Goal: Task Accomplishment & Management: Manage account settings

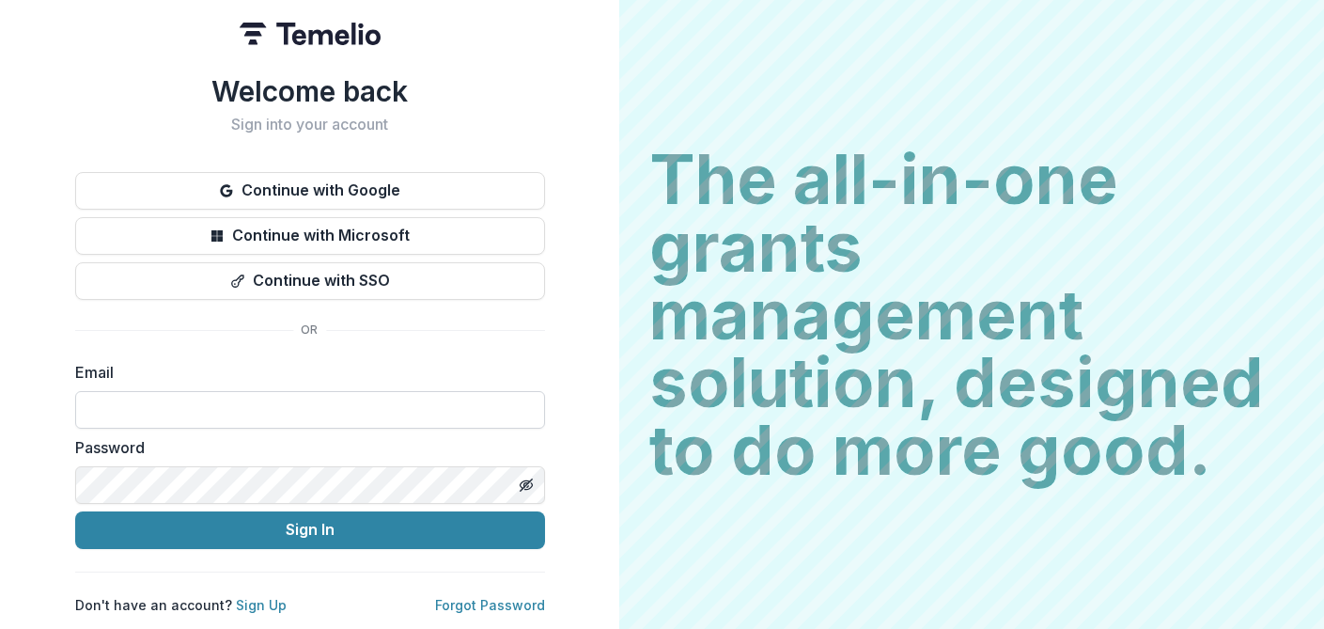
click at [126, 396] on input at bounding box center [310, 410] width 470 height 38
click at [118, 397] on input at bounding box center [310, 410] width 470 height 38
type input "**********"
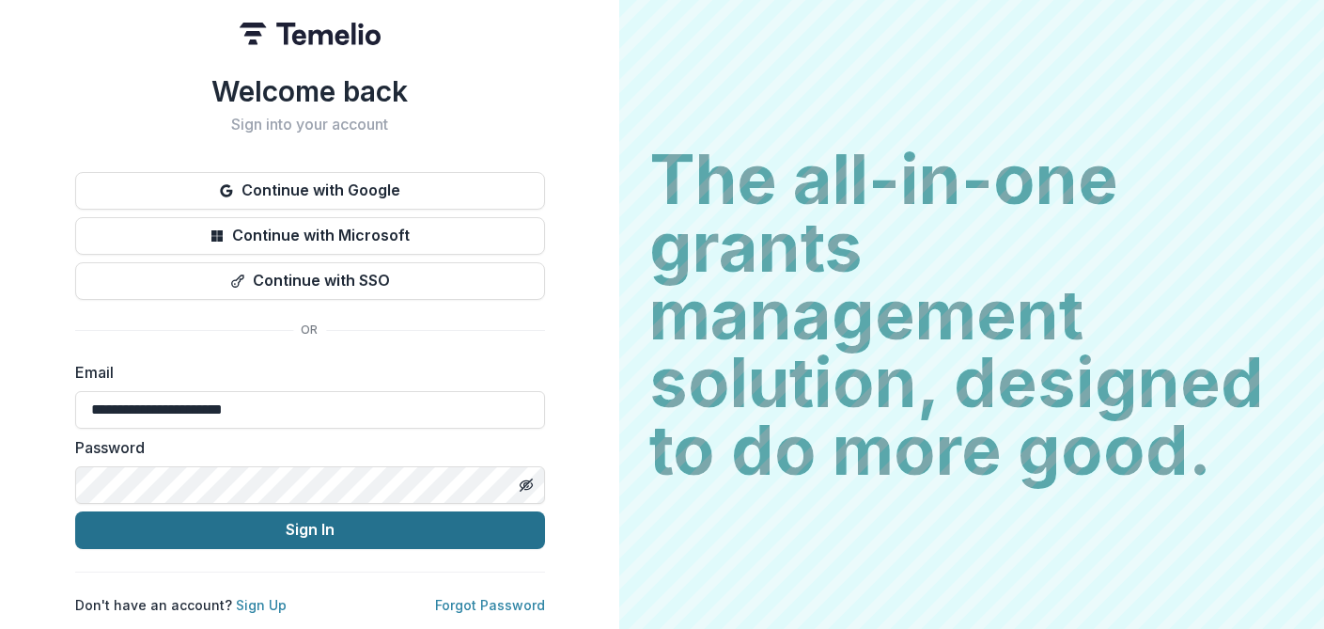
click at [301, 519] on button "Sign In" at bounding box center [310, 530] width 470 height 38
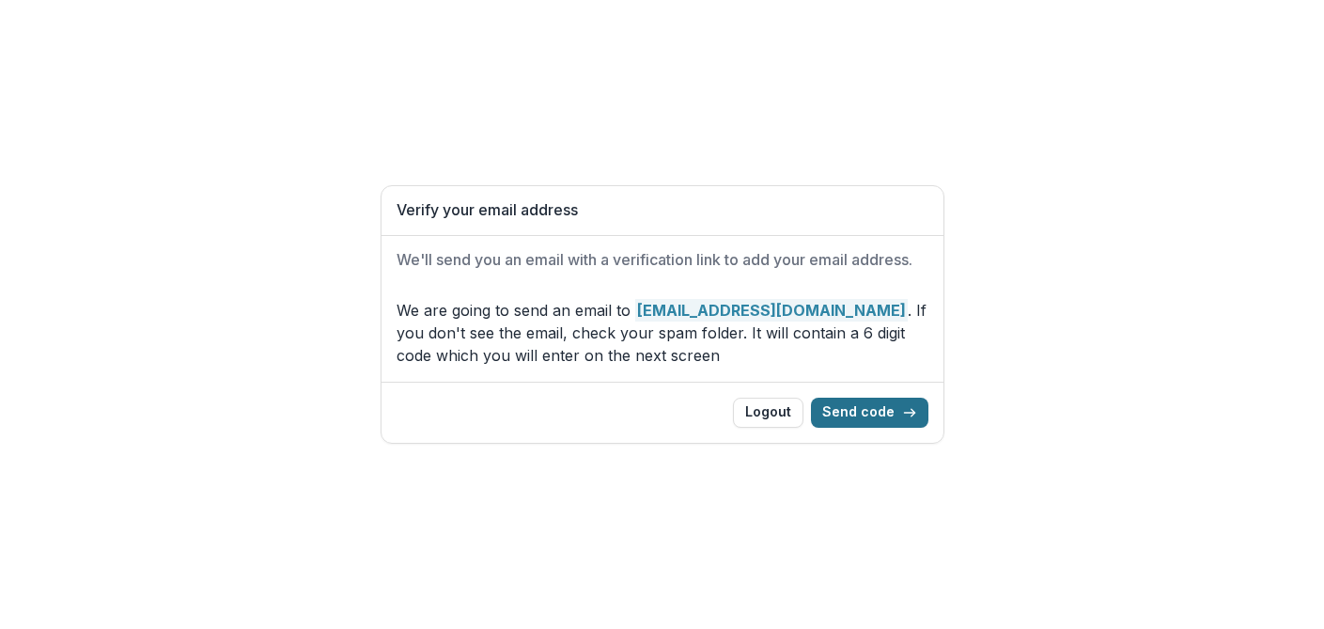
click at [852, 416] on button "Send code" at bounding box center [869, 413] width 117 height 30
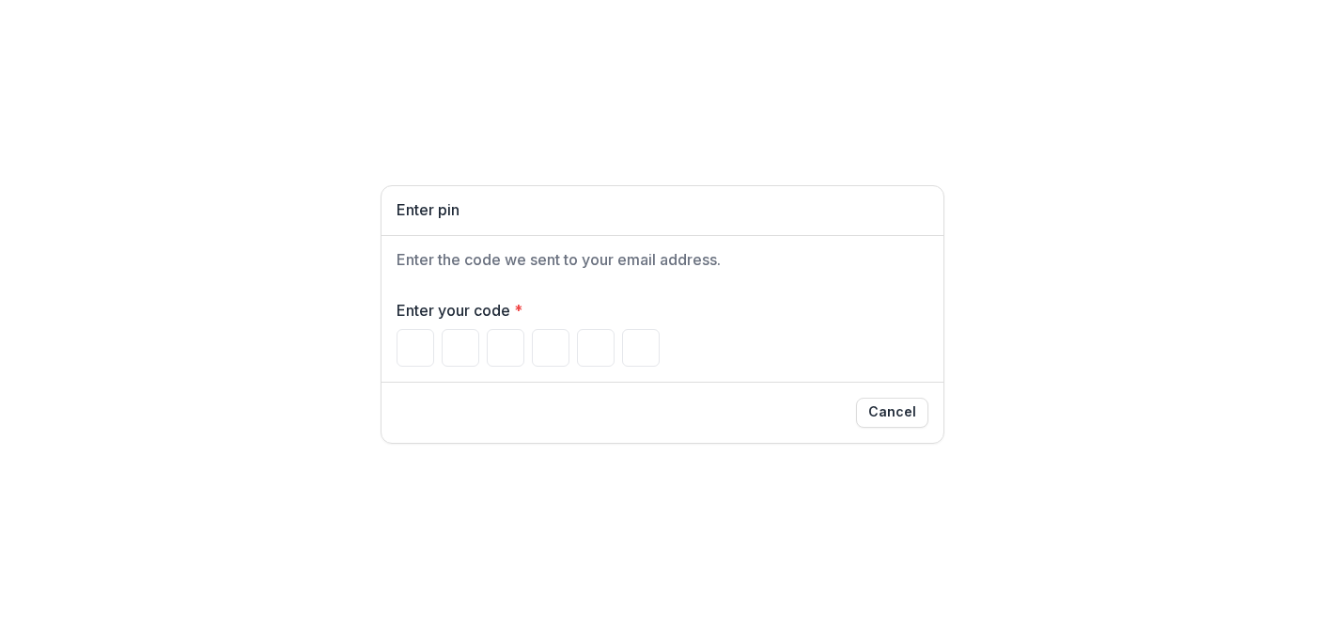
type input "*"
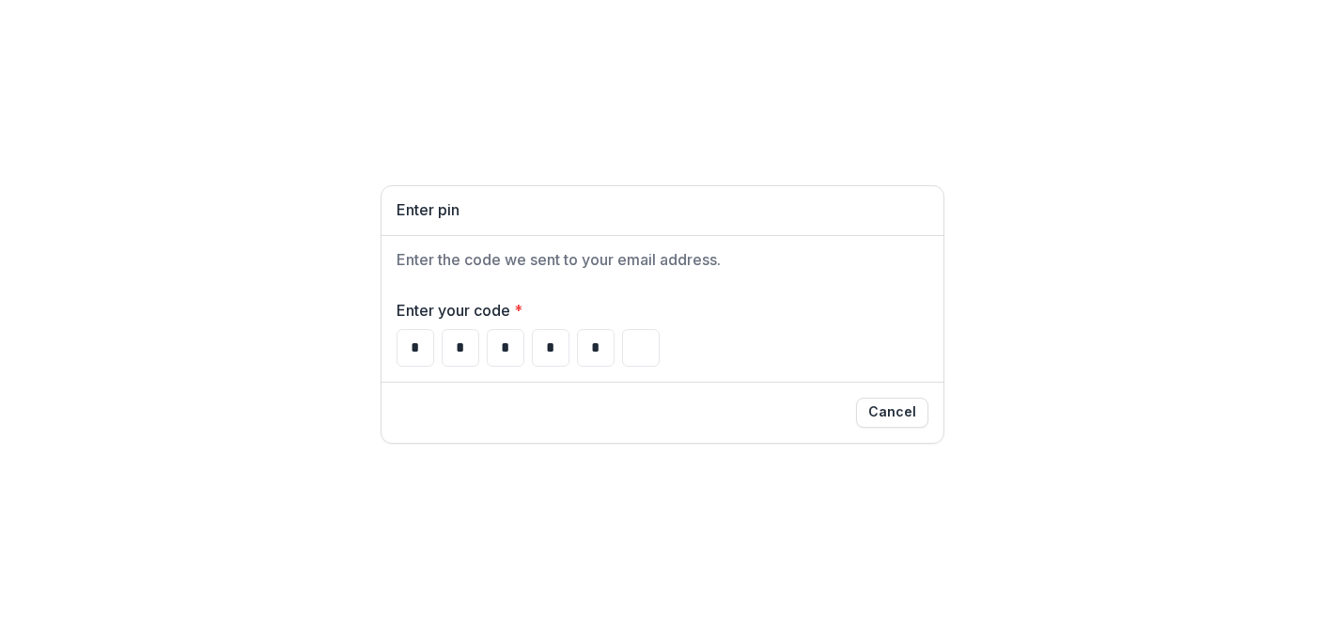
type input "*"
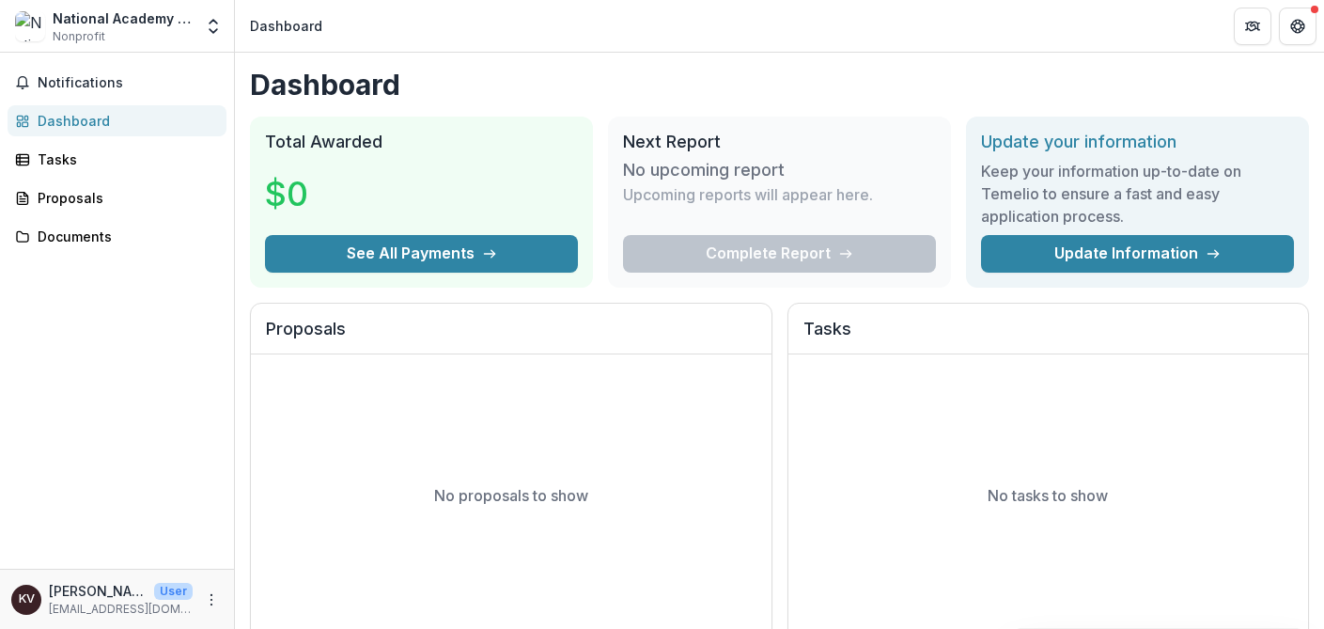
click at [446, 452] on div "No proposals to show" at bounding box center [511, 495] width 521 height 282
click at [67, 194] on div "Proposals" at bounding box center [125, 198] width 174 height 20
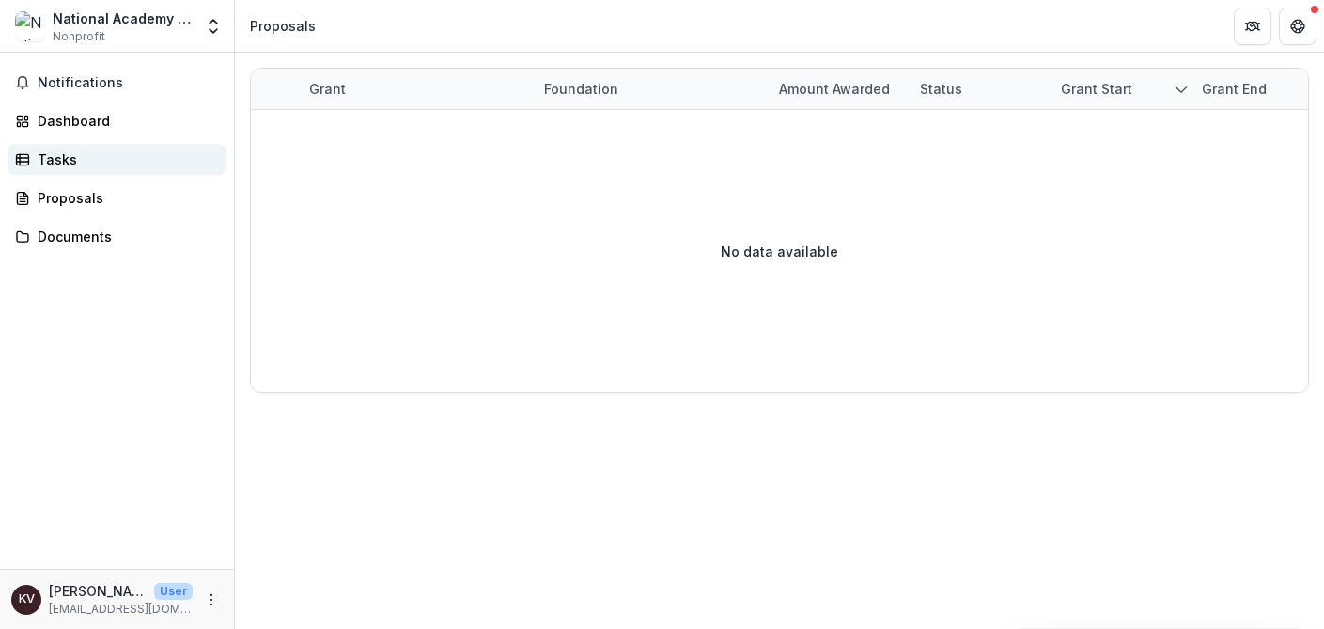
click at [46, 156] on div "Tasks" at bounding box center [125, 159] width 174 height 20
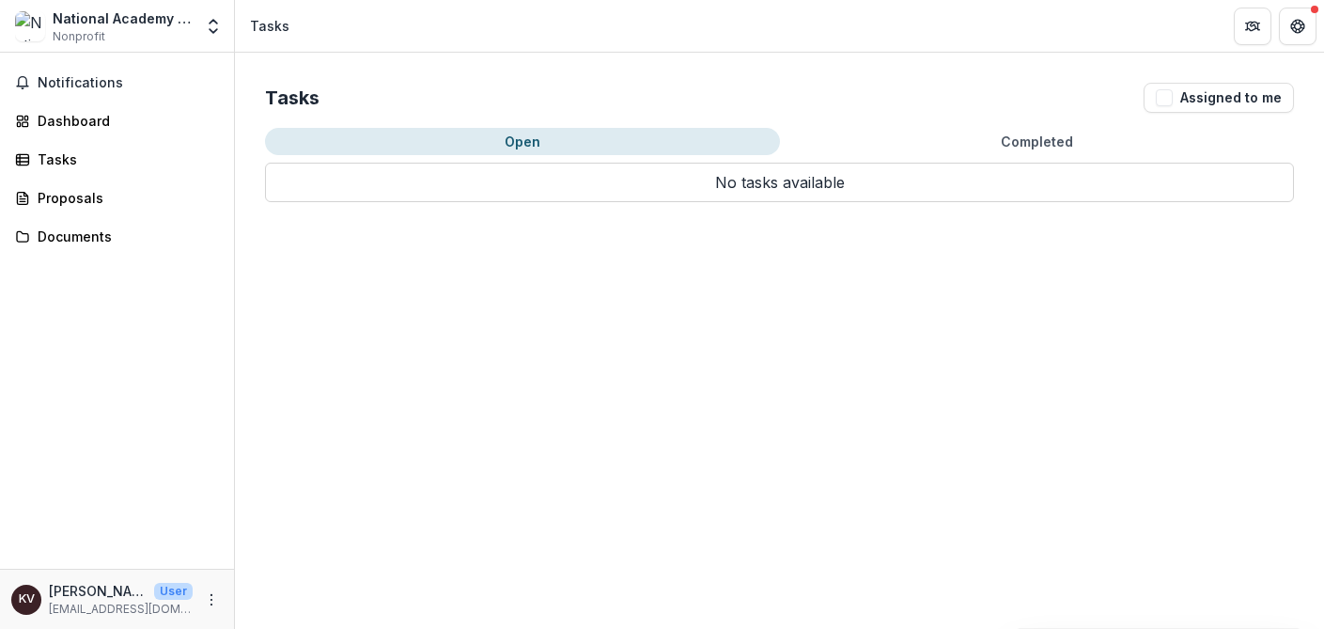
click at [496, 137] on button "Open" at bounding box center [522, 141] width 515 height 27
click at [64, 114] on div "Dashboard" at bounding box center [125, 121] width 174 height 20
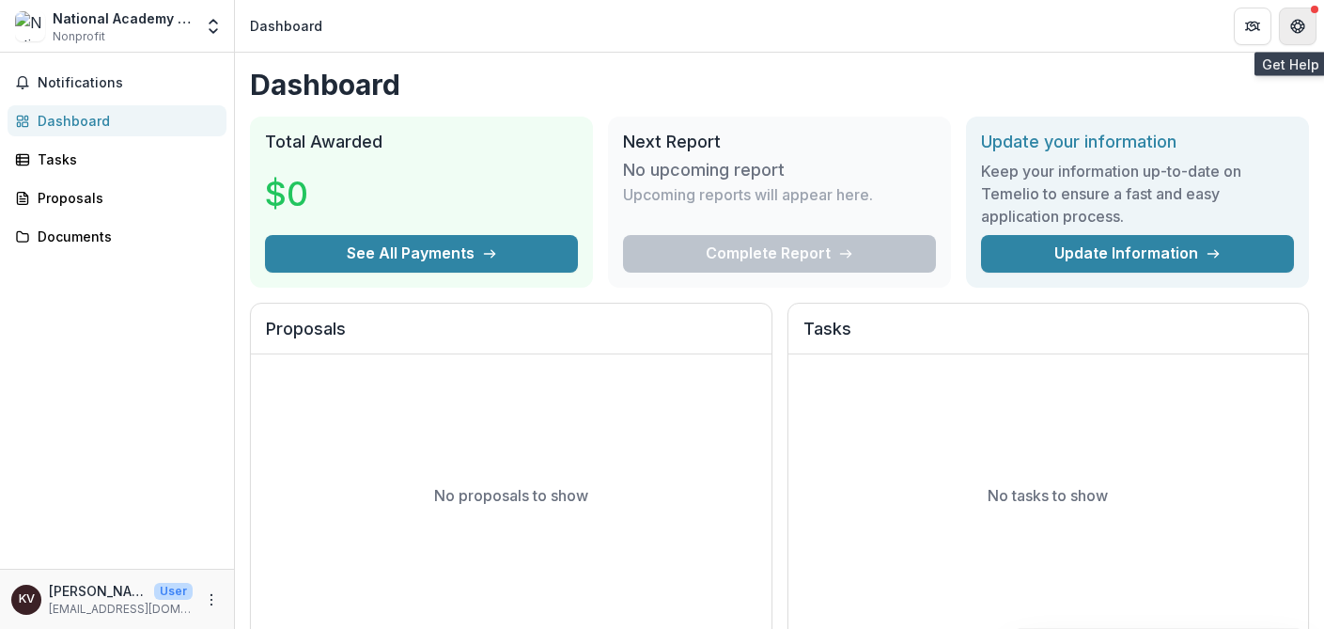
click at [1301, 26] on icon "Get Help" at bounding box center [1303, 25] width 4 height 5
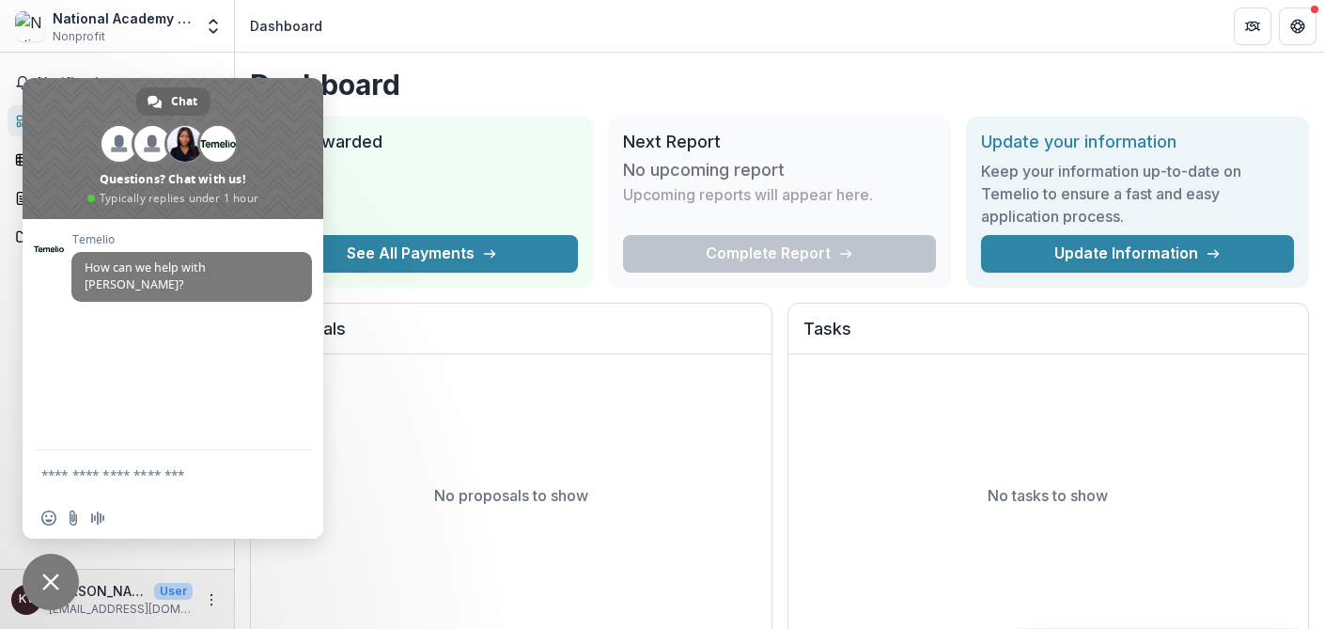
click at [673, 414] on div "No proposals to show" at bounding box center [511, 495] width 521 height 282
click at [50, 580] on span "Close chat" at bounding box center [50, 581] width 17 height 17
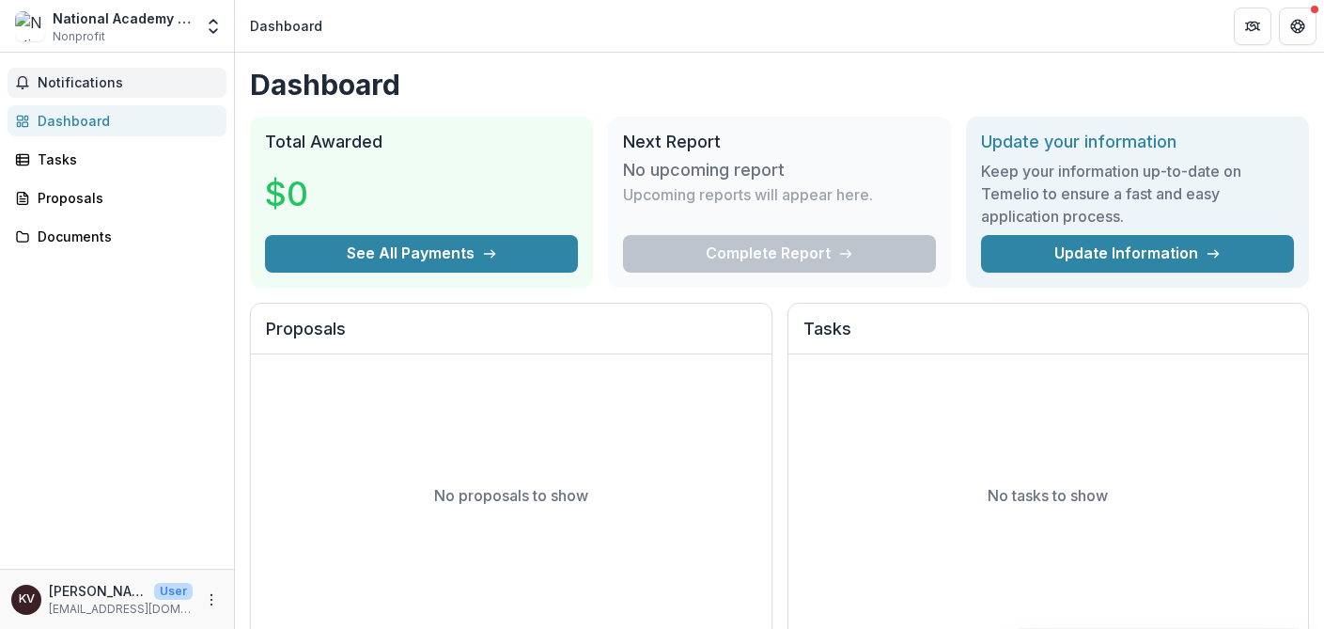
click at [70, 83] on span "Notifications" at bounding box center [128, 83] width 181 height 16
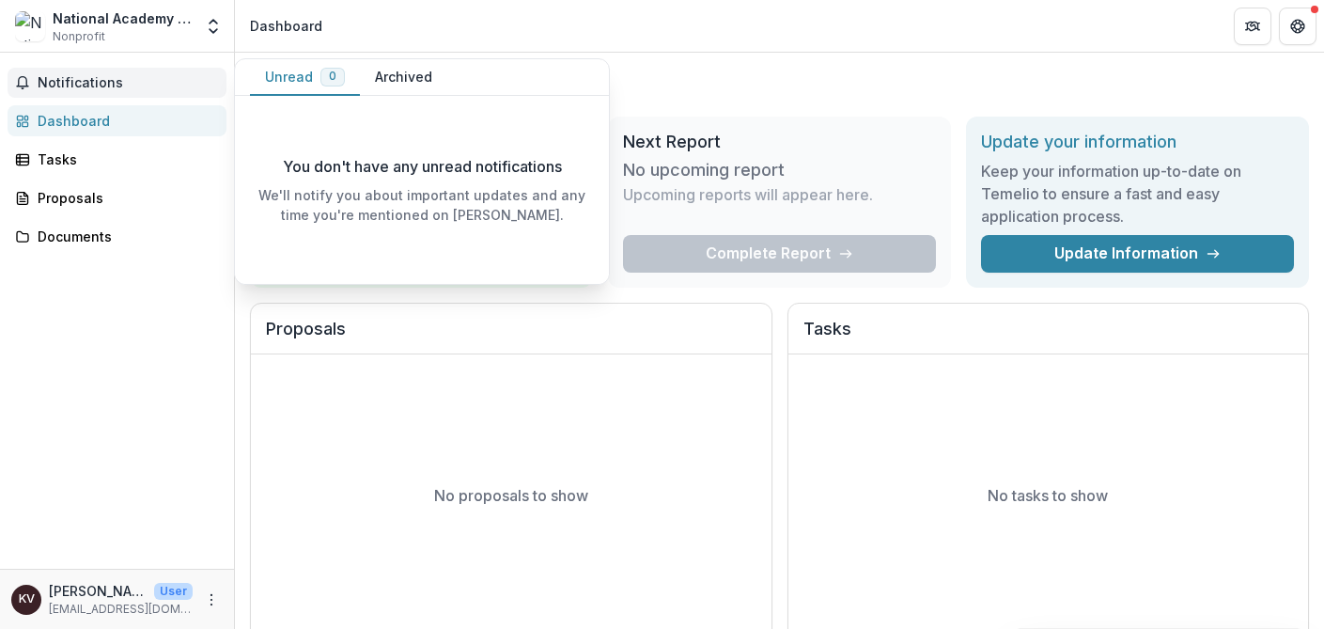
click at [94, 339] on div "Notifications Unread 0 Archived You don't have any unread notifications We'll n…" at bounding box center [117, 311] width 234 height 516
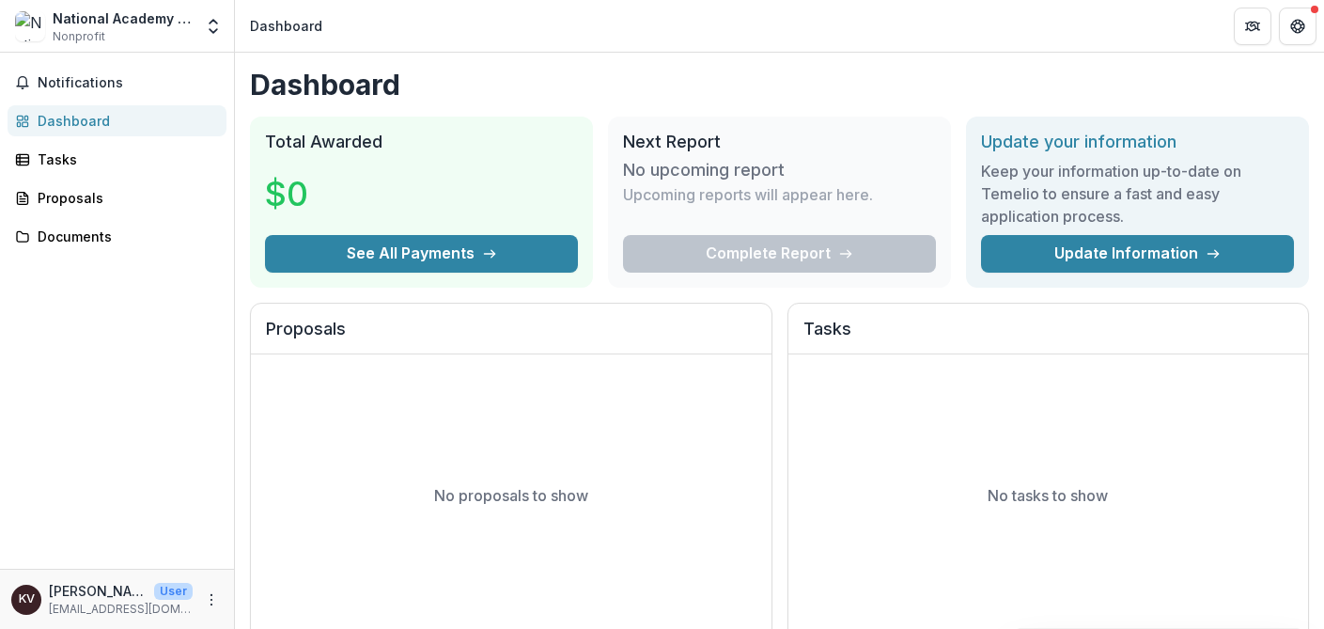
click at [415, 468] on div "No proposals to show" at bounding box center [511, 495] width 521 height 282
click at [75, 86] on span "Notifications" at bounding box center [128, 83] width 181 height 16
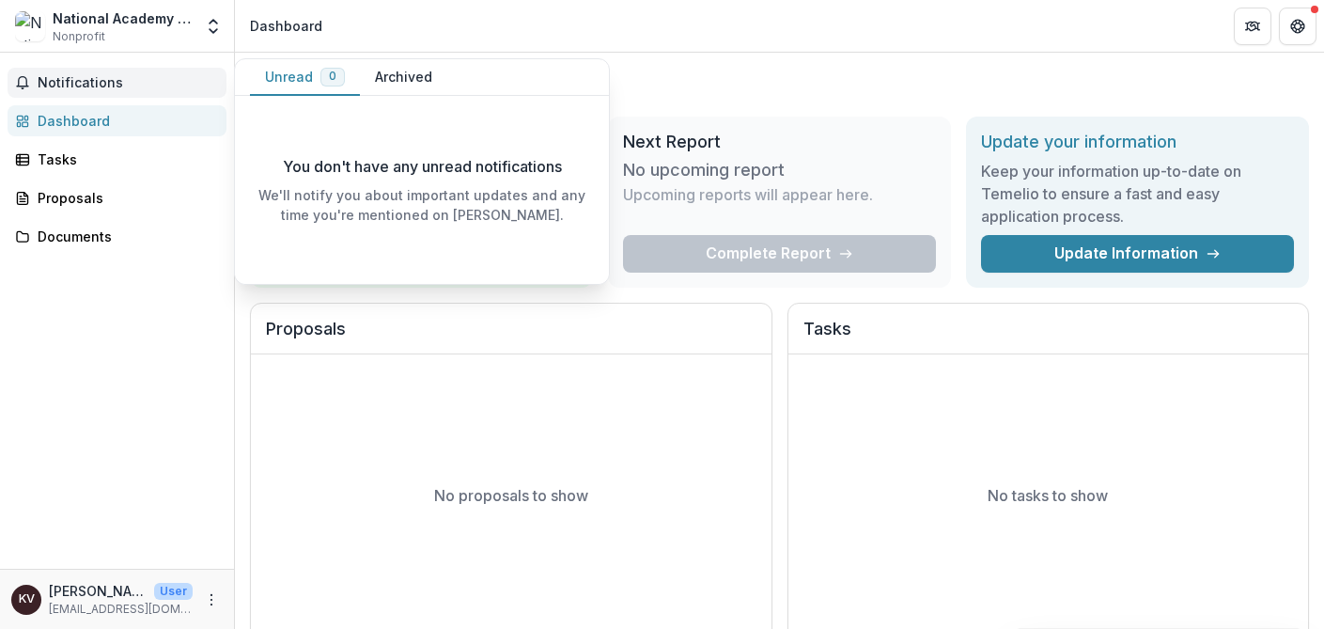
click at [75, 122] on div "Dashboard" at bounding box center [125, 121] width 174 height 20
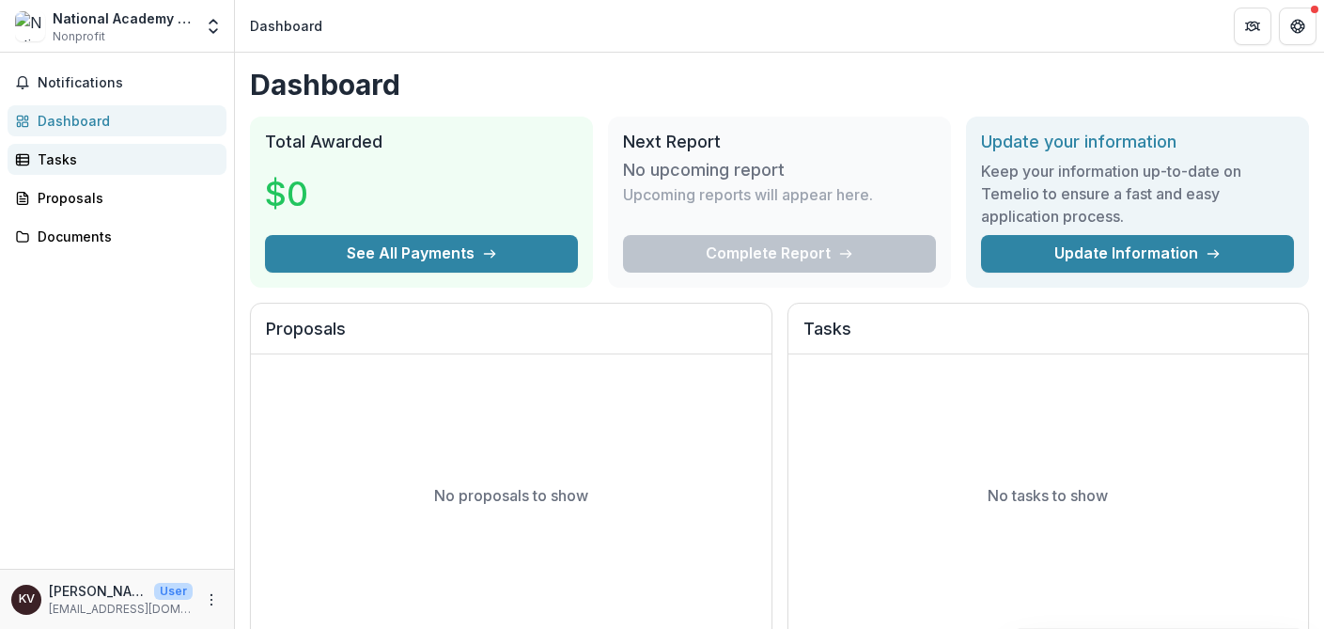
click at [58, 158] on div "Tasks" at bounding box center [125, 159] width 174 height 20
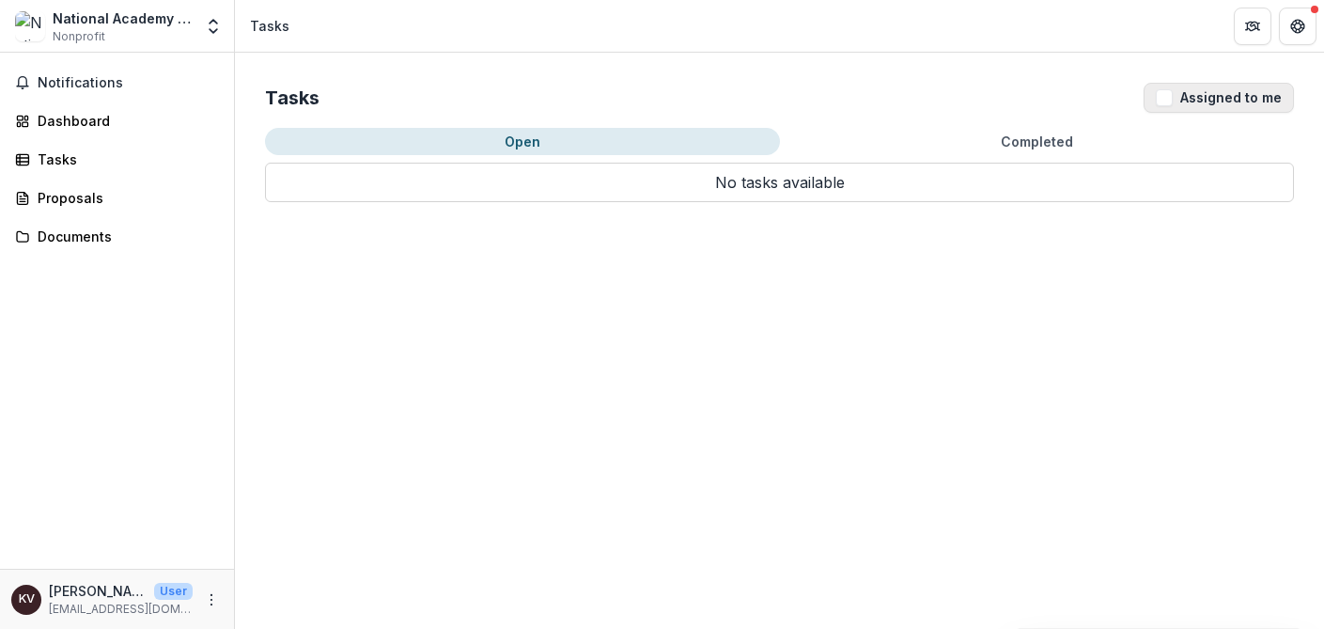
click at [1246, 100] on button "Assigned to me" at bounding box center [1219, 98] width 150 height 30
click at [512, 142] on button "Open" at bounding box center [522, 141] width 515 height 27
click at [76, 193] on div "Proposals" at bounding box center [125, 198] width 174 height 20
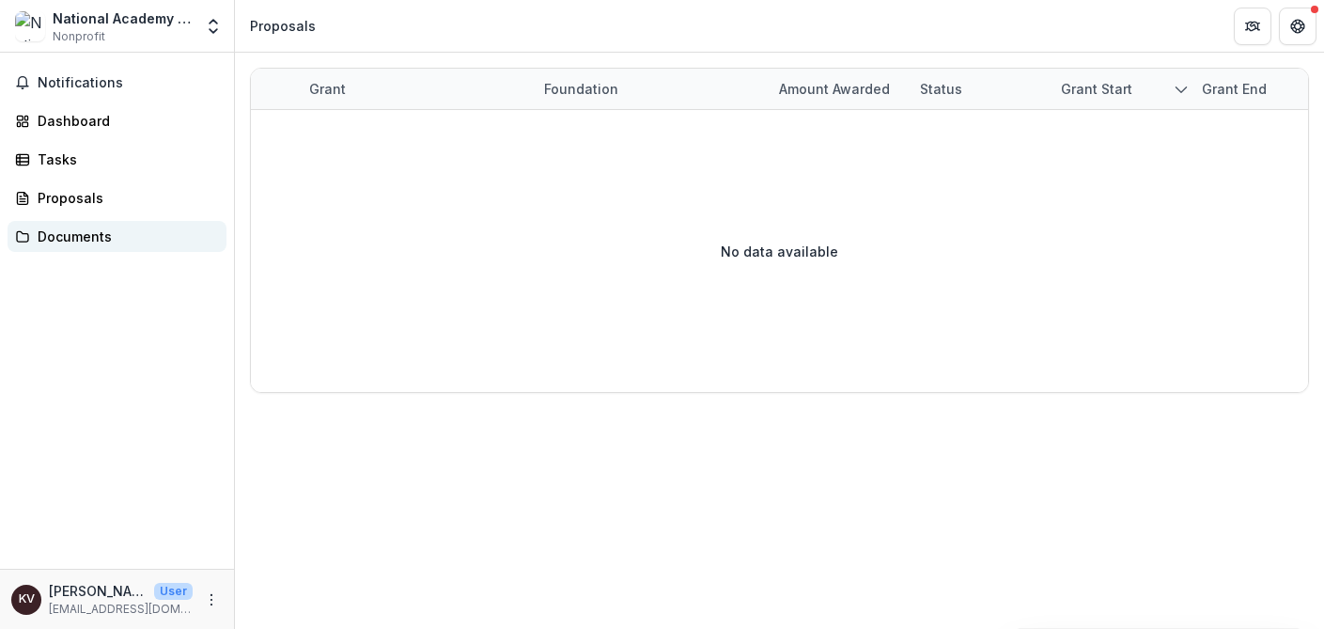
click at [73, 243] on div "Documents" at bounding box center [125, 237] width 174 height 20
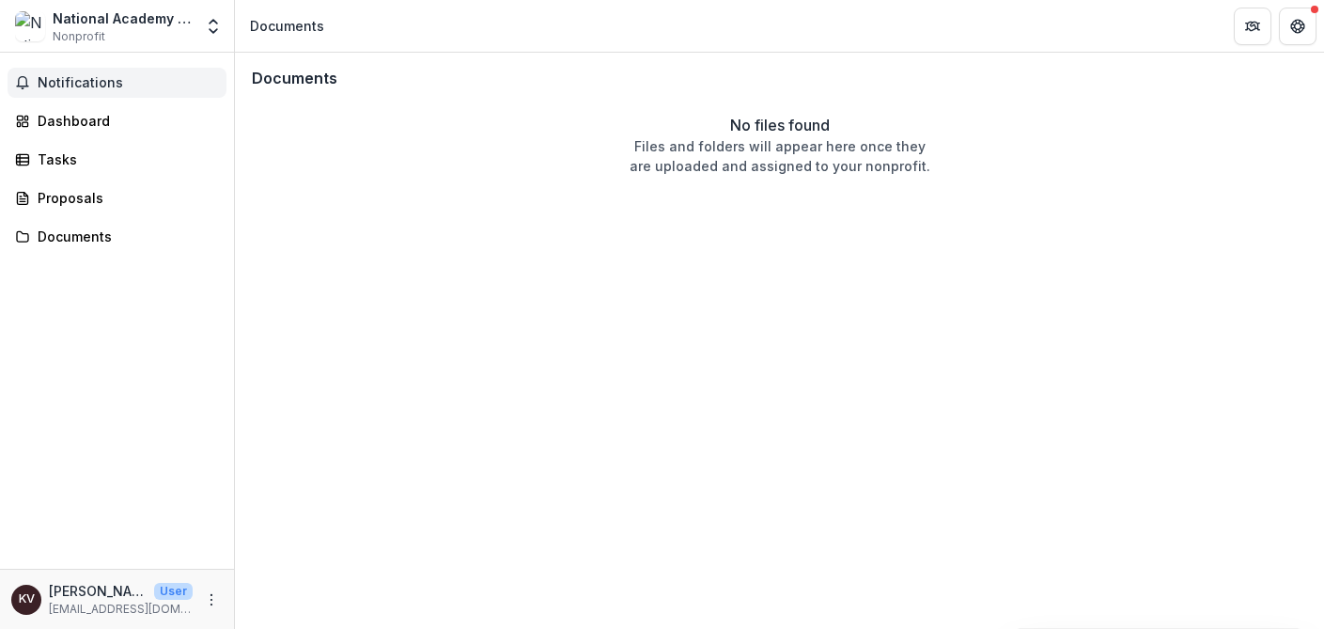
click at [82, 82] on span "Notifications" at bounding box center [128, 83] width 181 height 16
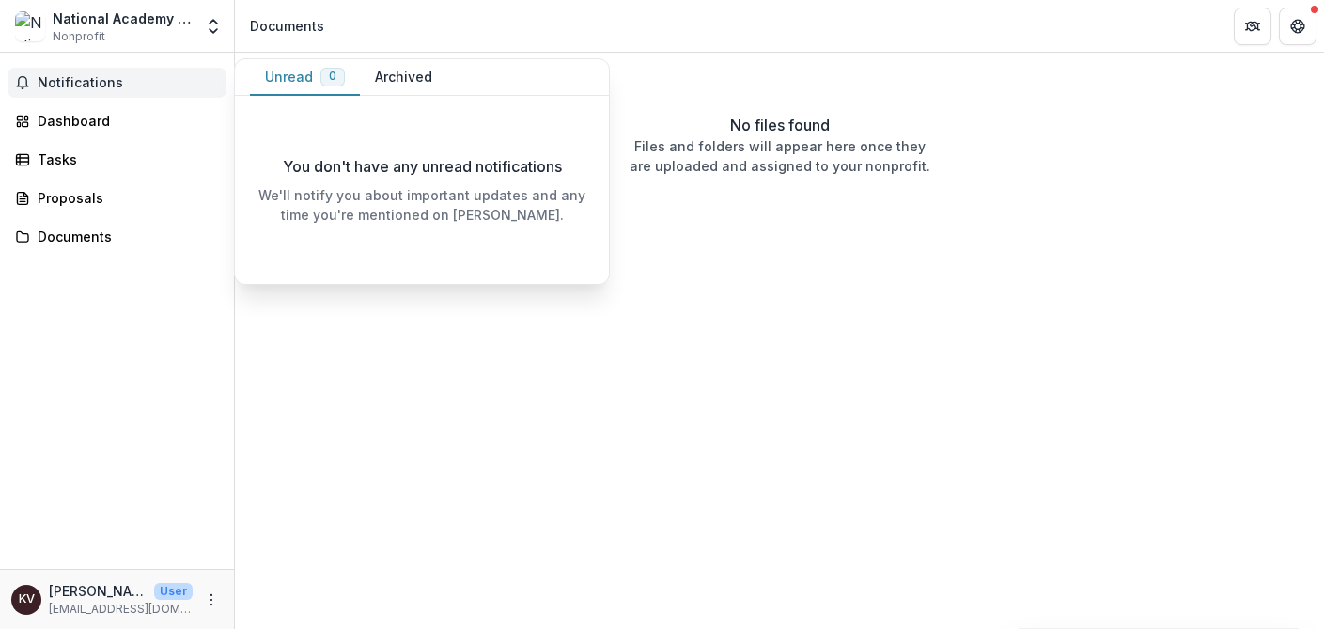
click at [82, 82] on span "Notifications" at bounding box center [128, 83] width 181 height 16
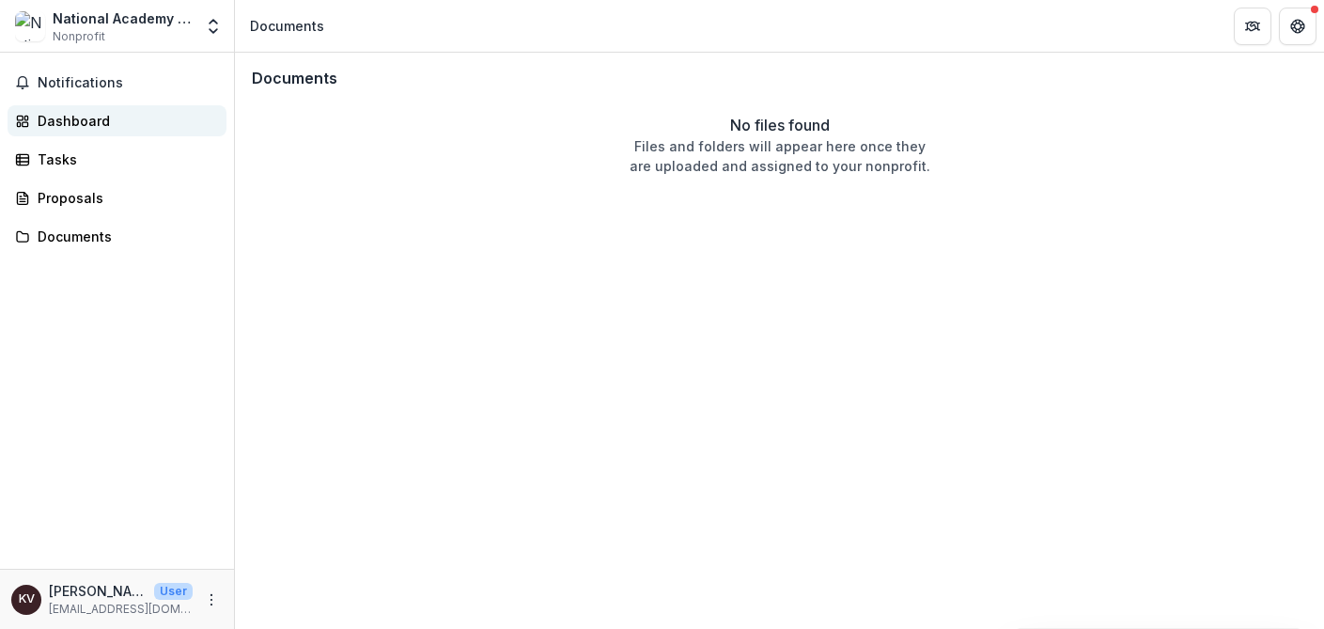
click at [78, 117] on div "Dashboard" at bounding box center [125, 121] width 174 height 20
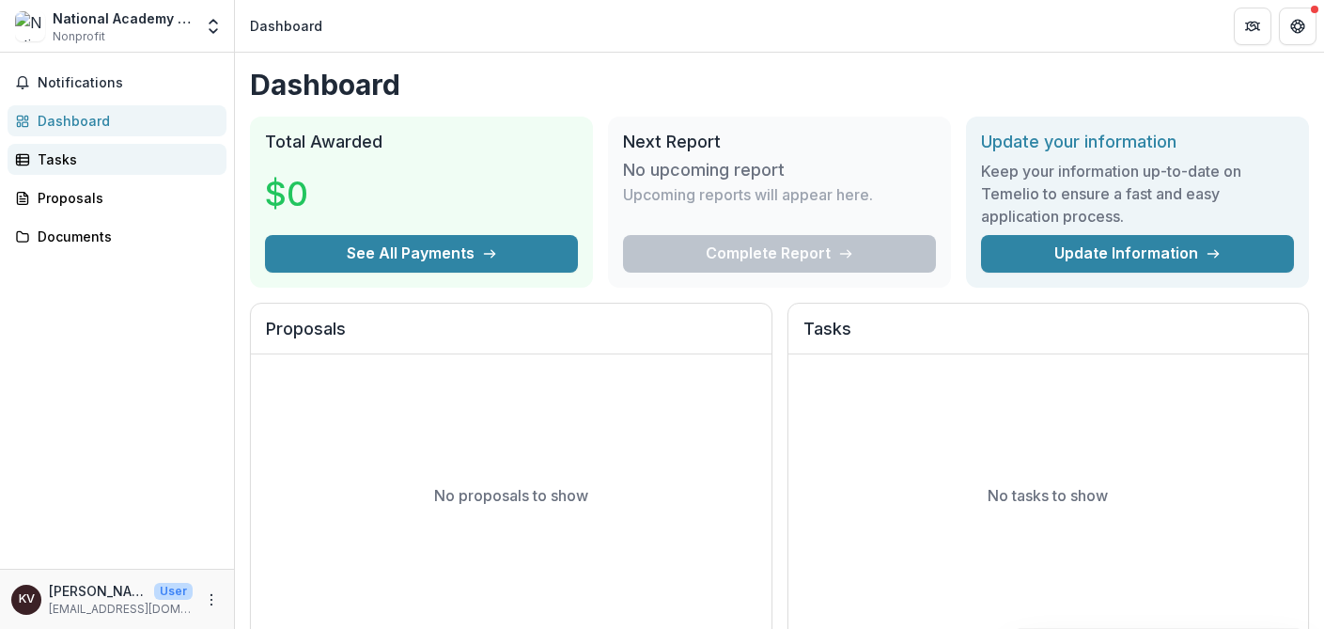
click at [43, 163] on div "Tasks" at bounding box center [125, 159] width 174 height 20
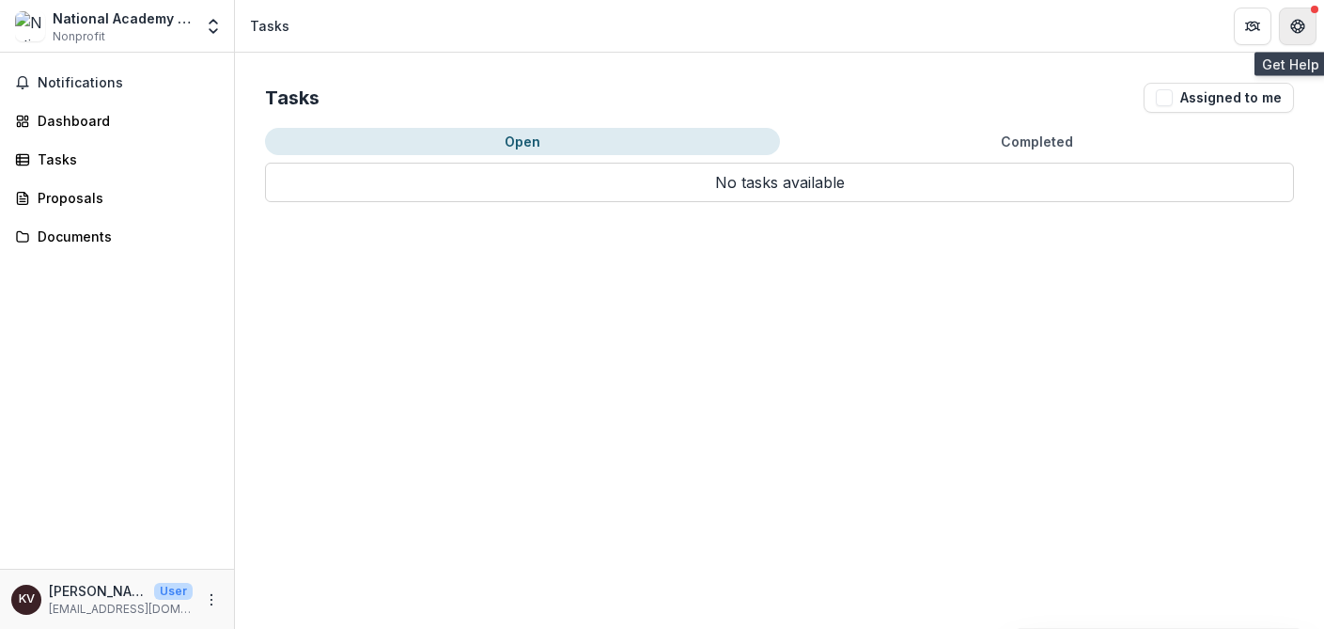
click at [1298, 29] on icon "Get Help" at bounding box center [1298, 31] width 5 height 4
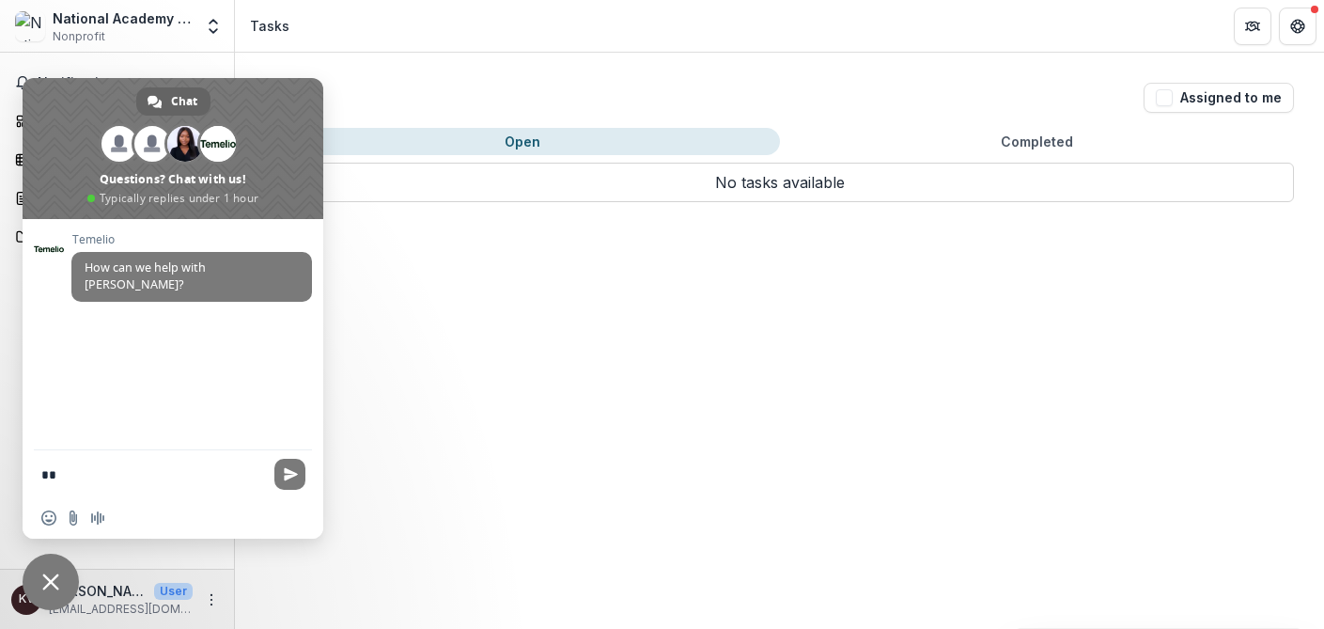
type textarea "*"
click at [43, 475] on textarea "**********" at bounding box center [152, 480] width 222 height 34
drag, startPoint x: 44, startPoint y: 477, endPoint x: 210, endPoint y: 498, distance: 166.8
click at [210, 498] on div "**********" at bounding box center [173, 492] width 301 height 91
click at [49, 583] on span "Close chat" at bounding box center [50, 581] width 17 height 17
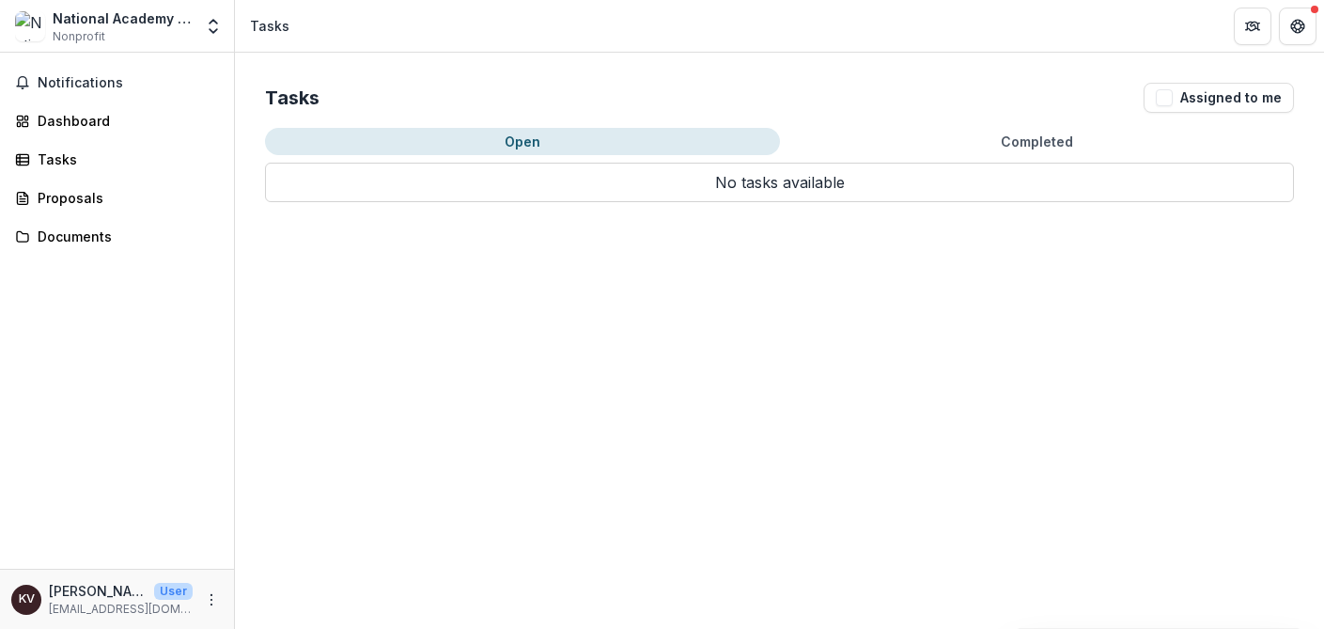
click at [108, 34] on div "National Academy for State Health Policy (project of Center for Health Policy D…" at bounding box center [123, 26] width 140 height 37
click at [87, 26] on div "National Academy for State Health Policy (project of Center for Health Policy D…" at bounding box center [123, 18] width 140 height 20
click at [221, 30] on icon "Open entity switcher" at bounding box center [213, 26] width 19 height 19
click at [220, 30] on icon "Open entity switcher" at bounding box center [213, 26] width 19 height 19
click at [70, 88] on span "Notifications" at bounding box center [128, 83] width 181 height 16
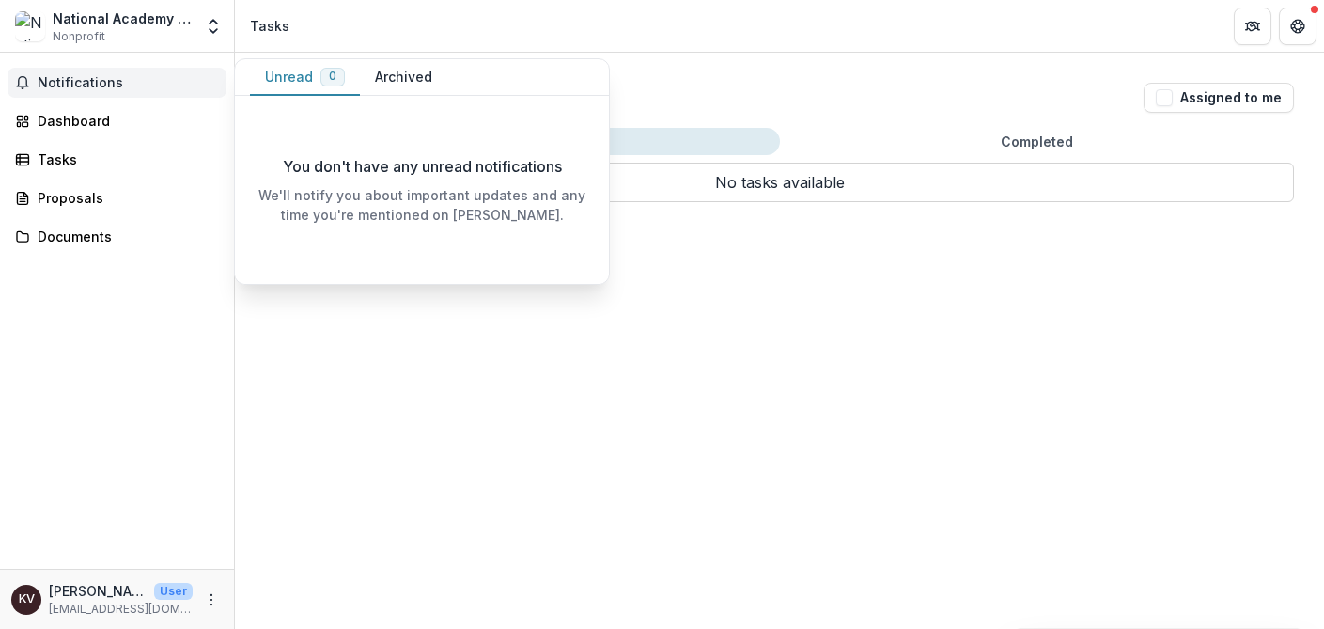
click at [70, 88] on span "Notifications" at bounding box center [128, 83] width 181 height 16
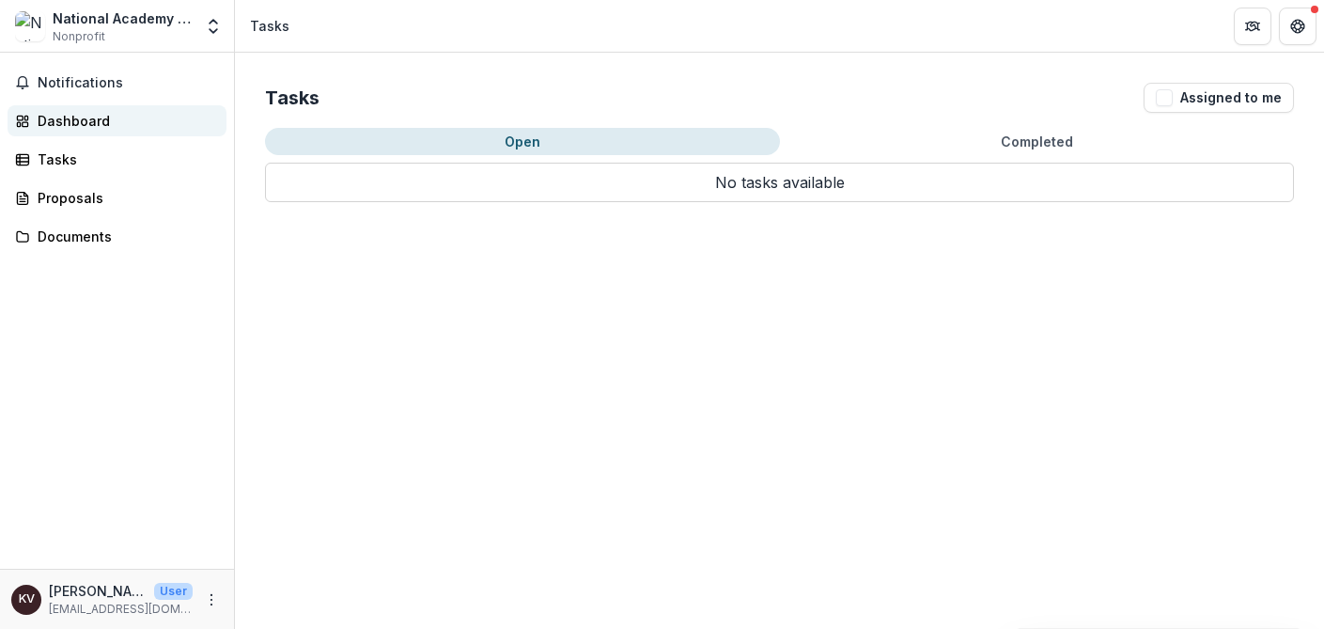
click at [65, 117] on div "Dashboard" at bounding box center [125, 121] width 174 height 20
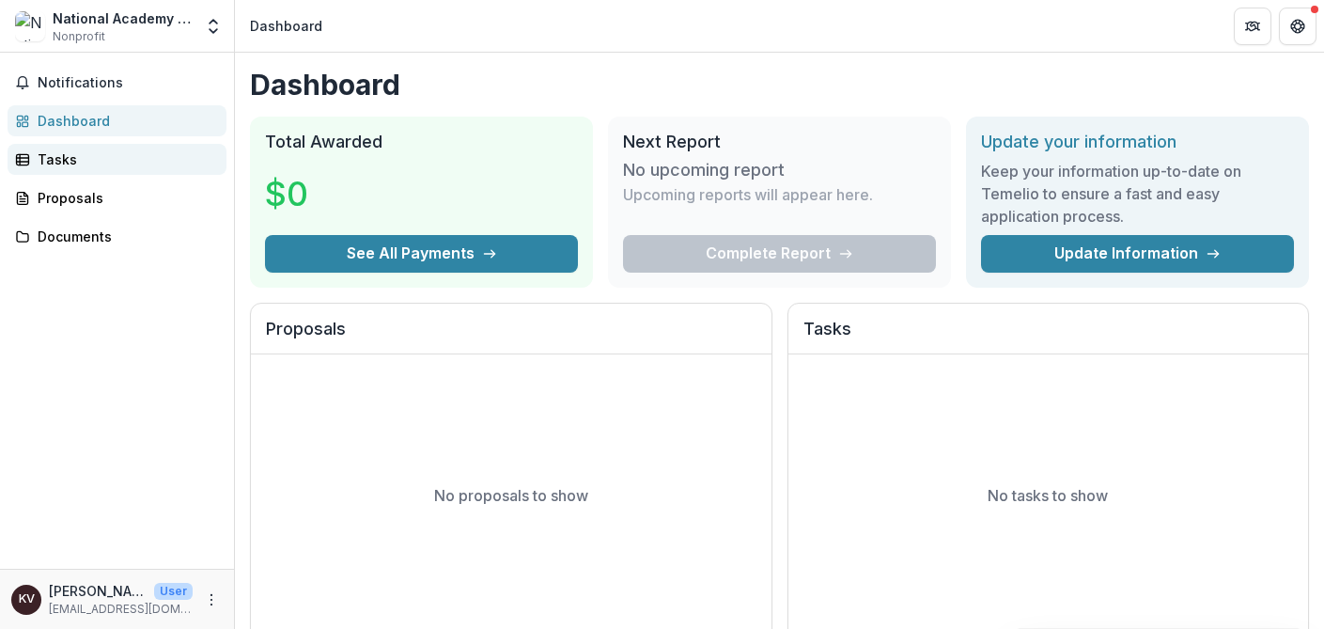
click at [59, 163] on div "Tasks" at bounding box center [125, 159] width 174 height 20
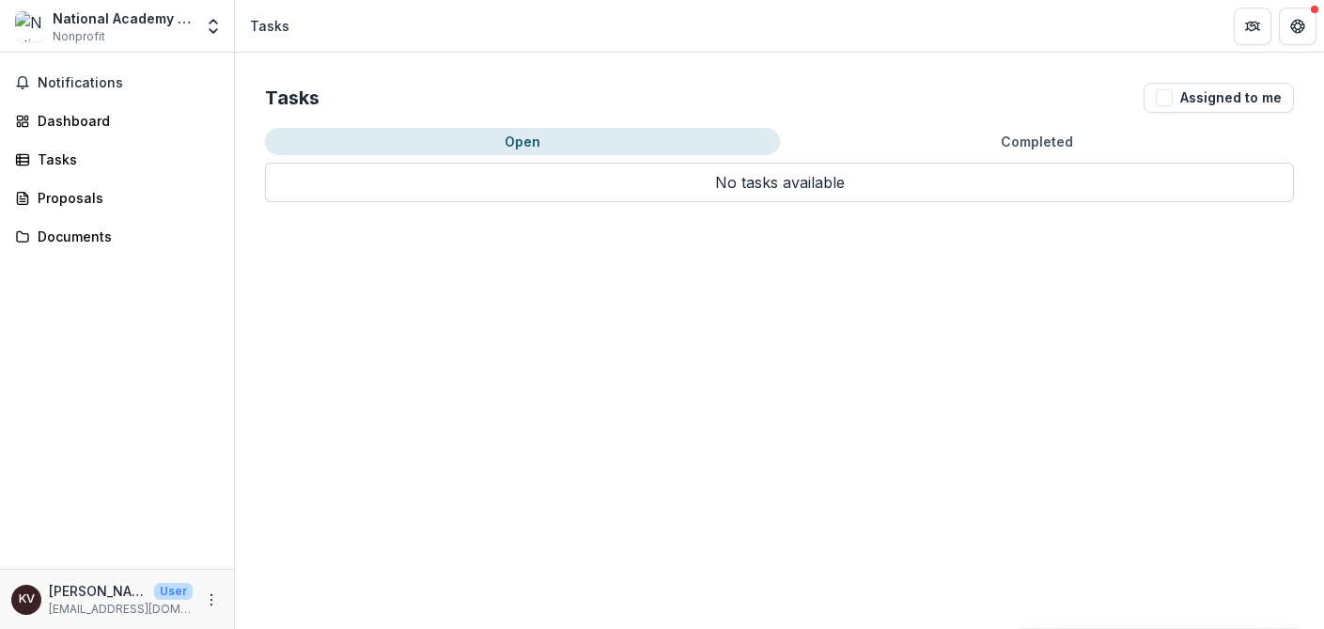
click at [524, 140] on button "Open" at bounding box center [522, 141] width 515 height 27
click at [65, 196] on div "Proposals" at bounding box center [125, 198] width 174 height 20
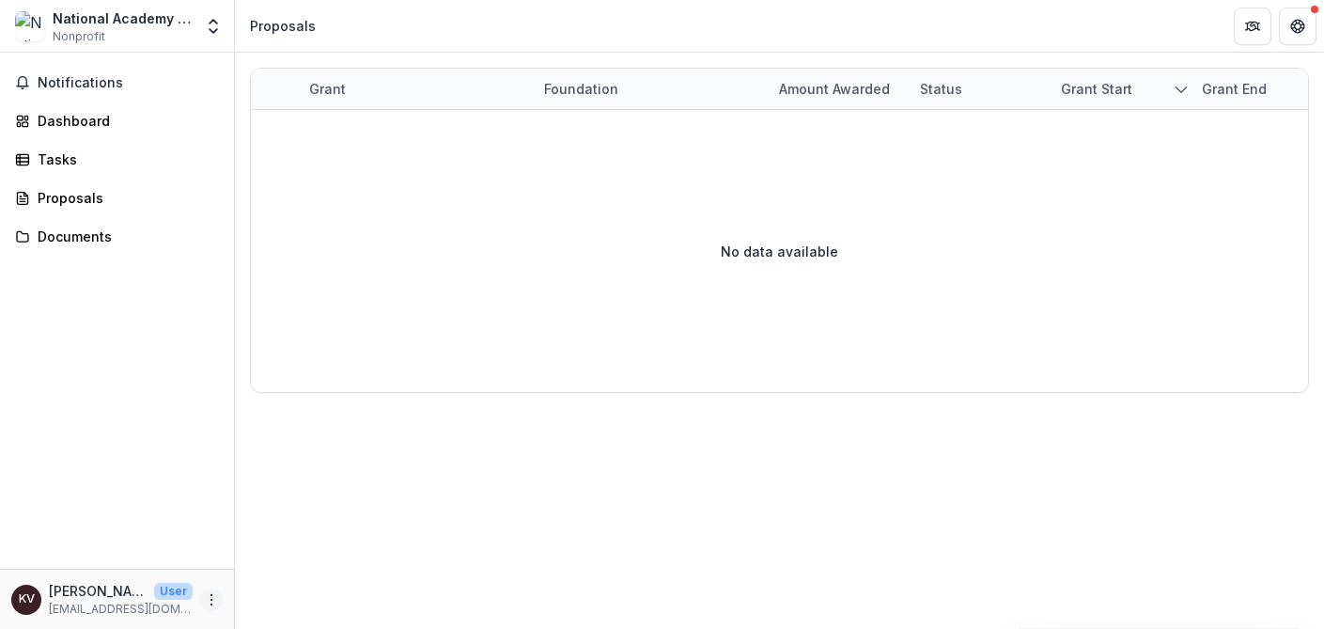
click at [211, 601] on icon "More" at bounding box center [211, 599] width 15 height 15
click at [136, 388] on div "Notifications Dashboard Tasks Proposals Documents" at bounding box center [117, 311] width 234 height 516
click at [79, 239] on div "Documents" at bounding box center [125, 237] width 174 height 20
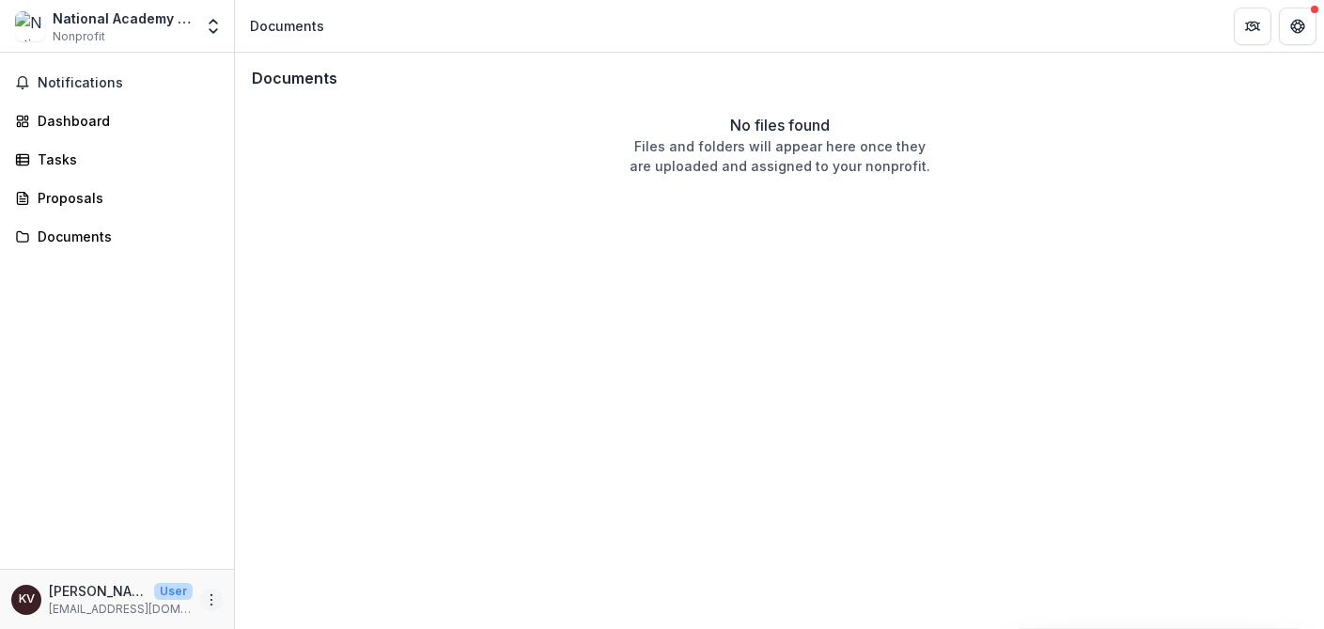
click at [211, 598] on icon "More" at bounding box center [211, 599] width 15 height 15
click at [318, 523] on link "Help Center" at bounding box center [335, 528] width 201 height 31
click at [66, 198] on div "Proposals" at bounding box center [125, 198] width 174 height 20
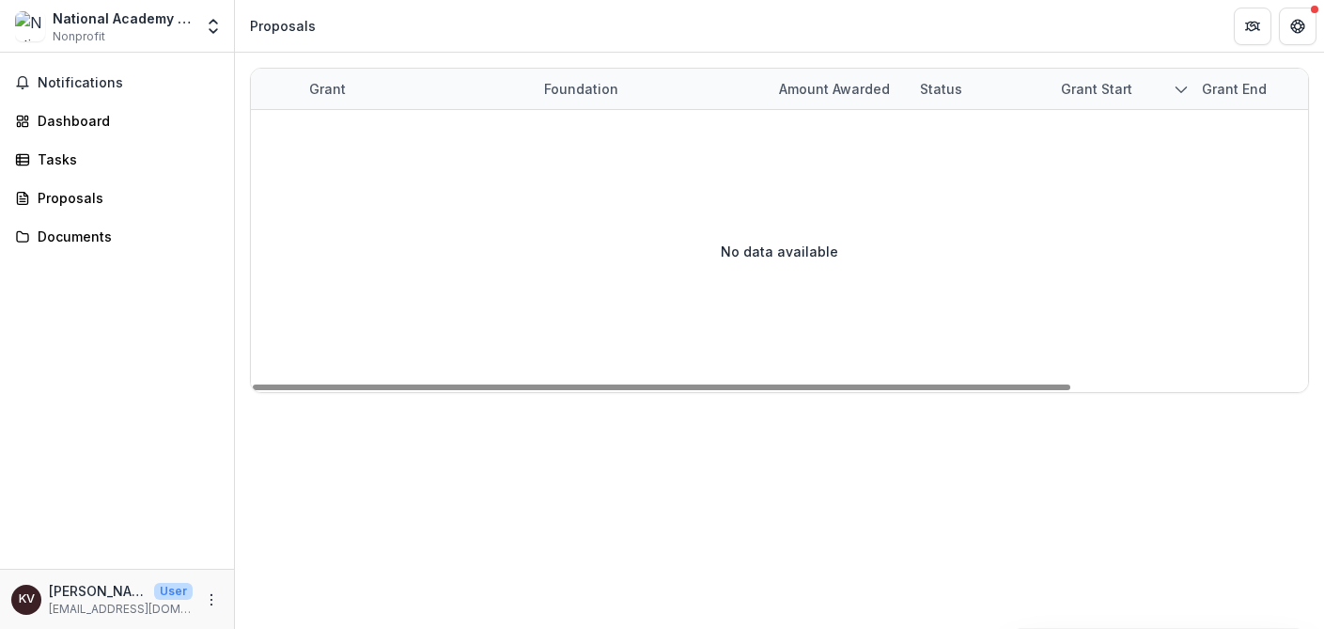
click at [551, 91] on div "Foundation" at bounding box center [581, 89] width 97 height 20
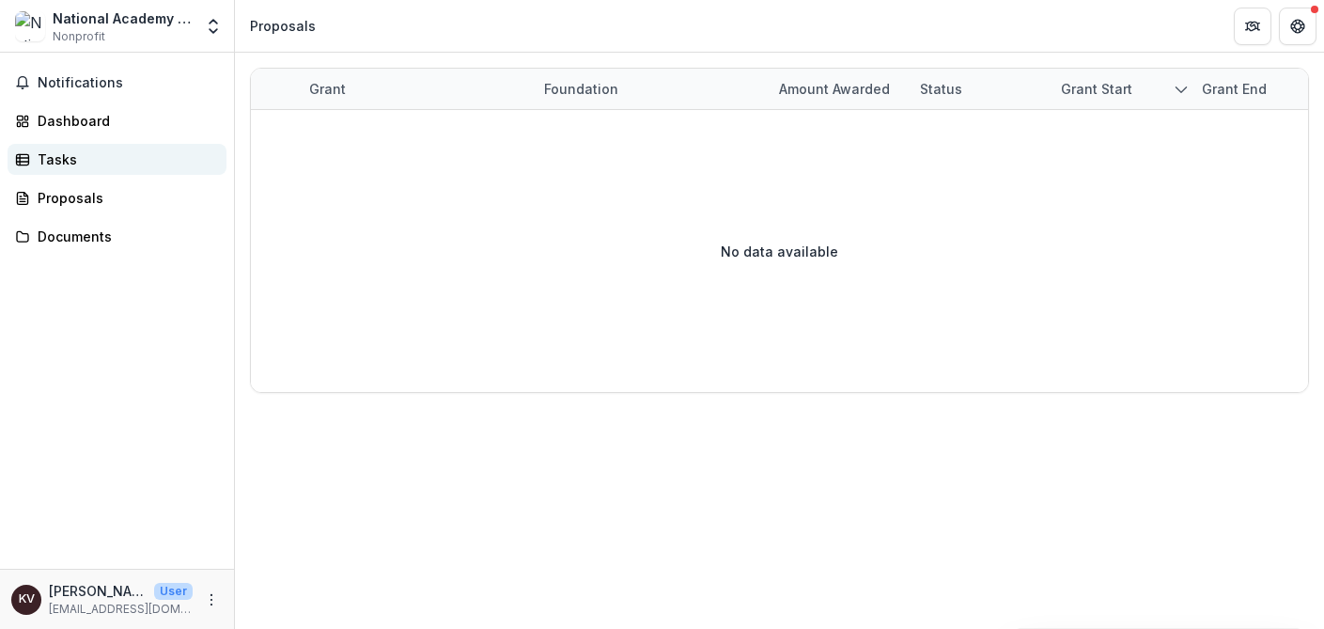
click at [52, 162] on div "Tasks" at bounding box center [125, 159] width 174 height 20
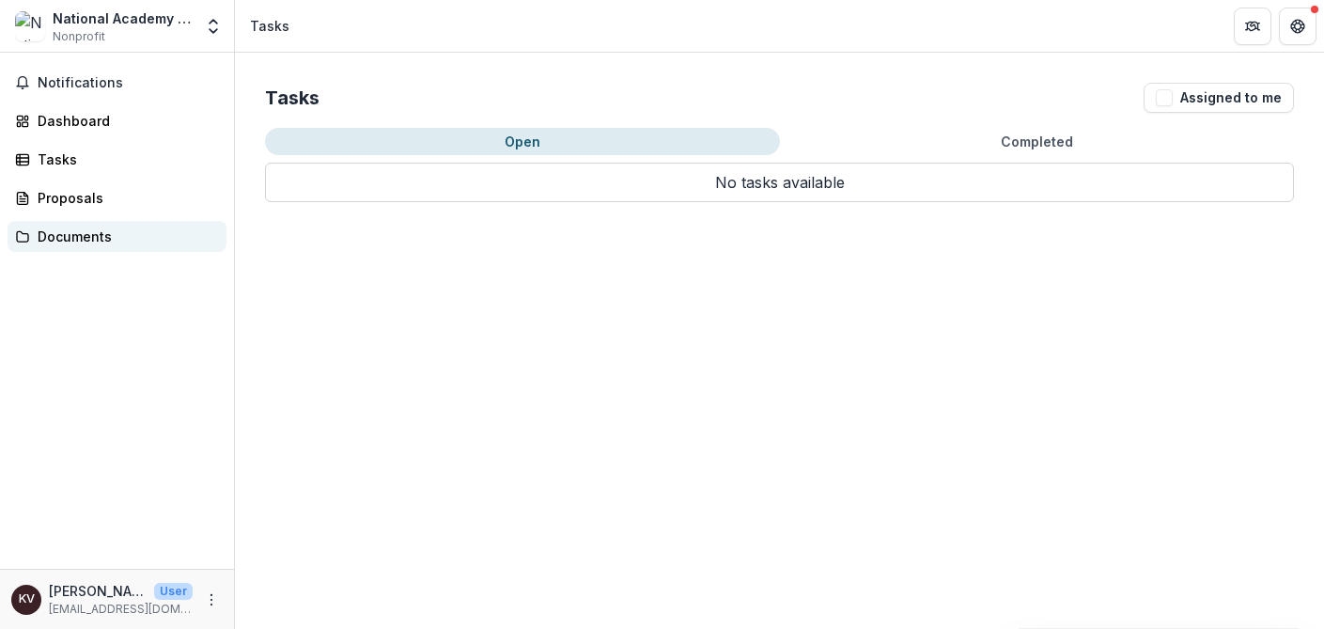
click at [67, 243] on div "Documents" at bounding box center [125, 237] width 174 height 20
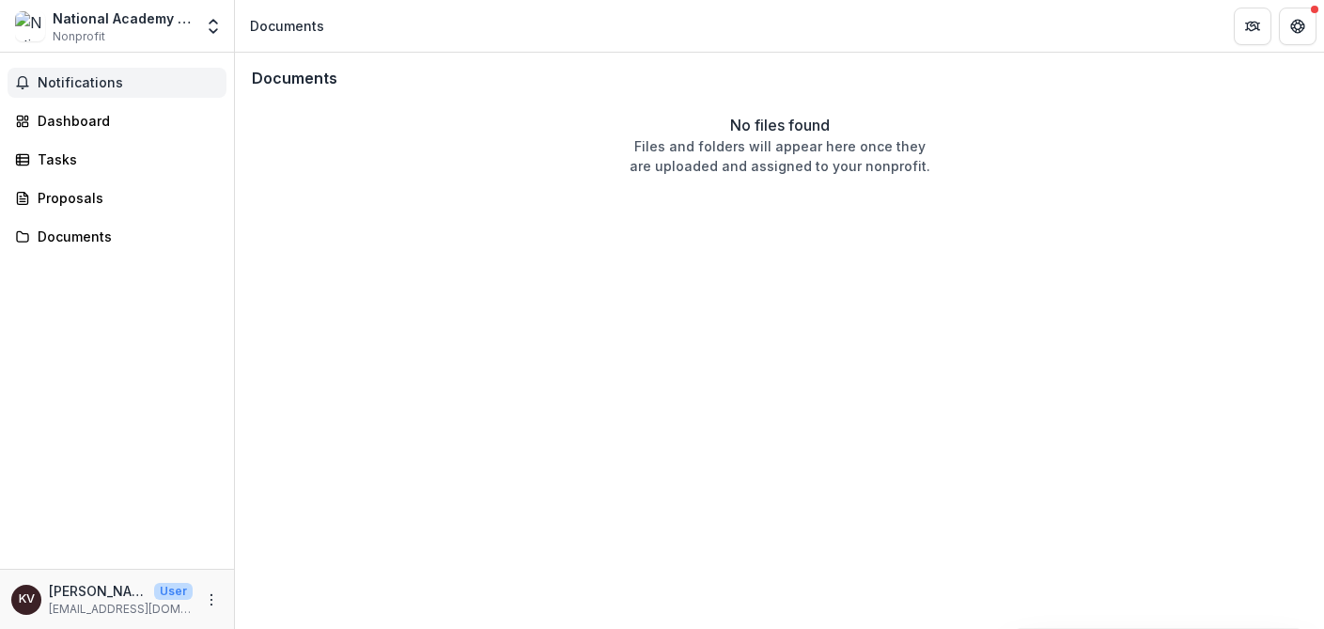
click at [78, 80] on span "Notifications" at bounding box center [128, 83] width 181 height 16
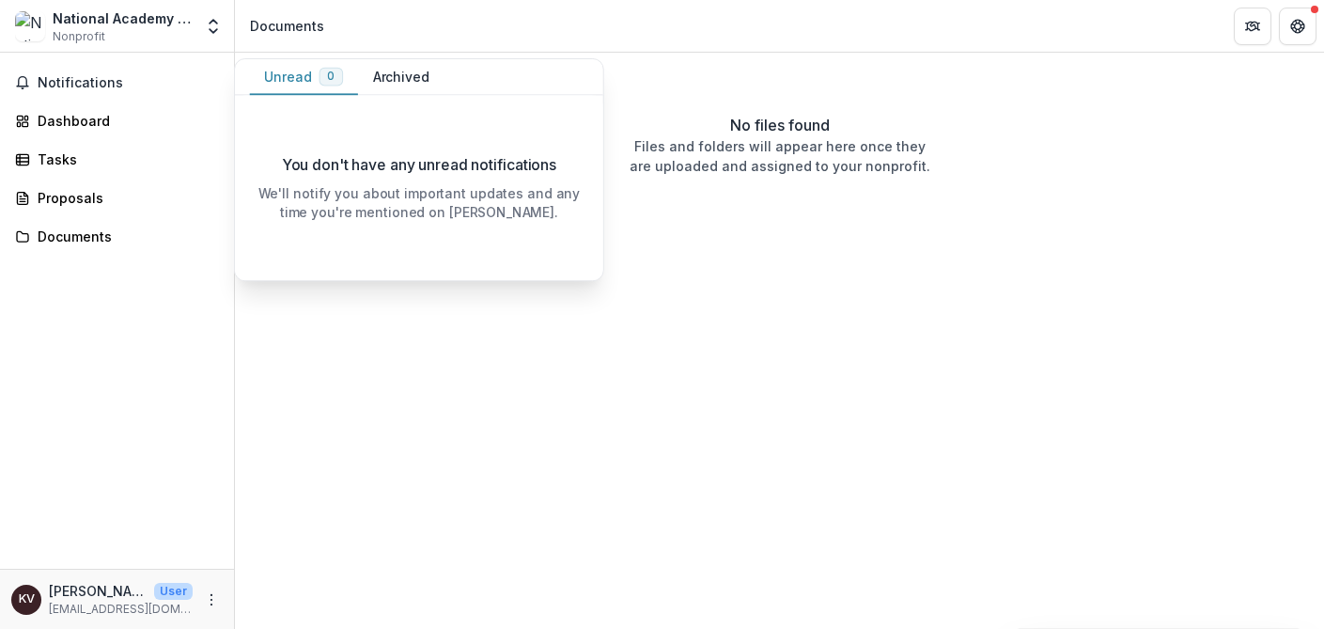
click at [80, 324] on div "Notifications Unread 0 Archived You don't have any unread notifications We'll n…" at bounding box center [117, 311] width 234 height 516
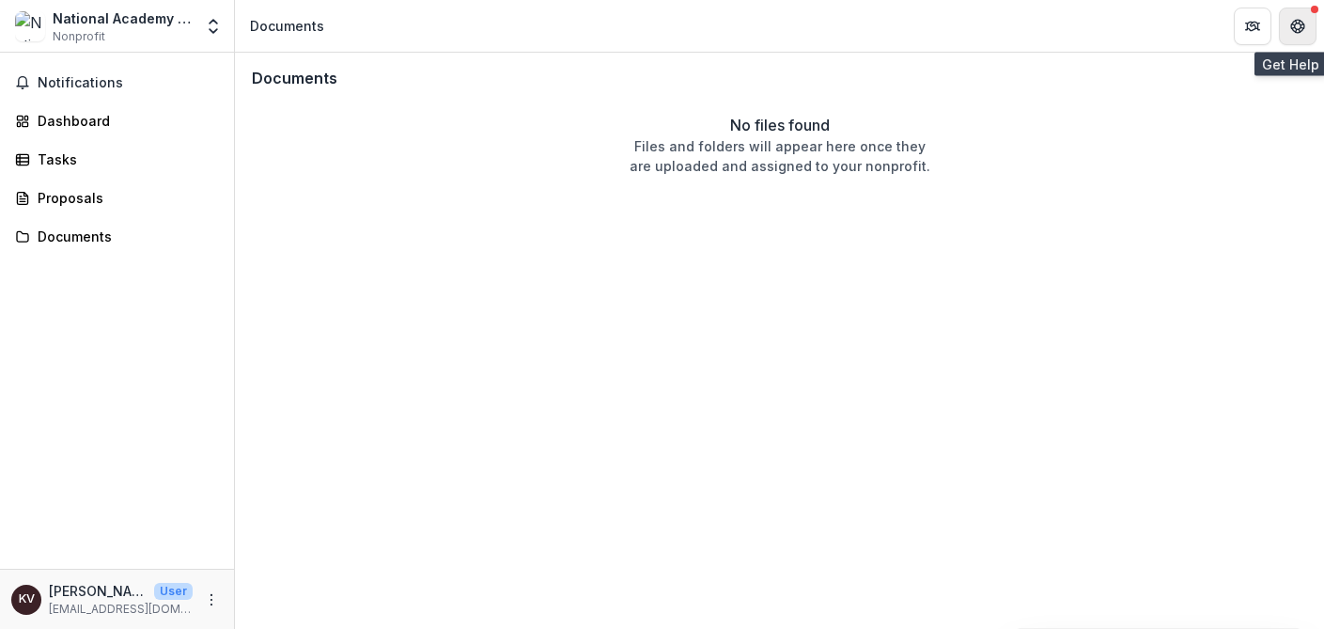
click at [1301, 21] on icon "Get Help" at bounding box center [1302, 22] width 4 height 4
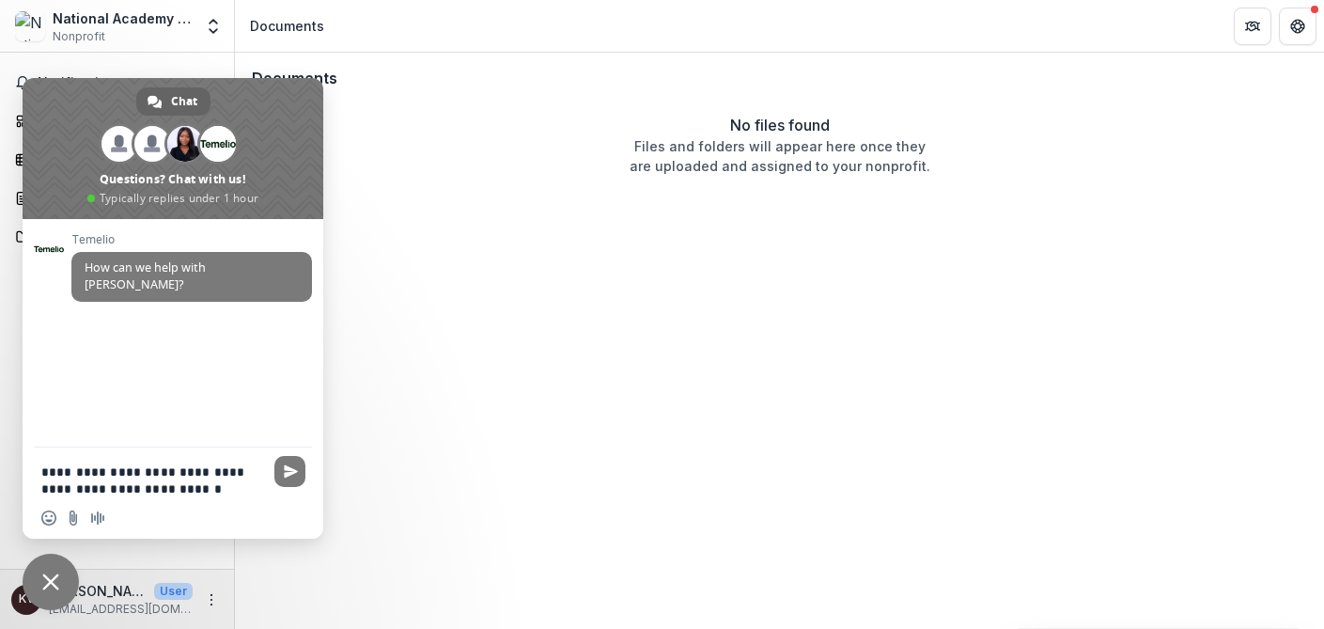
click at [38, 475] on div "**********" at bounding box center [173, 474] width 301 height 54
click at [42, 474] on textarea "**********" at bounding box center [152, 480] width 222 height 34
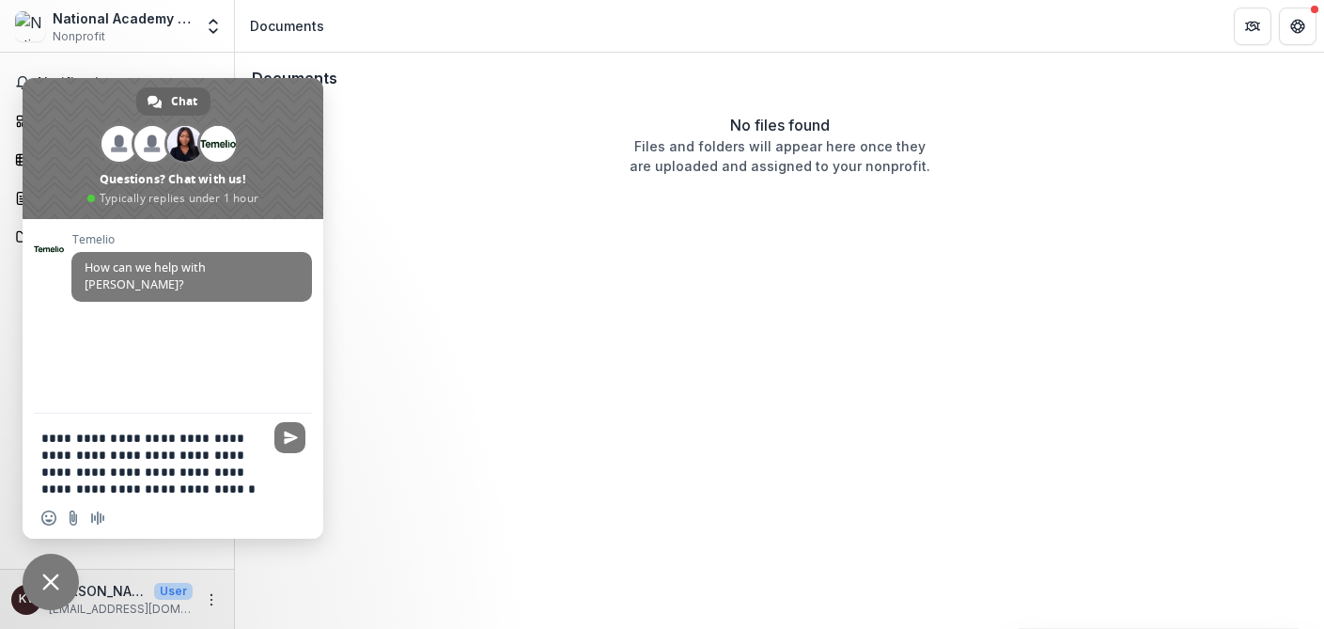
click at [187, 486] on textarea "**********" at bounding box center [152, 464] width 222 height 68
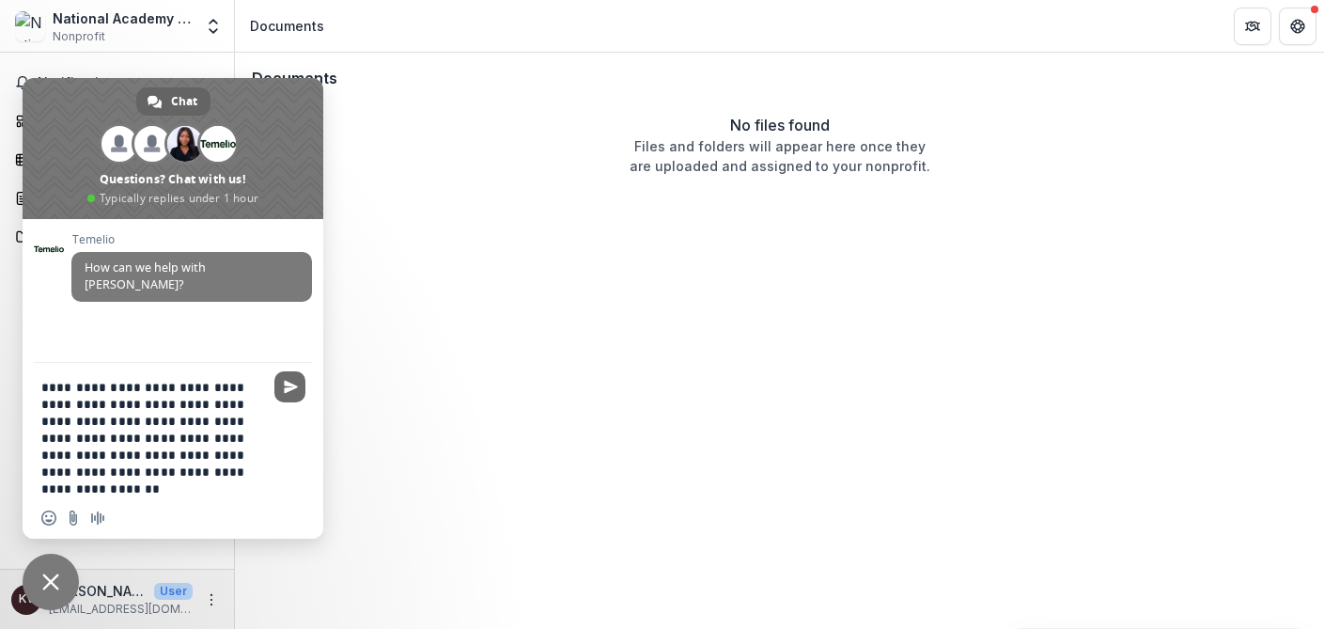
type textarea "**********"
click at [288, 380] on span "Send" at bounding box center [291, 387] width 14 height 14
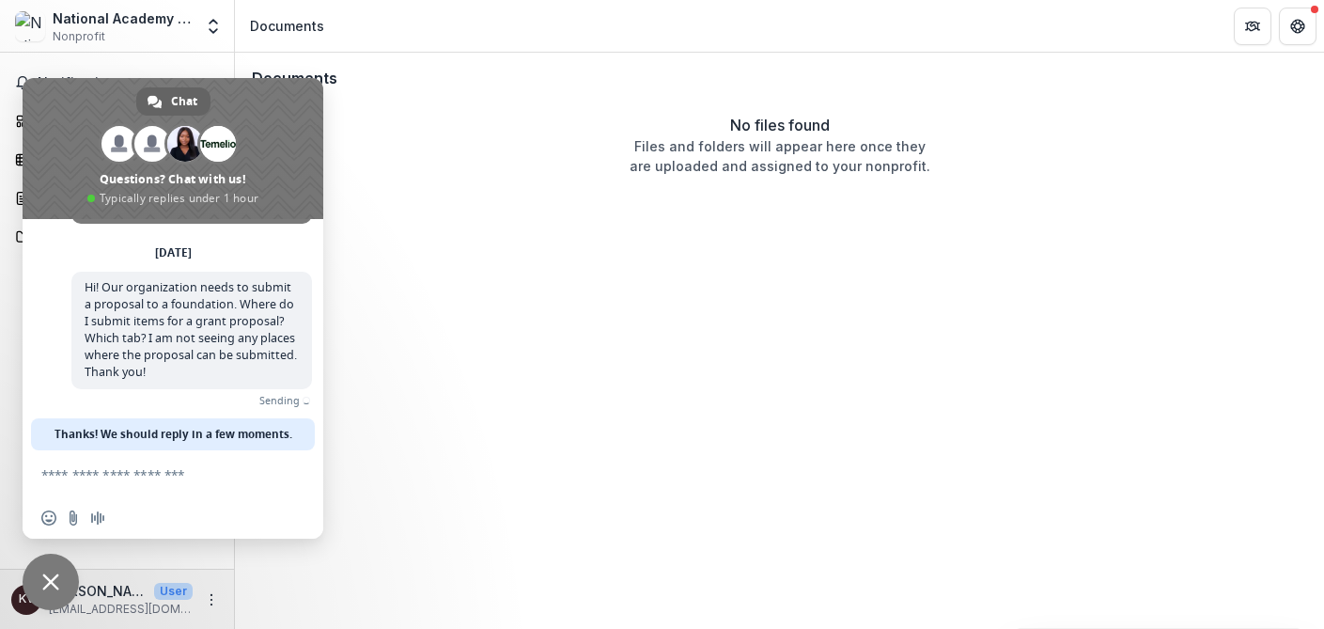
scroll to position [56, 0]
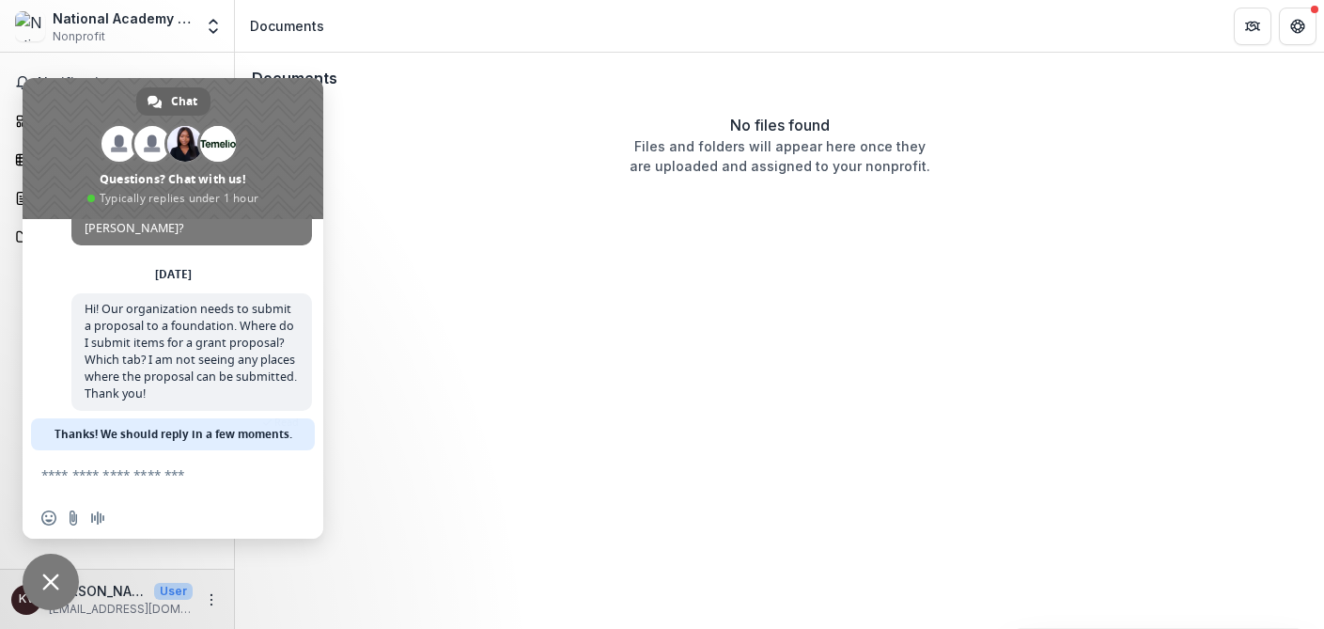
click at [526, 224] on div "Documents No files found Files and folders will appear here once they are uploa…" at bounding box center [779, 341] width 1089 height 576
drag, startPoint x: 269, startPoint y: 89, endPoint x: 367, endPoint y: 90, distance: 98.7
click at [367, 90] on body "Skip to content National Academy for State Health Policy (project of Center for…" at bounding box center [662, 314] width 1324 height 629
click at [119, 51] on div "National Academy for State Health Policy (project of Center for Health Policy D…" at bounding box center [117, 30] width 234 height 44
click at [51, 586] on span "Close chat" at bounding box center [50, 581] width 17 height 17
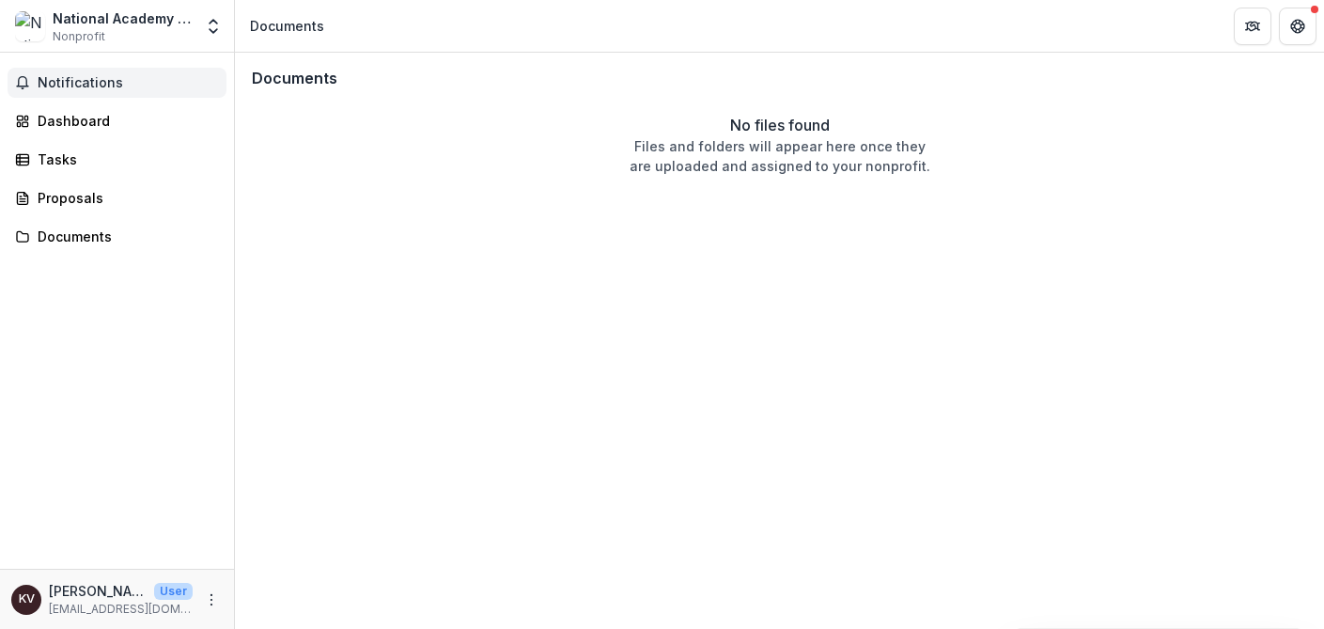
click at [64, 82] on span "Notifications" at bounding box center [128, 83] width 181 height 16
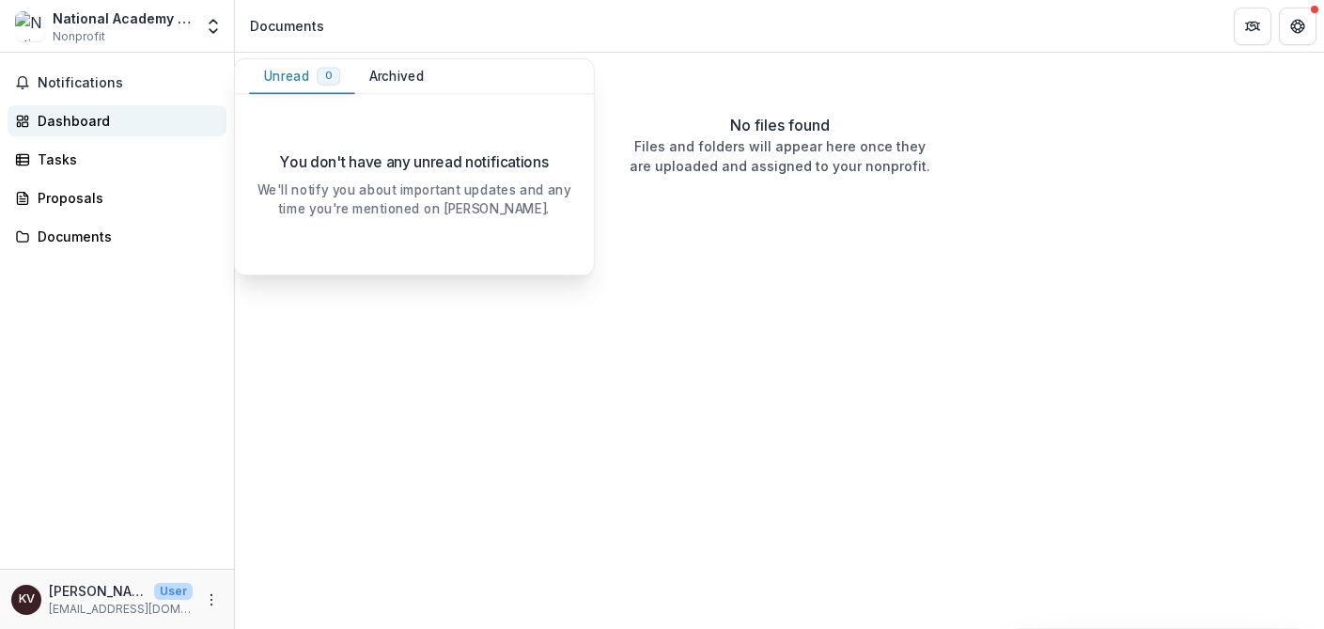
click at [70, 122] on div "Dashboard" at bounding box center [125, 121] width 174 height 20
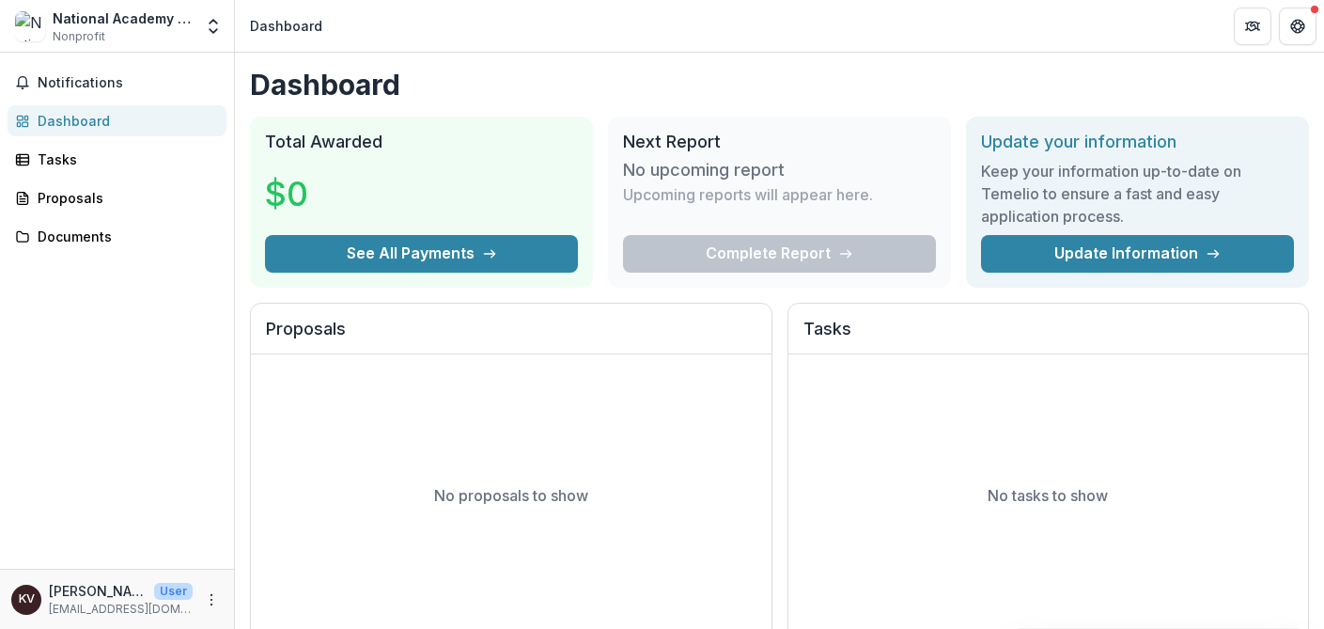
click at [500, 504] on p "No proposals to show" at bounding box center [511, 495] width 154 height 23
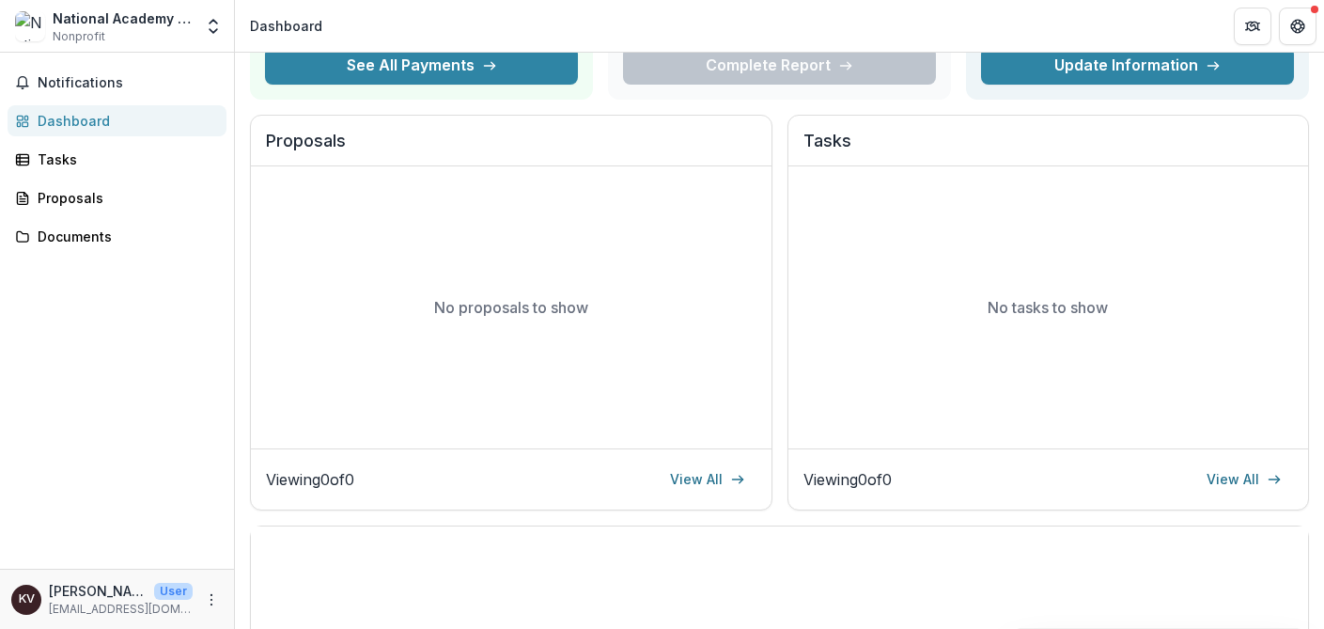
scroll to position [106, 0]
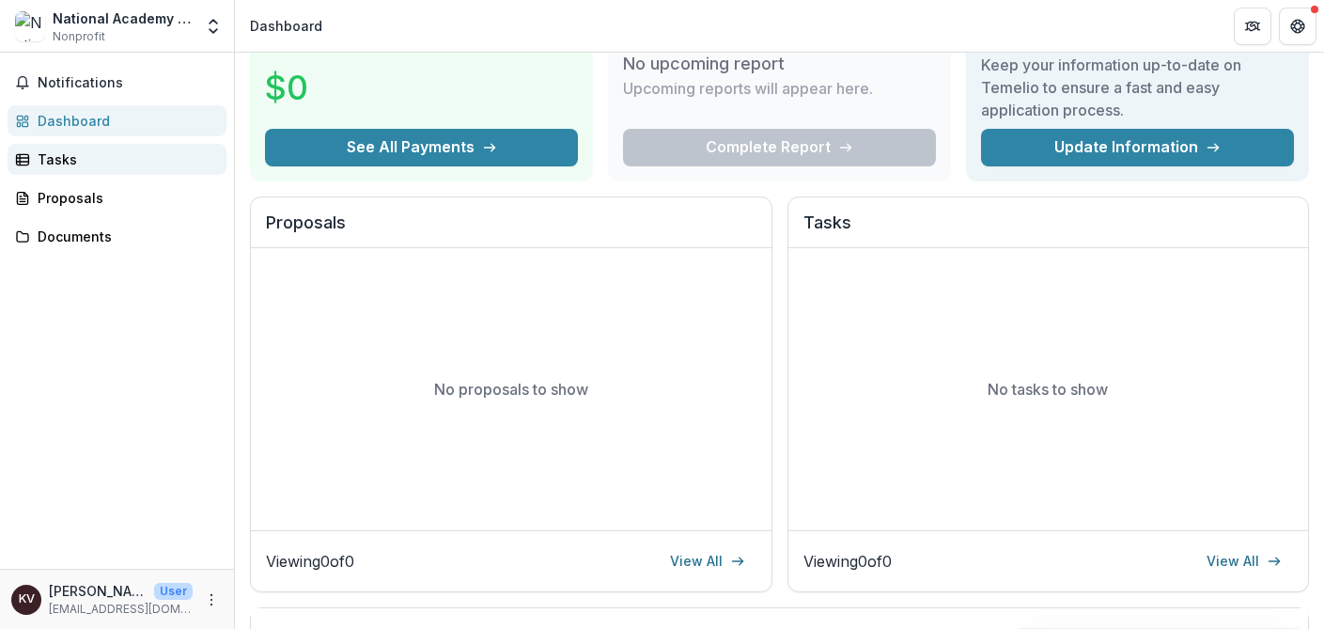
click at [45, 159] on div "Tasks" at bounding box center [125, 159] width 174 height 20
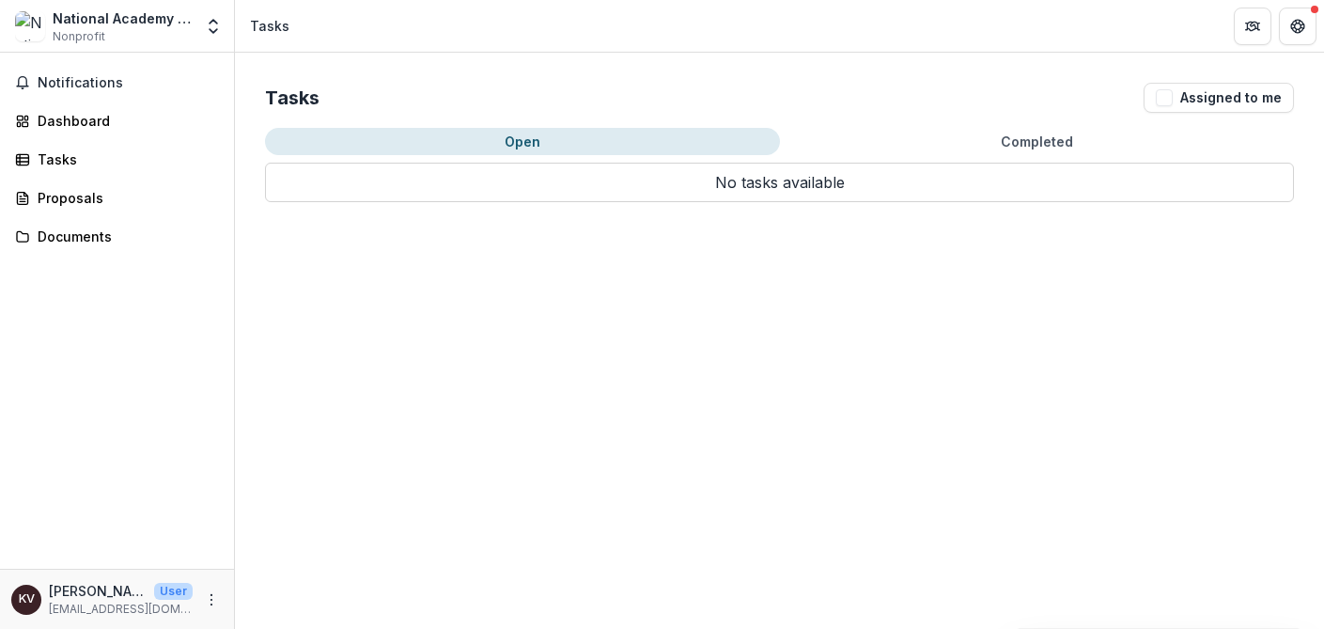
click at [1029, 139] on button "Completed" at bounding box center [1037, 141] width 515 height 27
click at [524, 142] on button "Open" at bounding box center [522, 141] width 515 height 27
click at [74, 203] on div "Proposals" at bounding box center [125, 198] width 174 height 20
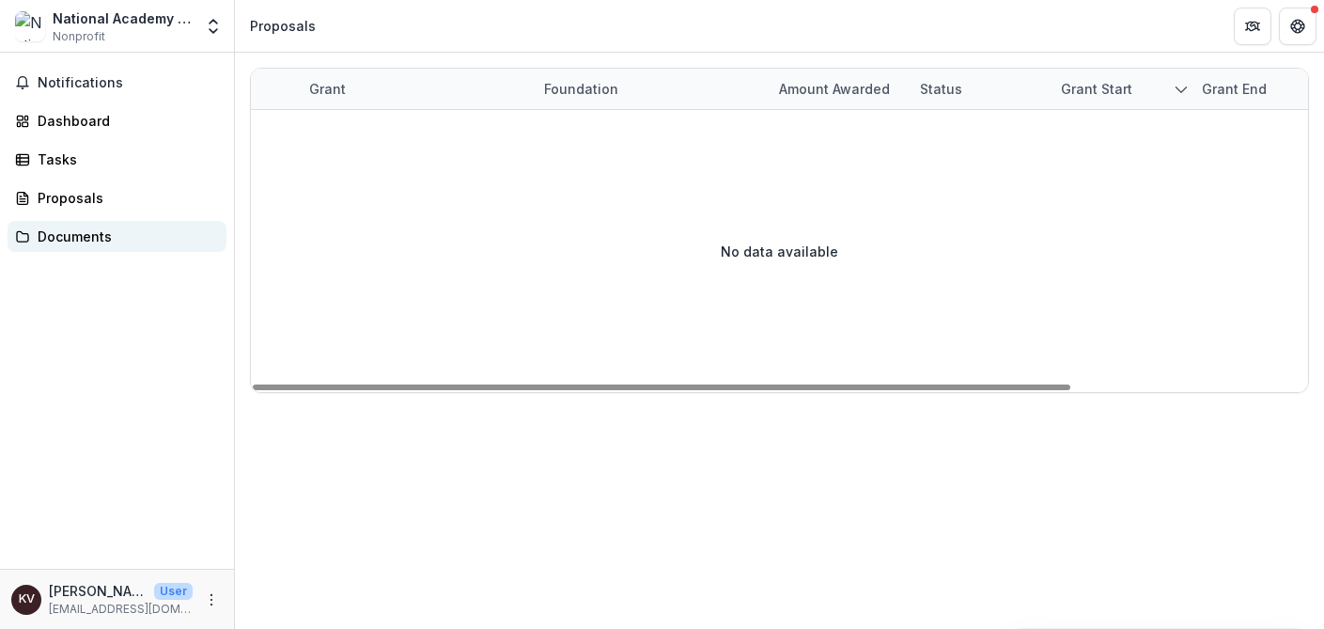
click at [55, 240] on div "Documents" at bounding box center [125, 237] width 174 height 20
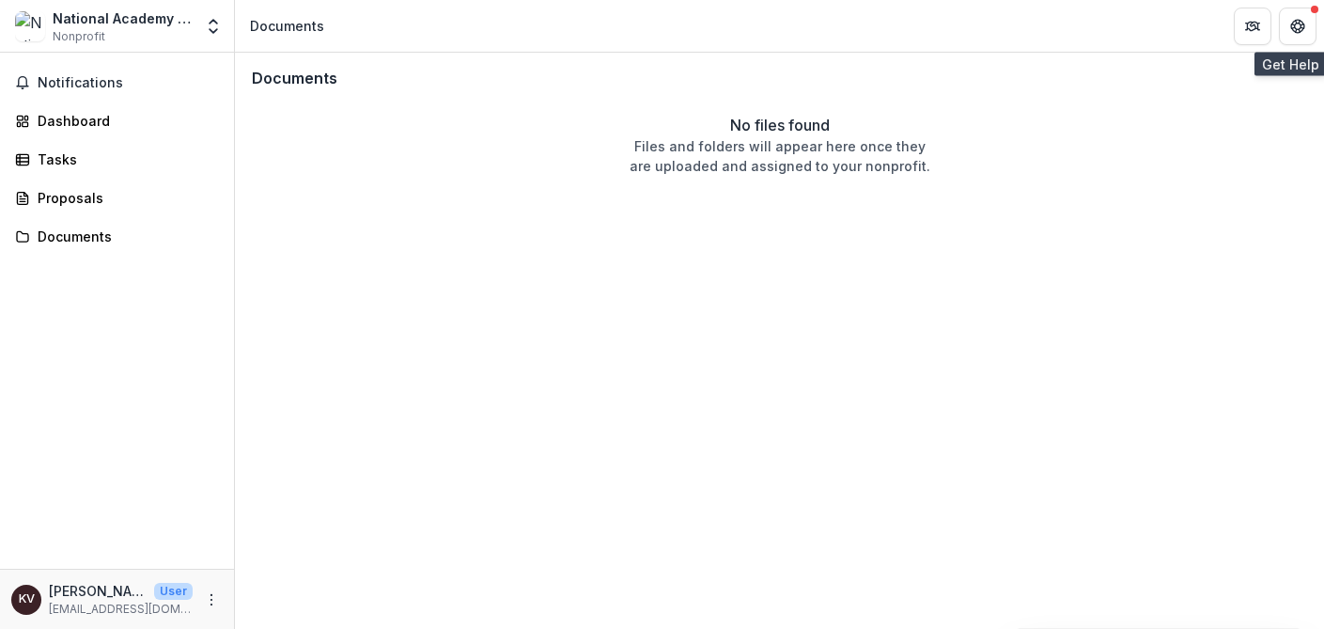
click at [1311, 10] on div at bounding box center [1315, 10] width 8 height 8
click at [1314, 7] on div at bounding box center [1315, 10] width 8 height 8
click at [1306, 27] on button "Get Help" at bounding box center [1298, 27] width 38 height 38
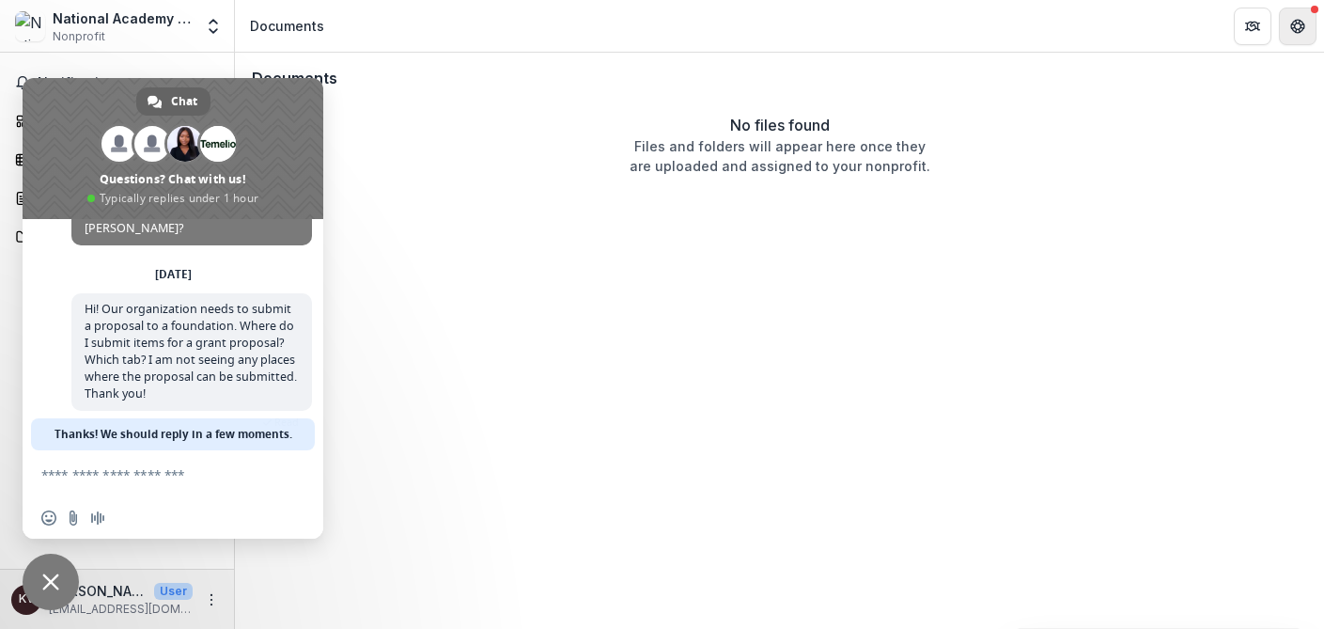
scroll to position [74, 0]
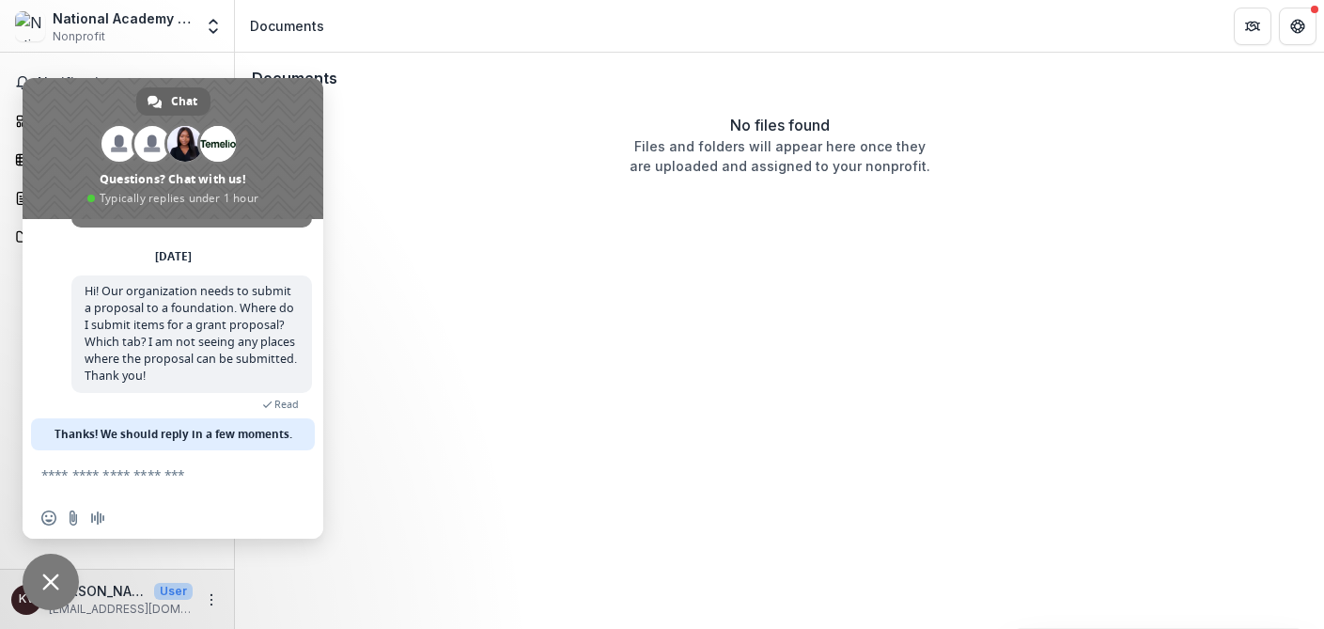
click at [51, 579] on span "Close chat" at bounding box center [50, 581] width 17 height 17
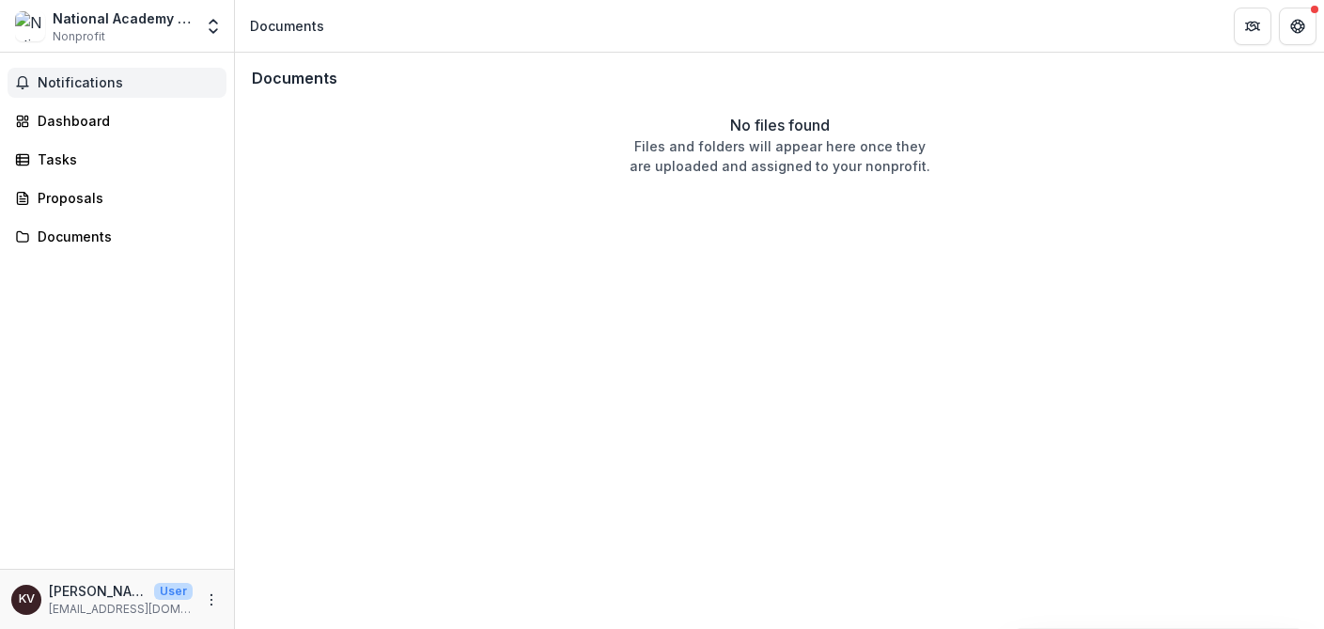
click at [57, 86] on span "Notifications" at bounding box center [128, 83] width 181 height 16
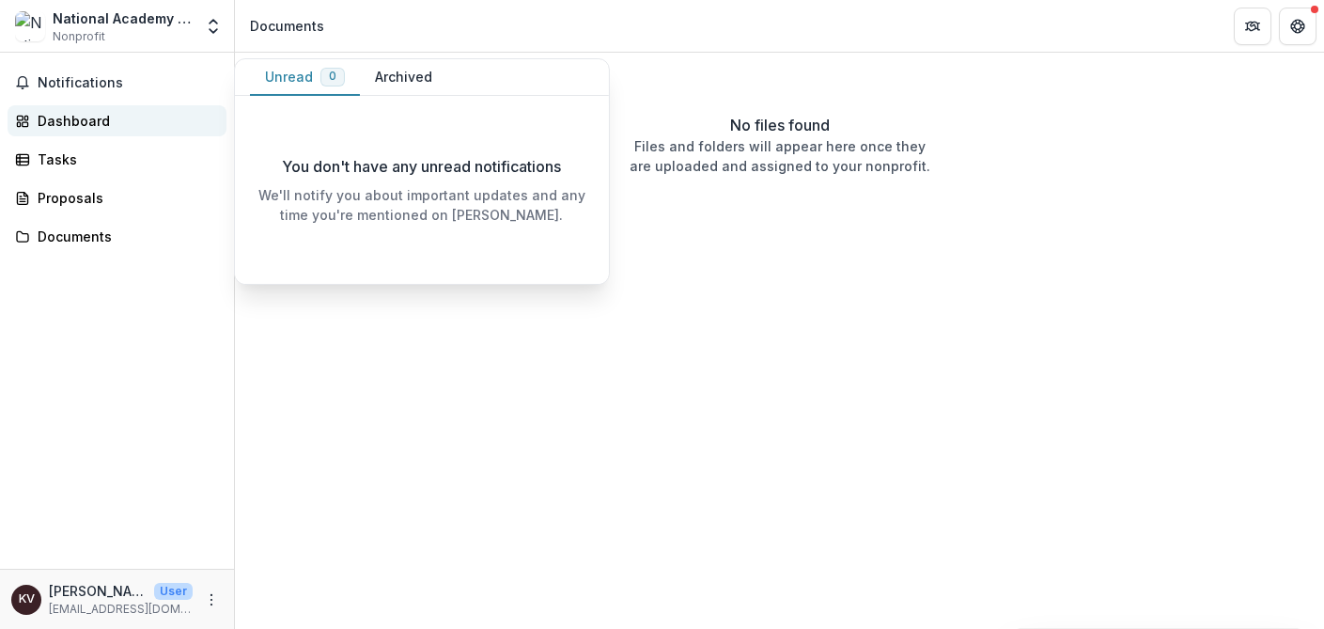
click at [73, 125] on div "Dashboard" at bounding box center [125, 121] width 174 height 20
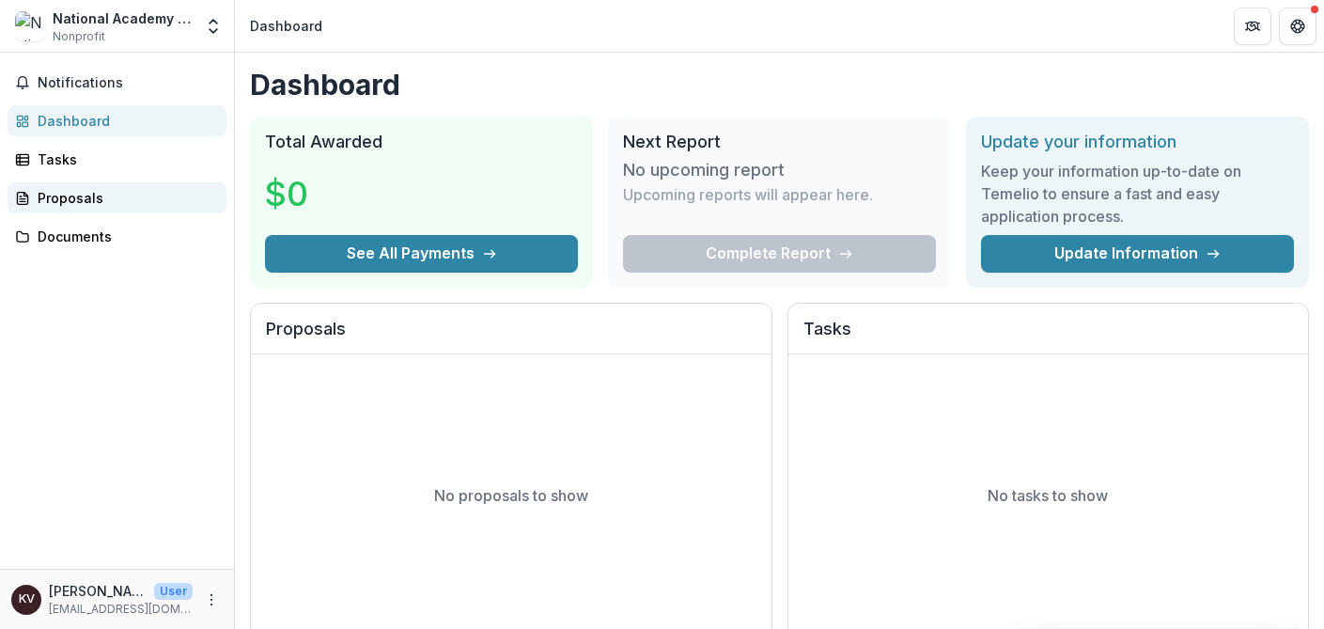
click at [81, 204] on div "Proposals" at bounding box center [125, 198] width 174 height 20
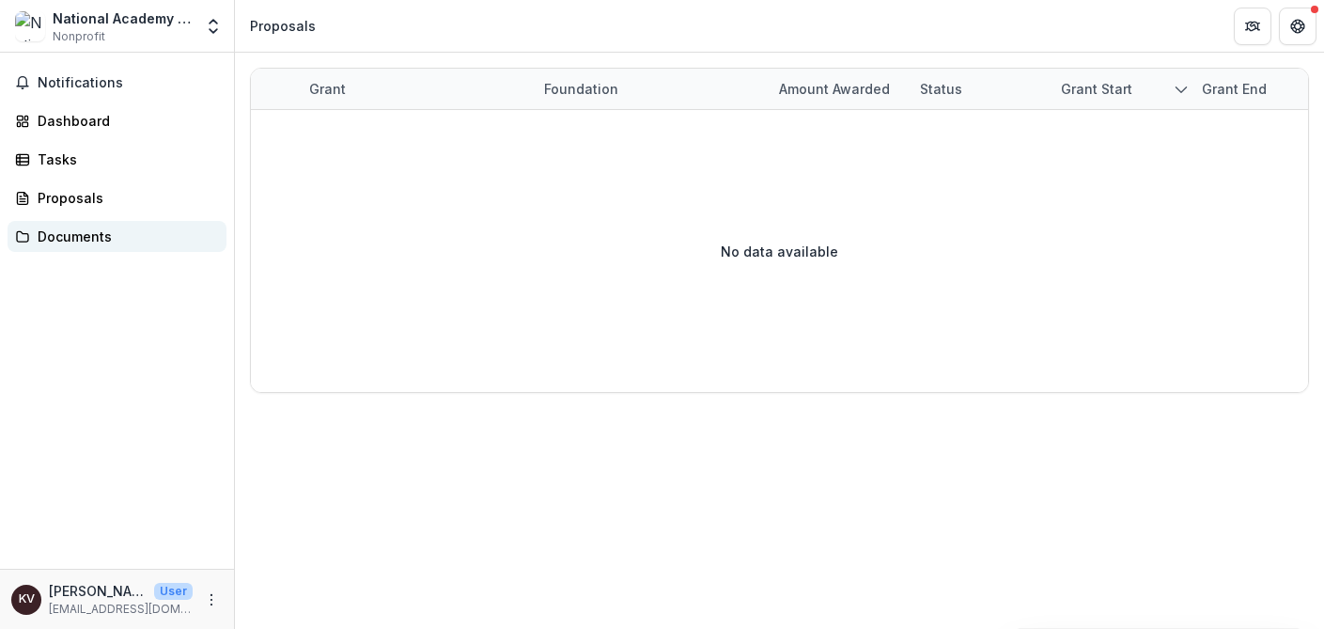
click at [64, 245] on div "Documents" at bounding box center [125, 237] width 174 height 20
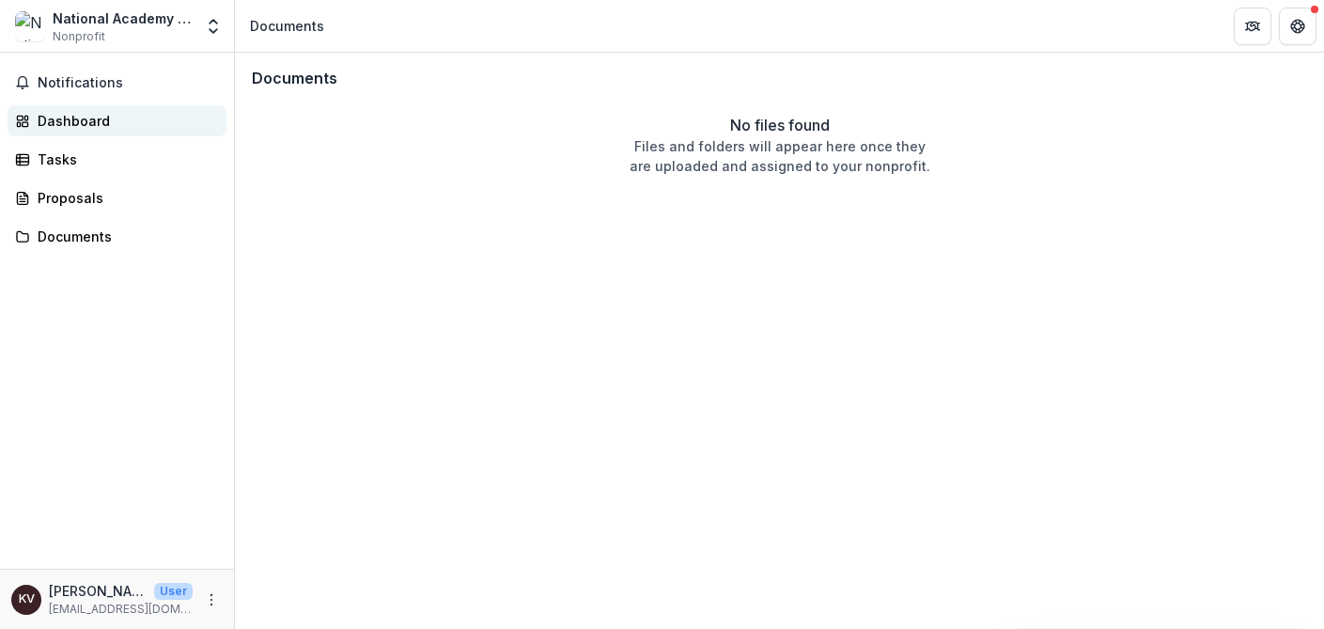
click at [91, 126] on div "Dashboard" at bounding box center [125, 121] width 174 height 20
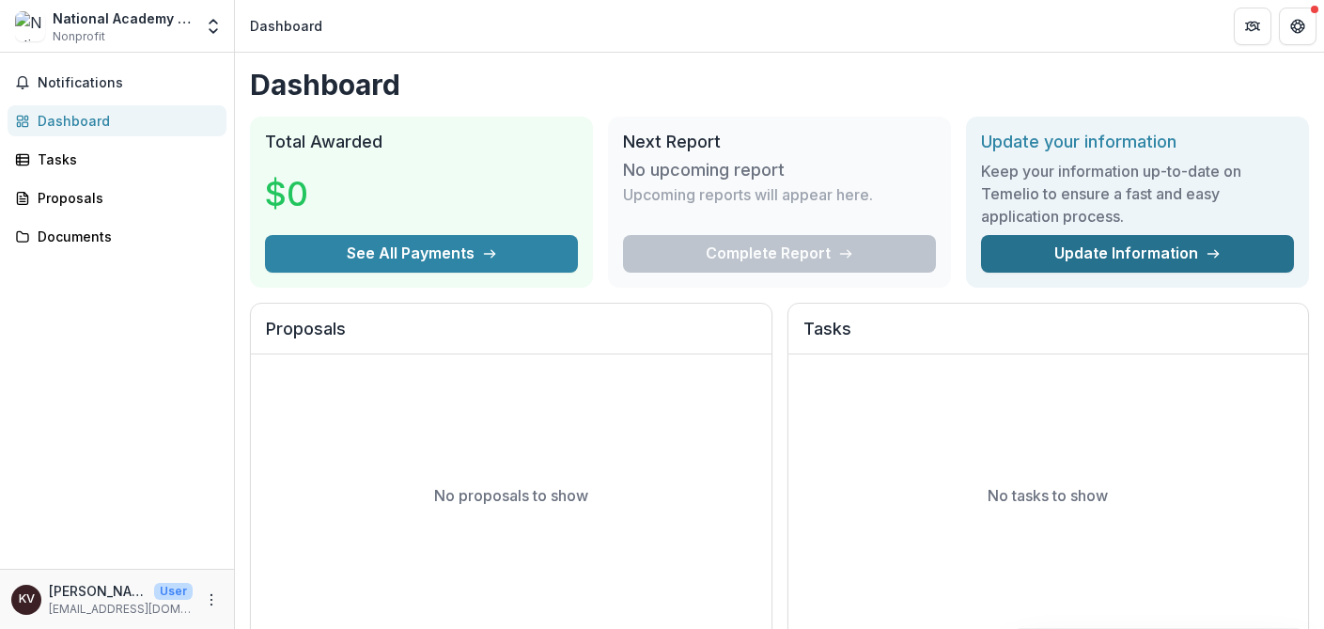
click at [1100, 250] on link "Update Information" at bounding box center [1137, 254] width 313 height 38
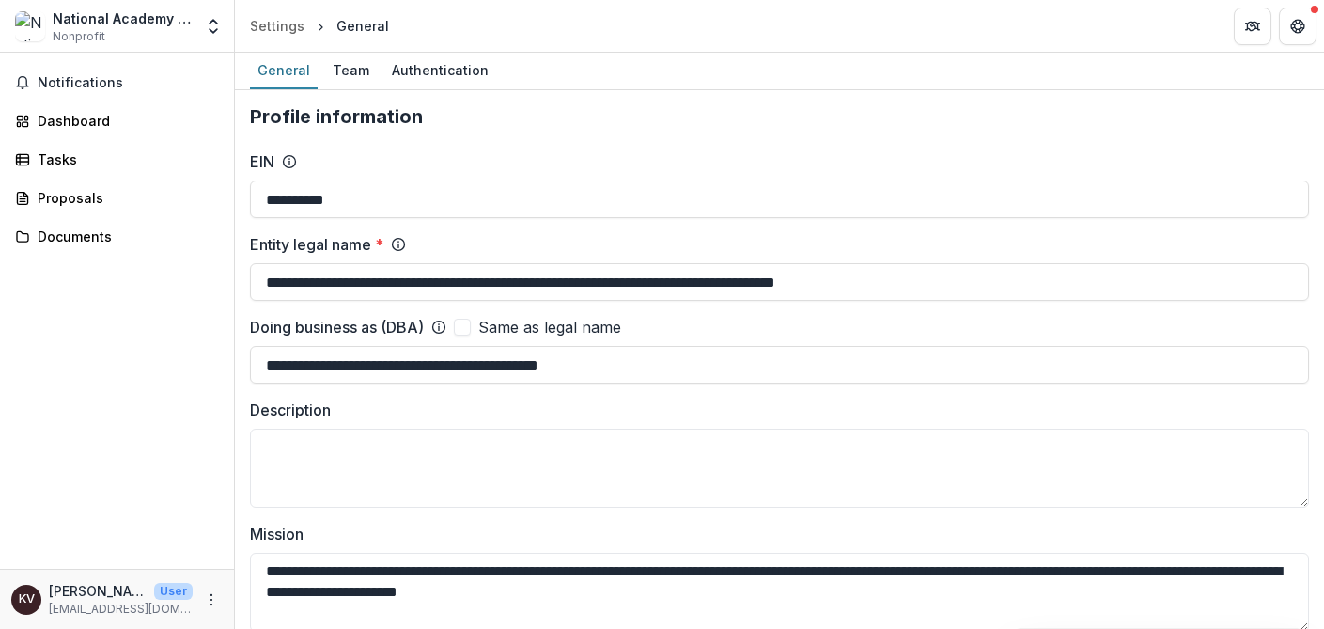
click at [153, 303] on div "Notifications Dashboard Tasks Proposals Documents" at bounding box center [117, 311] width 234 height 516
click at [78, 85] on span "Notifications" at bounding box center [128, 83] width 181 height 16
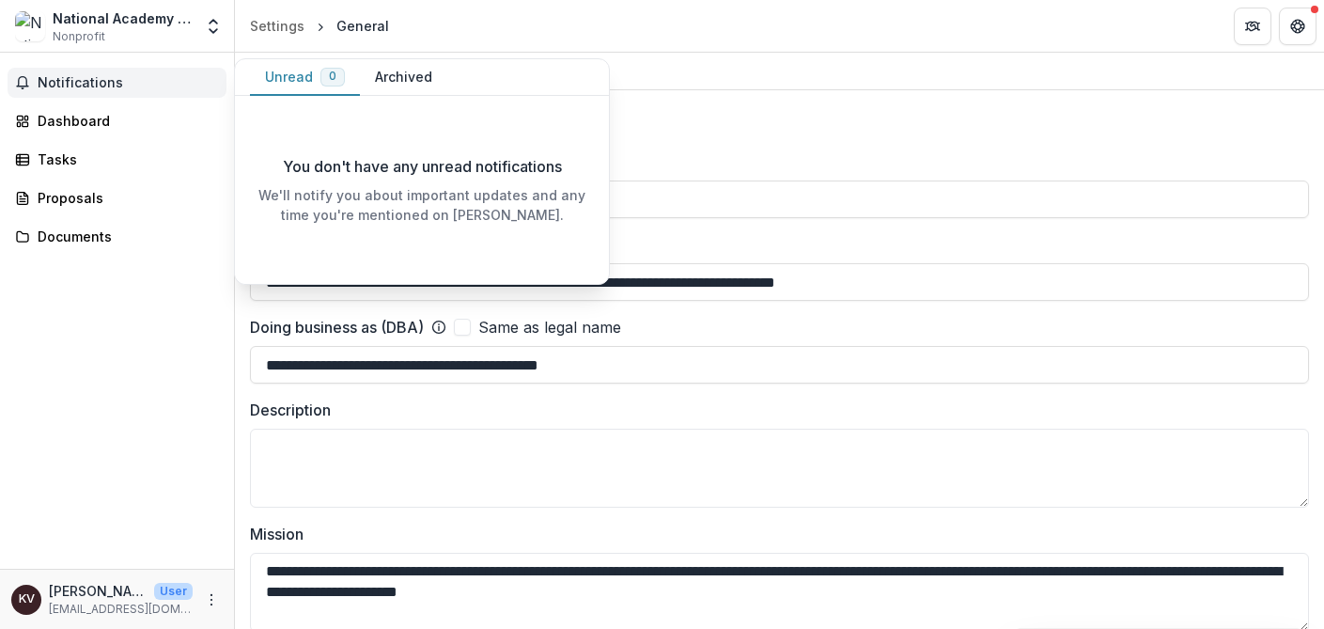
click at [78, 85] on span "Notifications" at bounding box center [128, 83] width 181 height 16
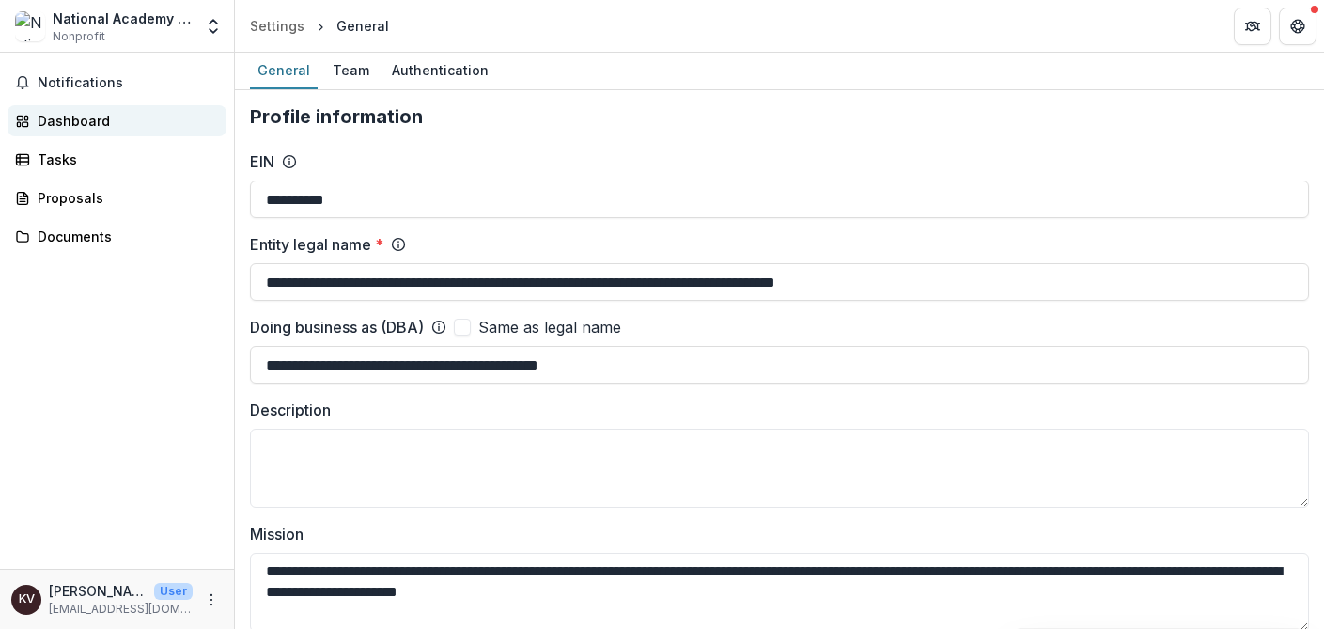
click at [86, 124] on div "Dashboard" at bounding box center [125, 121] width 174 height 20
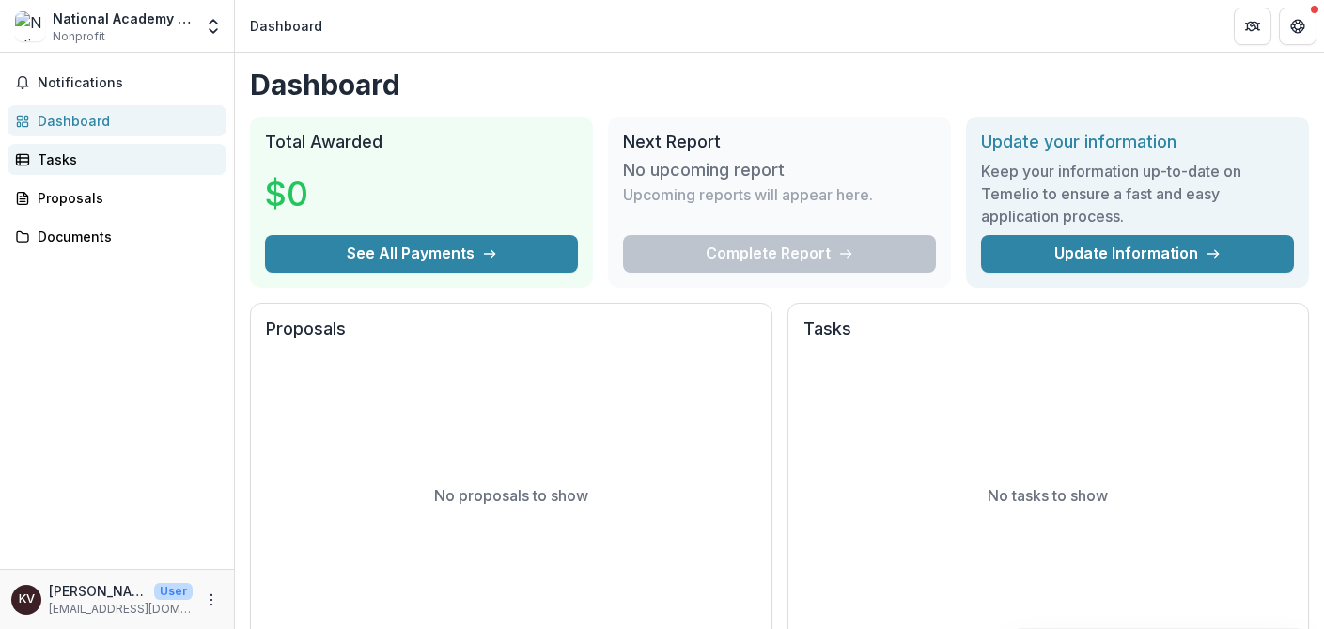
click at [54, 158] on div "Tasks" at bounding box center [125, 159] width 174 height 20
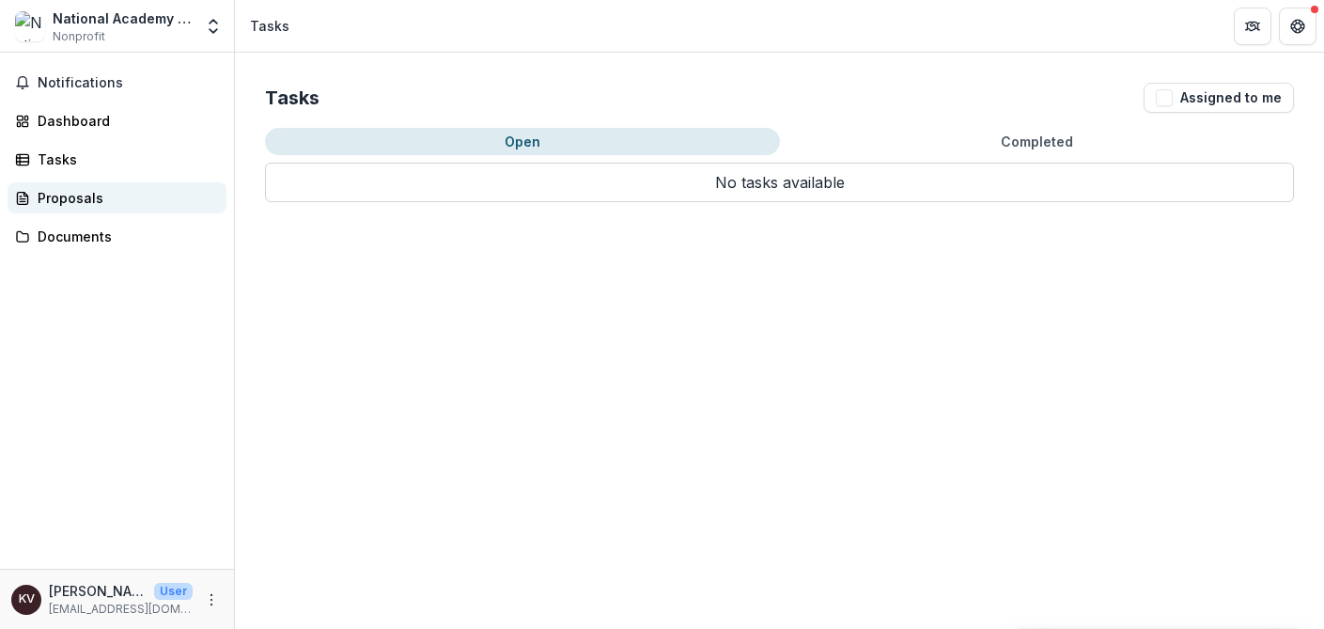
click at [70, 204] on div "Proposals" at bounding box center [125, 198] width 174 height 20
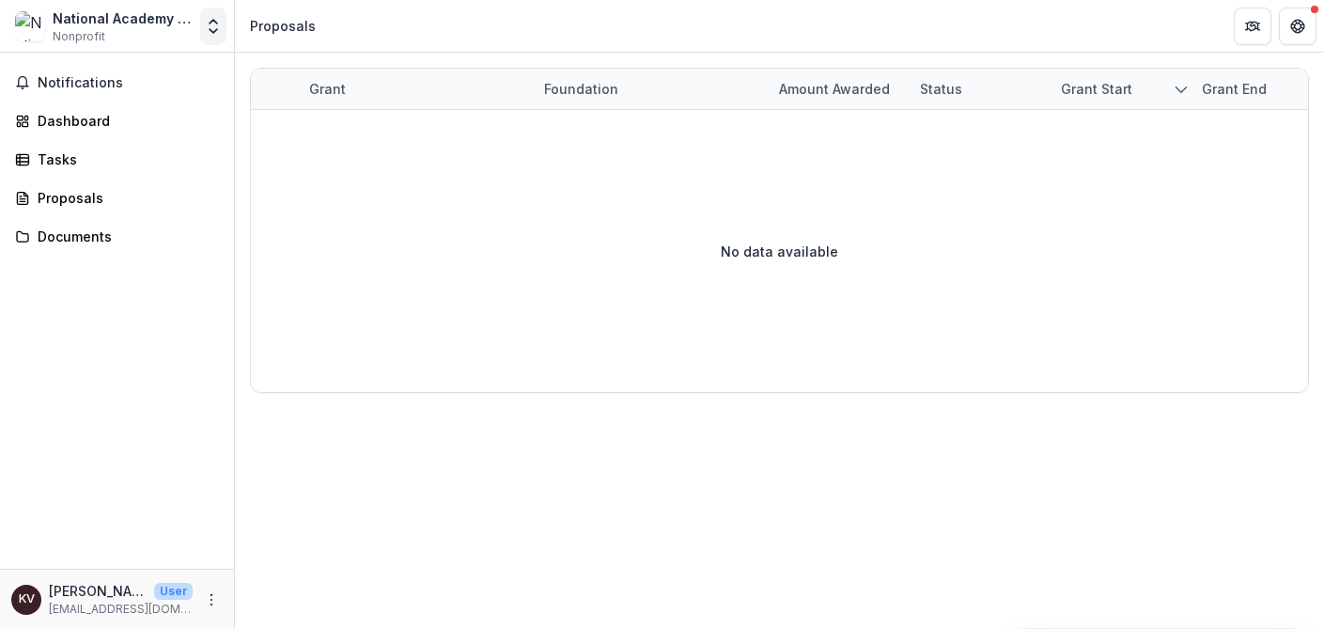
click at [200, 30] on button "Open entity switcher" at bounding box center [213, 27] width 26 height 38
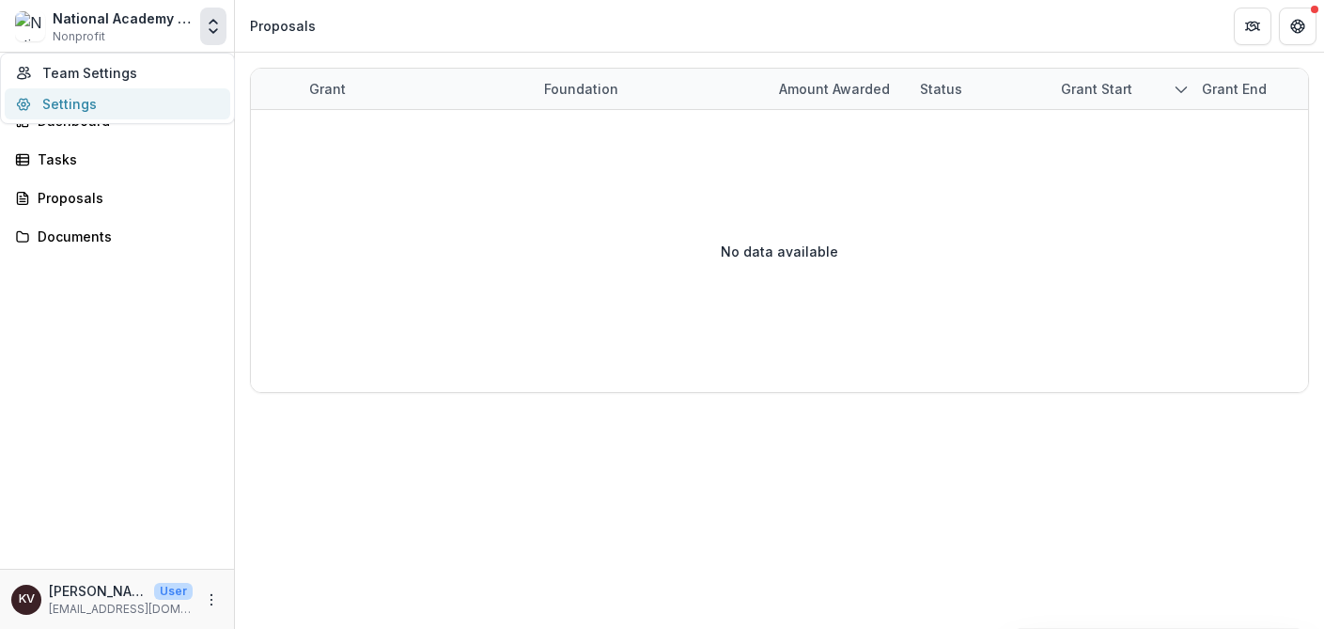
click at [69, 98] on link "Settings" at bounding box center [118, 103] width 226 height 31
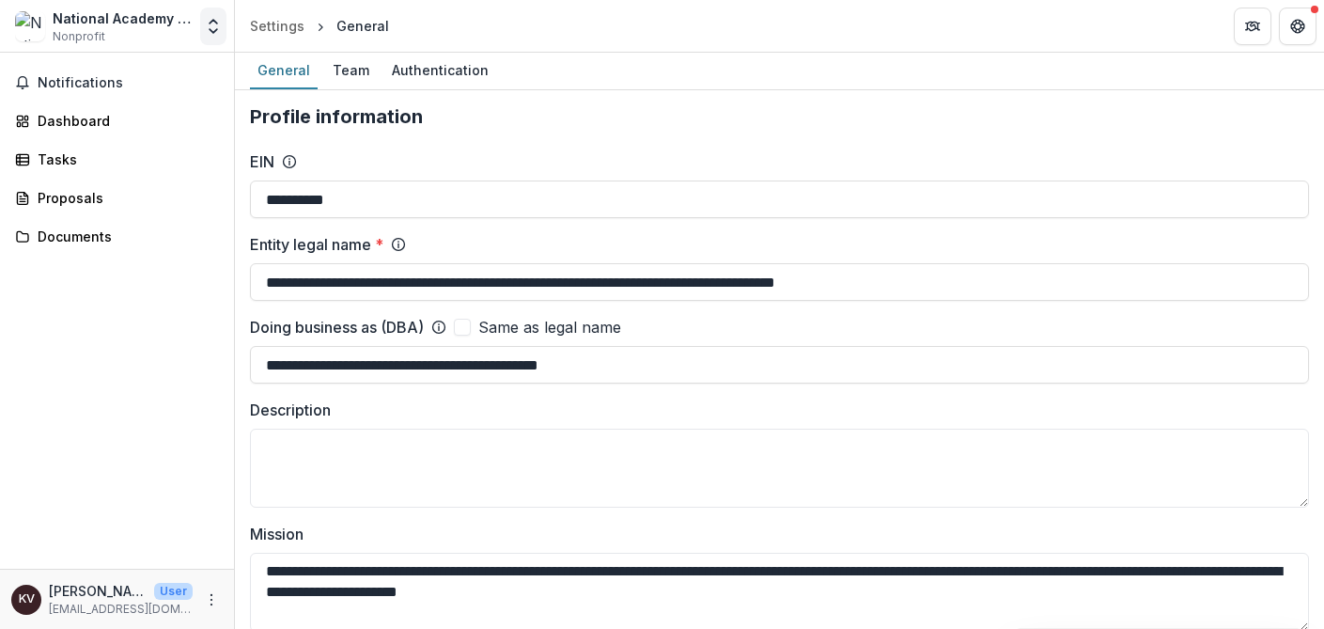
click at [212, 24] on icon "Open entity switcher" at bounding box center [213, 26] width 19 height 19
click at [93, 79] on link "Team Settings" at bounding box center [118, 72] width 226 height 31
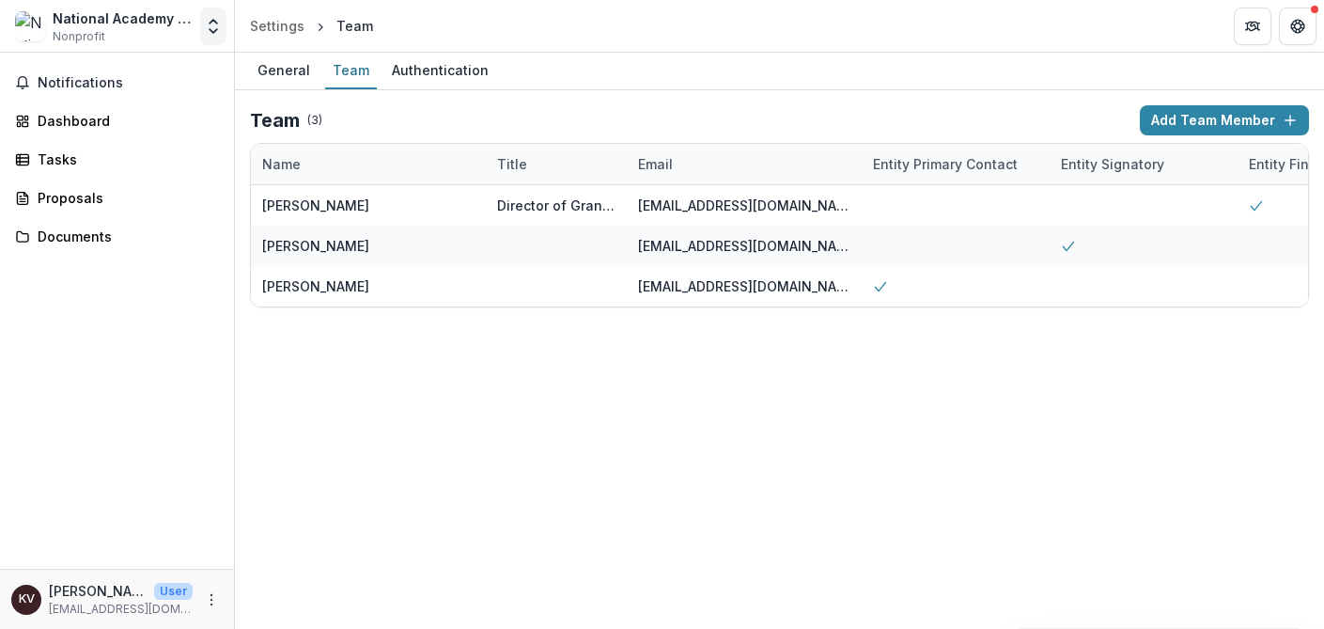
click at [211, 27] on icon "Open entity switcher" at bounding box center [213, 26] width 19 height 19
click at [35, 27] on img at bounding box center [30, 26] width 30 height 30
click at [214, 597] on icon "More" at bounding box center [211, 599] width 15 height 15
click at [138, 439] on div "Notifications Dashboard Tasks Proposals Documents" at bounding box center [117, 311] width 234 height 516
click at [209, 28] on icon "Open entity switcher" at bounding box center [213, 26] width 19 height 19
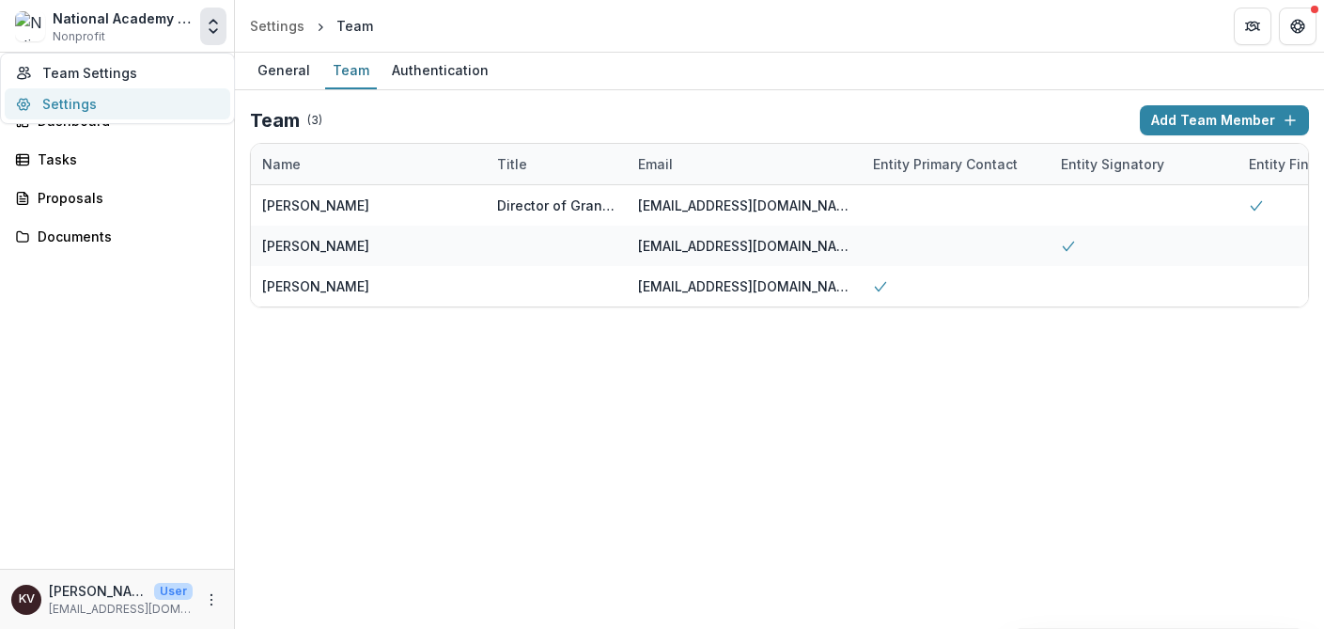
click at [85, 105] on link "Settings" at bounding box center [118, 103] width 226 height 31
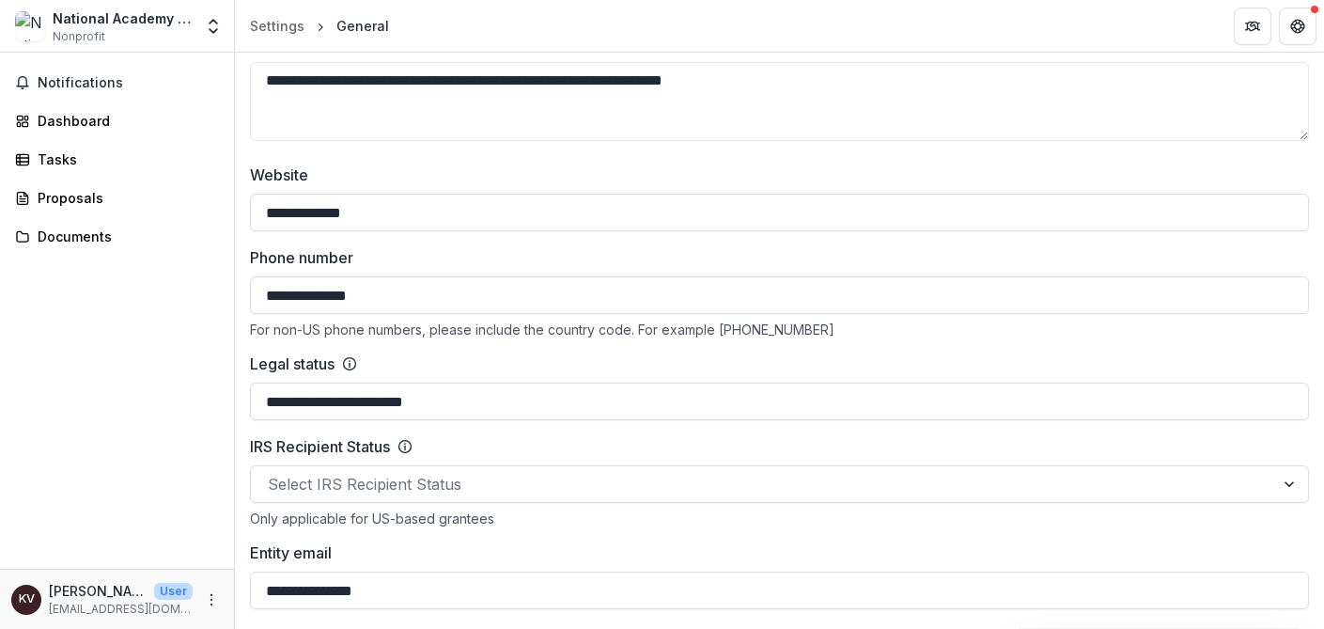
scroll to position [607, 0]
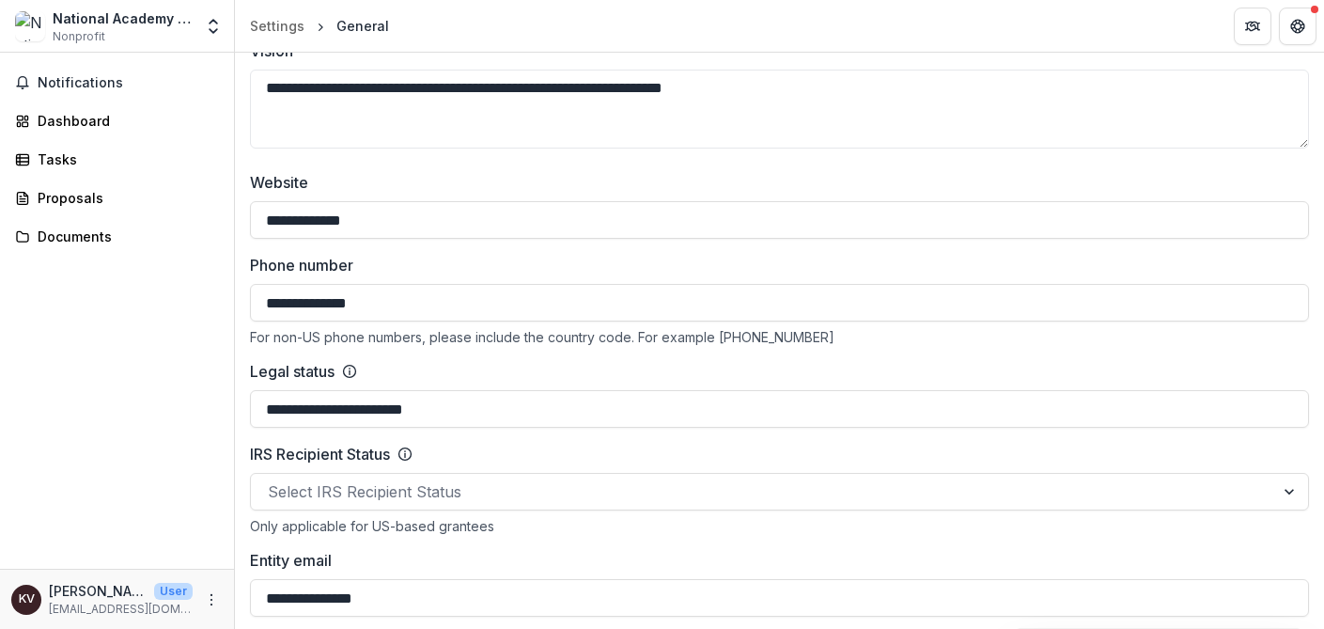
click at [389, 290] on input "**********" at bounding box center [779, 303] width 1059 height 38
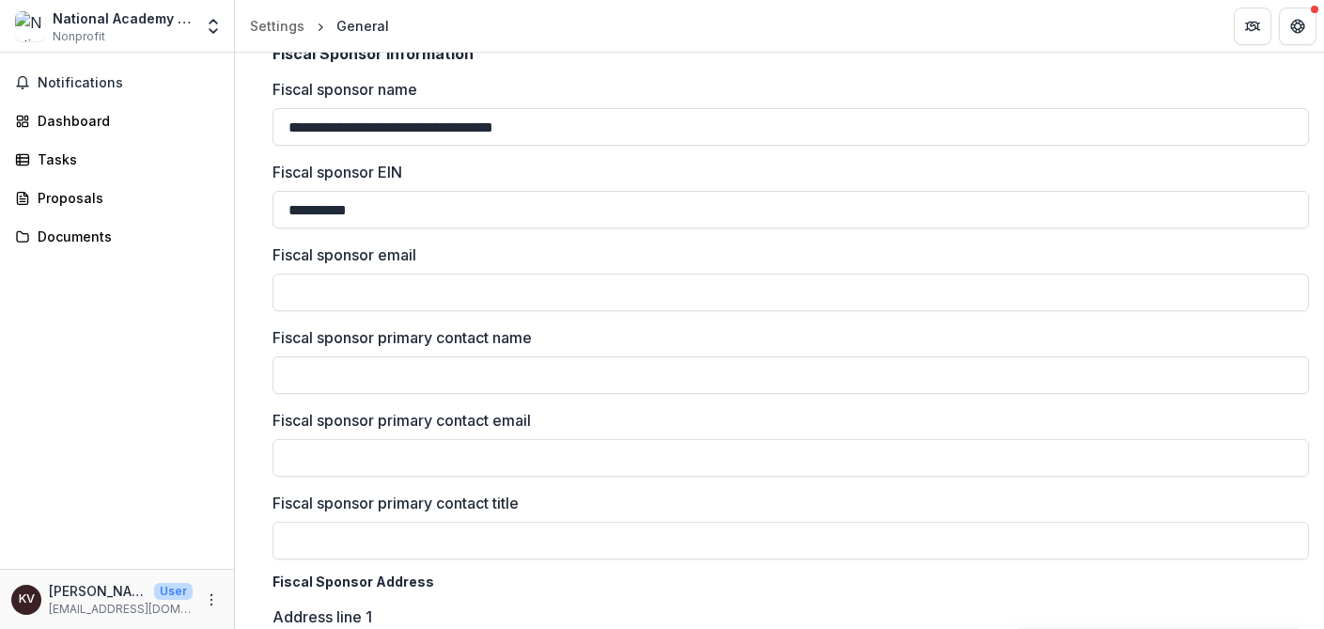
scroll to position [1352, 0]
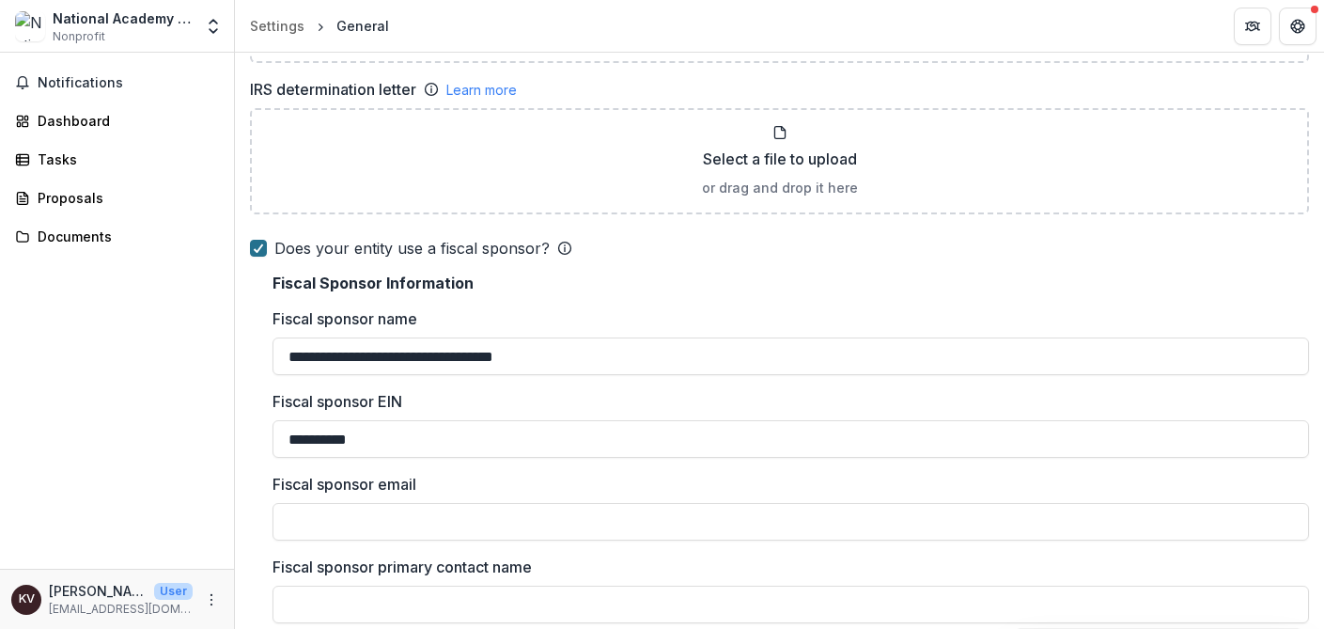
click at [258, 244] on icon at bounding box center [258, 247] width 11 height 9
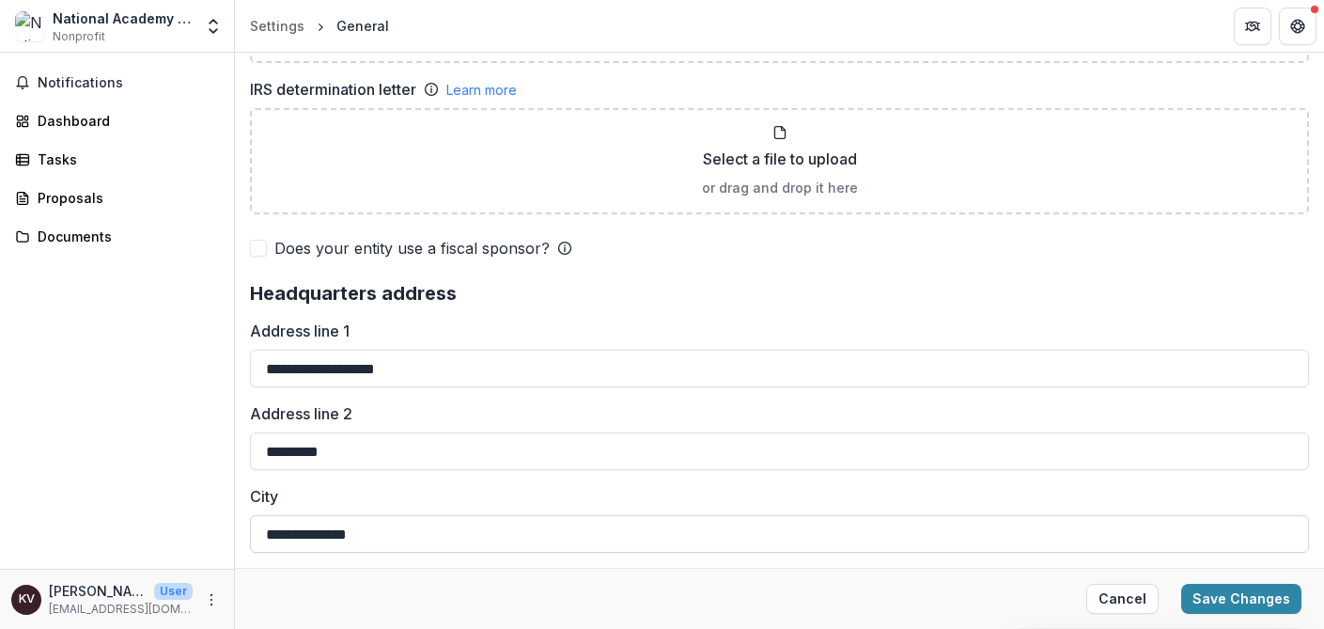
drag, startPoint x: 1235, startPoint y: 598, endPoint x: 1142, endPoint y: 532, distance: 114.0
click at [1235, 596] on button "Save Changes" at bounding box center [1241, 599] width 120 height 30
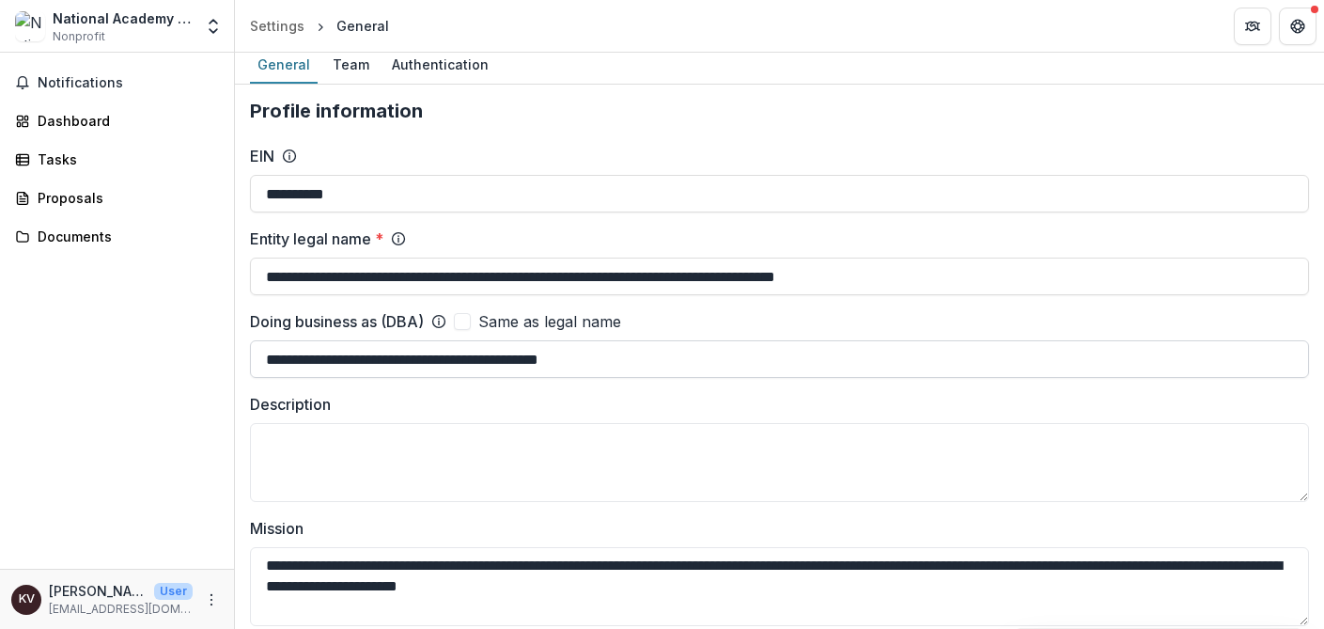
scroll to position [0, 0]
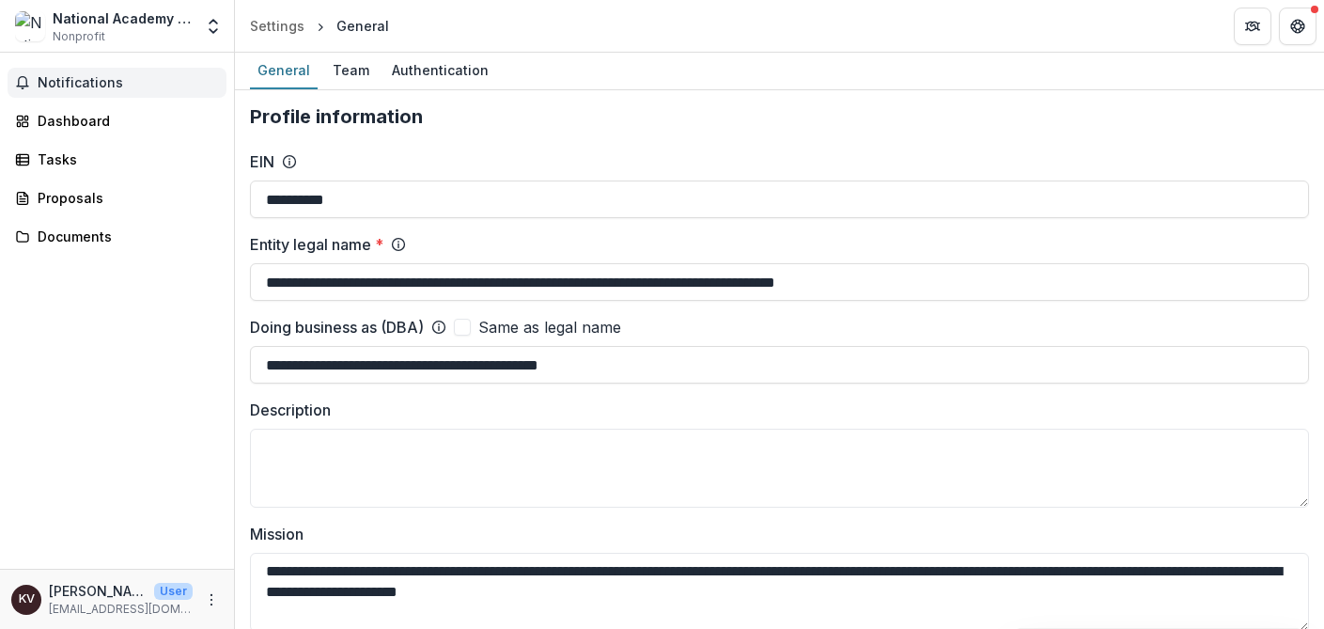
click at [60, 86] on span "Notifications" at bounding box center [128, 83] width 181 height 16
click at [68, 315] on div "Notifications Unread 0 Archived You don't have any unread notifications We'll n…" at bounding box center [117, 311] width 234 height 516
click at [62, 124] on div "Dashboard" at bounding box center [125, 121] width 174 height 20
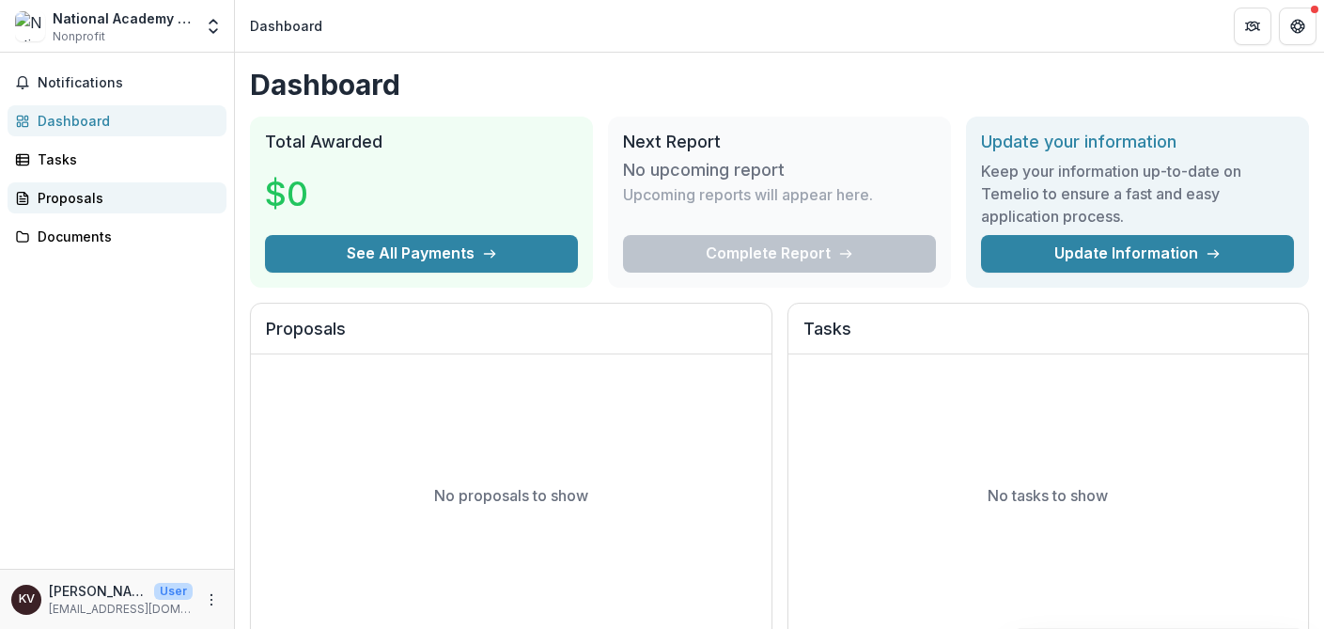
click at [75, 198] on div "Proposals" at bounding box center [125, 198] width 174 height 20
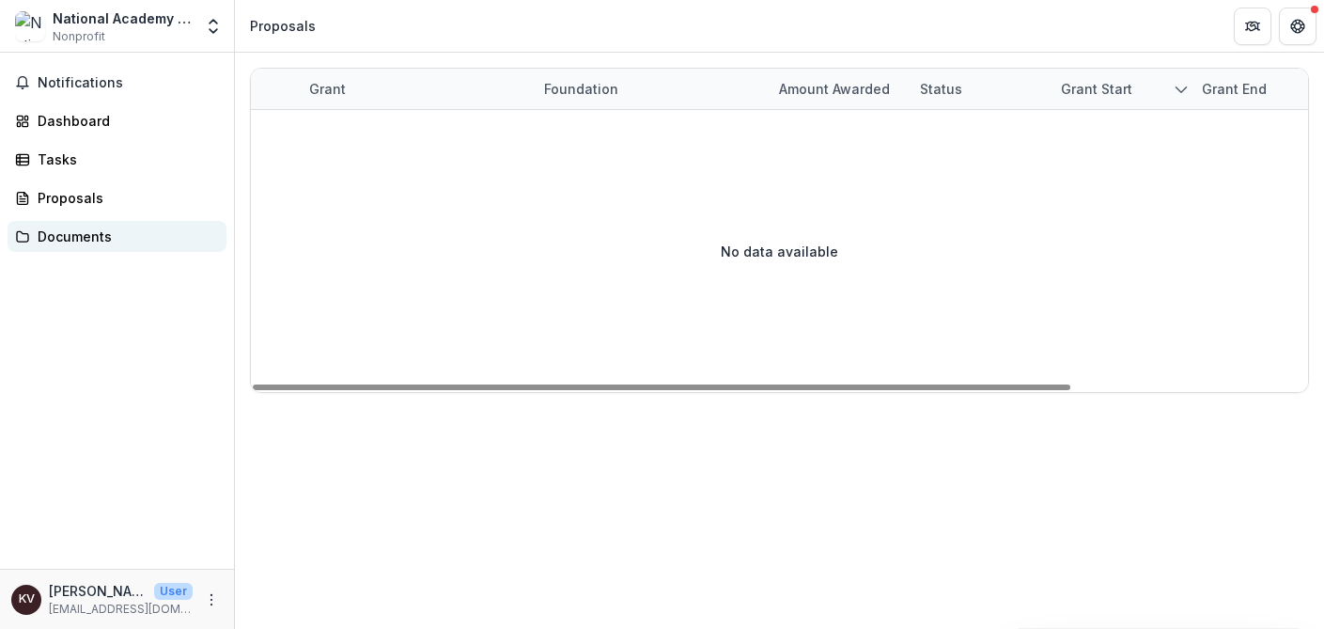
click at [56, 237] on div "Documents" at bounding box center [125, 237] width 174 height 20
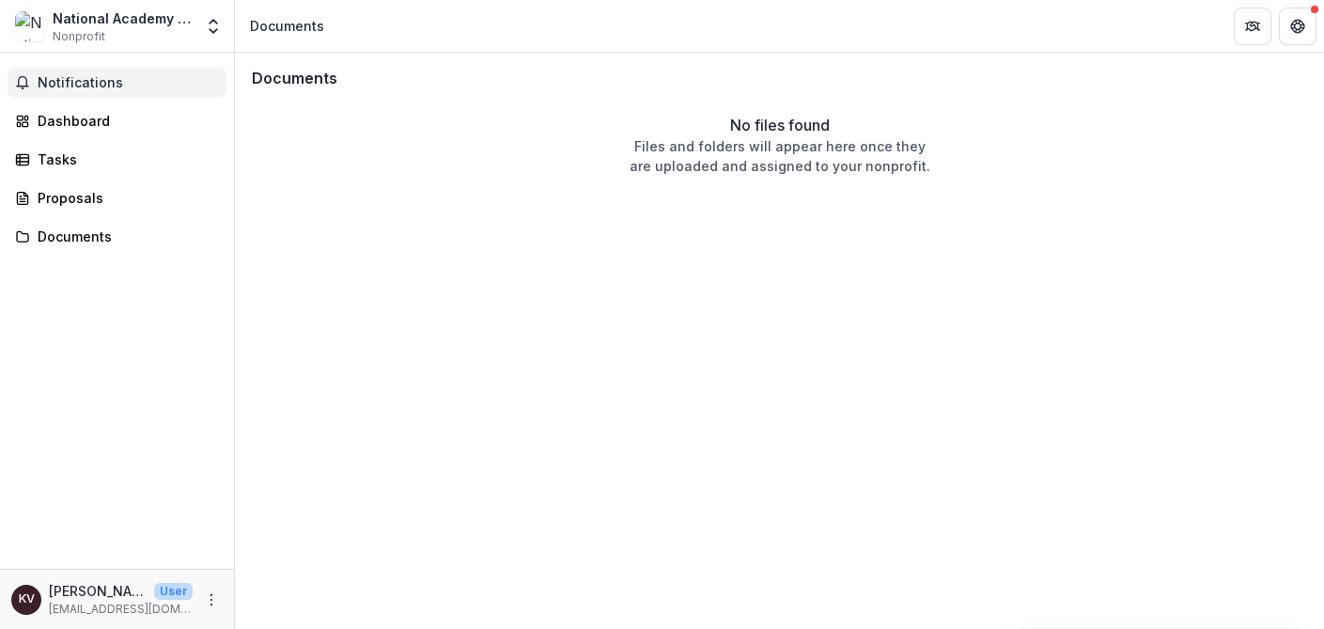
click at [89, 81] on span "Notifications" at bounding box center [128, 83] width 181 height 16
click at [70, 133] on link "Dashboard" at bounding box center [117, 120] width 219 height 31
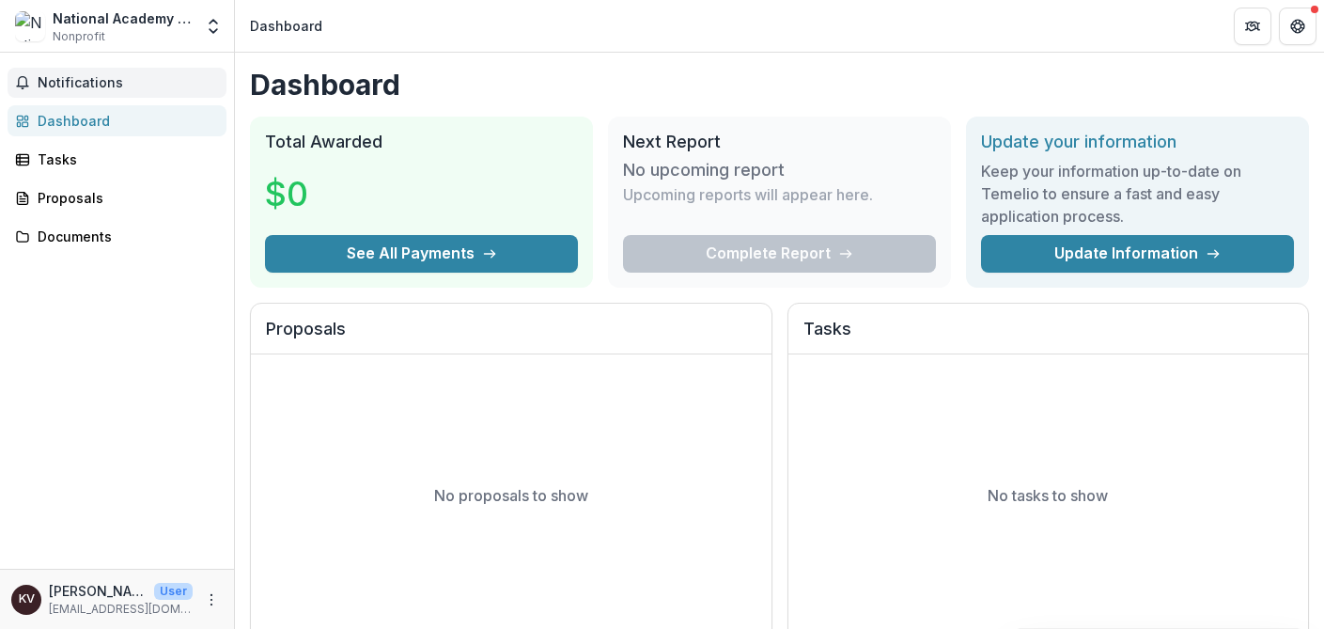
click at [75, 83] on span "Notifications" at bounding box center [128, 83] width 181 height 16
click at [85, 125] on div "Dashboard" at bounding box center [125, 121] width 174 height 20
click at [1314, 12] on button "Get Help" at bounding box center [1298, 27] width 38 height 38
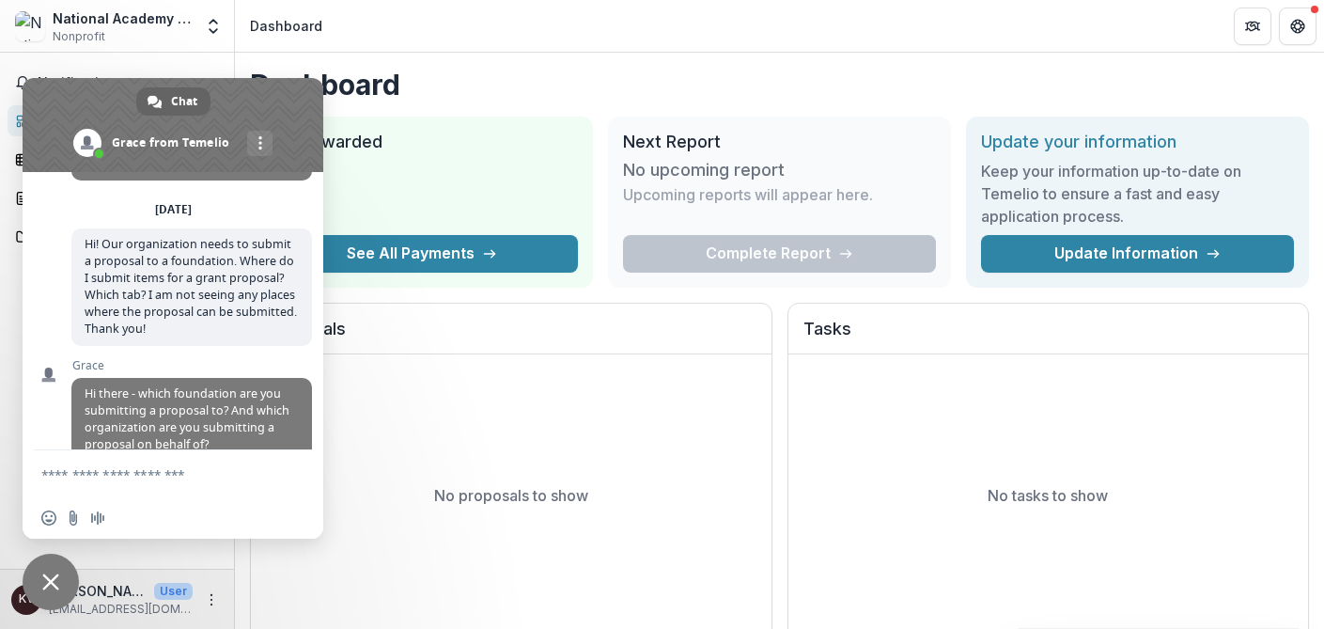
scroll to position [264, 0]
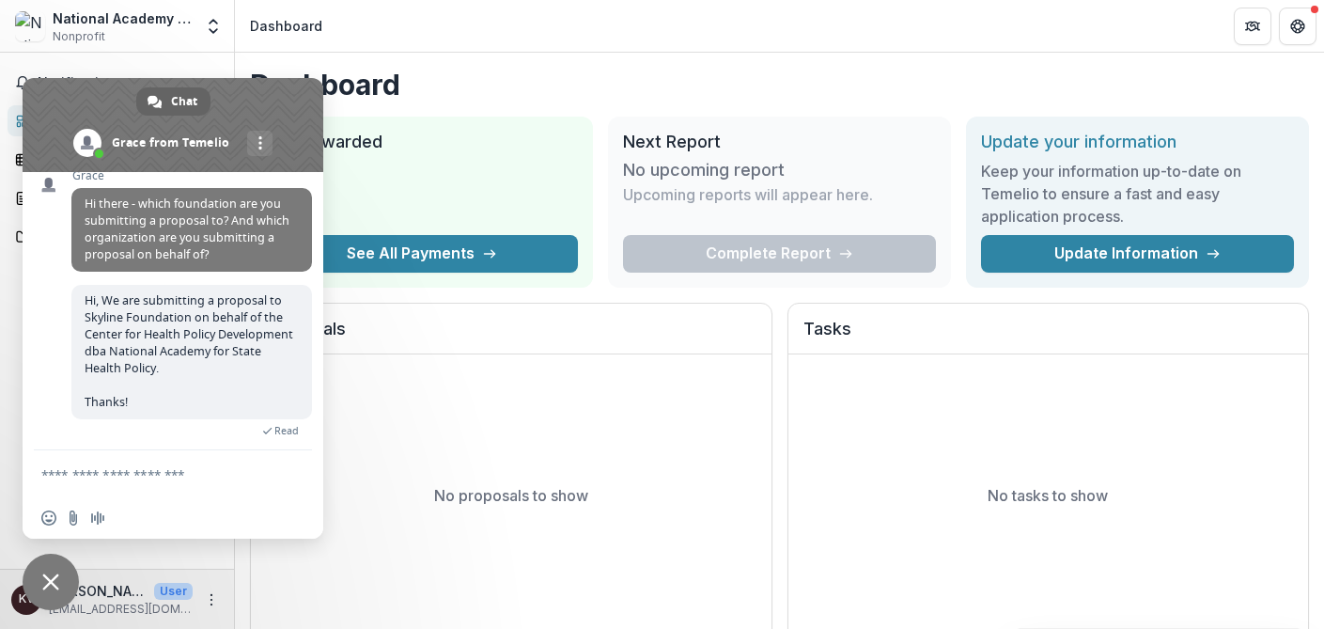
click at [168, 438] on div "Hi, We are submitting a proposal to Skyline Foundation on behalf of the Center …" at bounding box center [191, 371] width 241 height 173
click at [86, 479] on textarea "Compose your message..." at bounding box center [152, 474] width 222 height 17
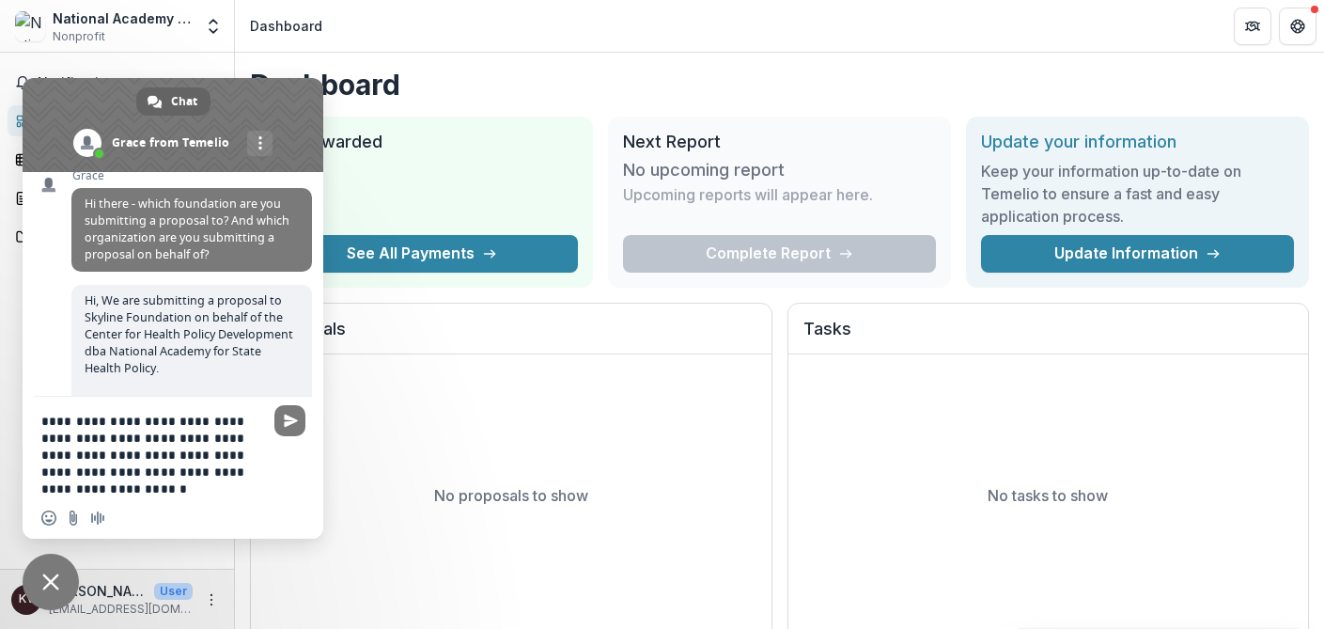
click at [220, 423] on textarea "**********" at bounding box center [152, 455] width 222 height 85
click at [82, 489] on textarea "**********" at bounding box center [152, 455] width 222 height 85
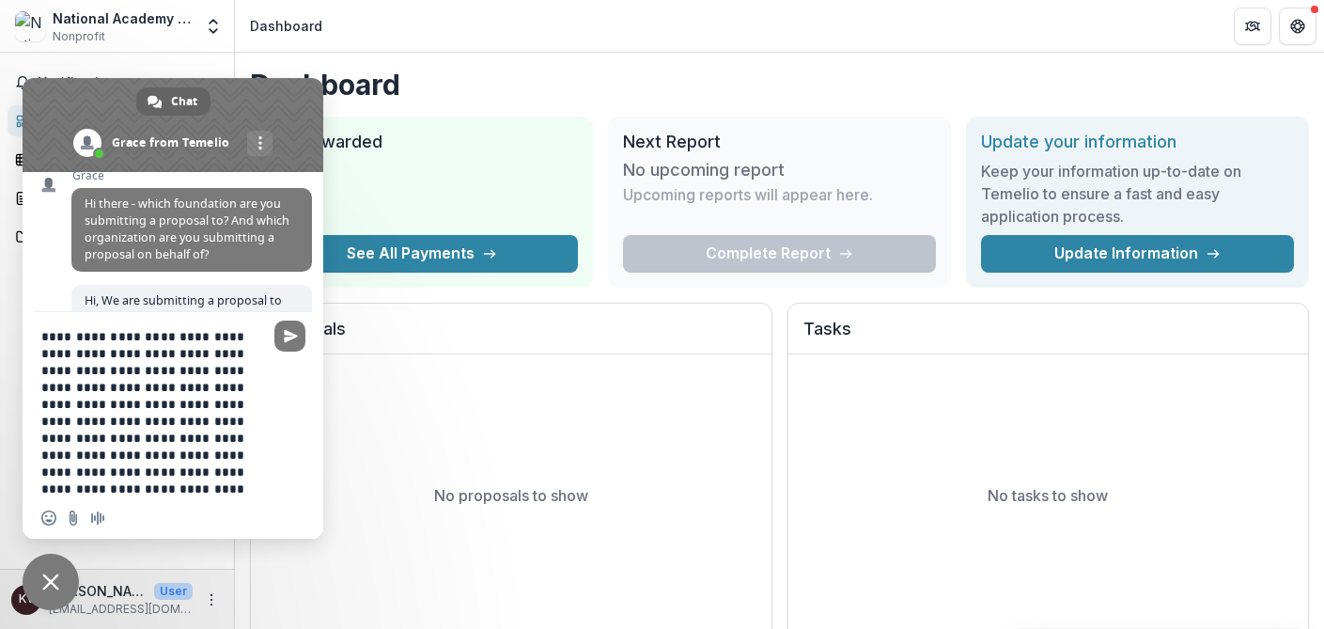
type textarea "**********"
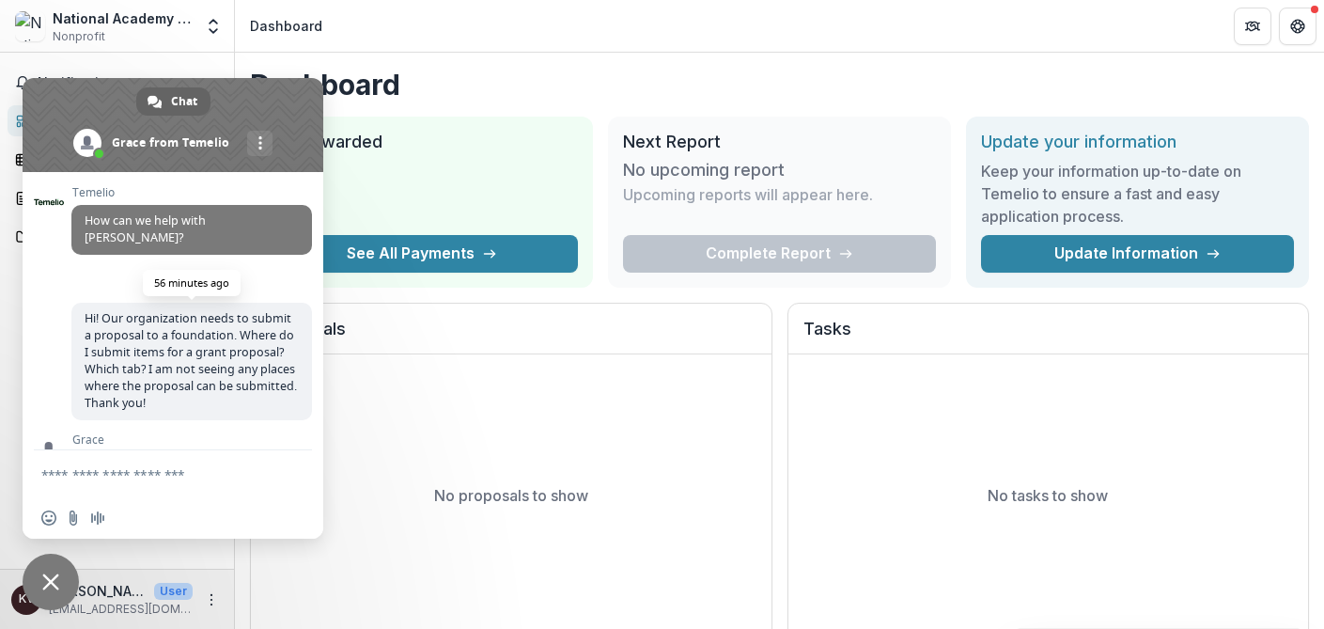
scroll to position [424, 0]
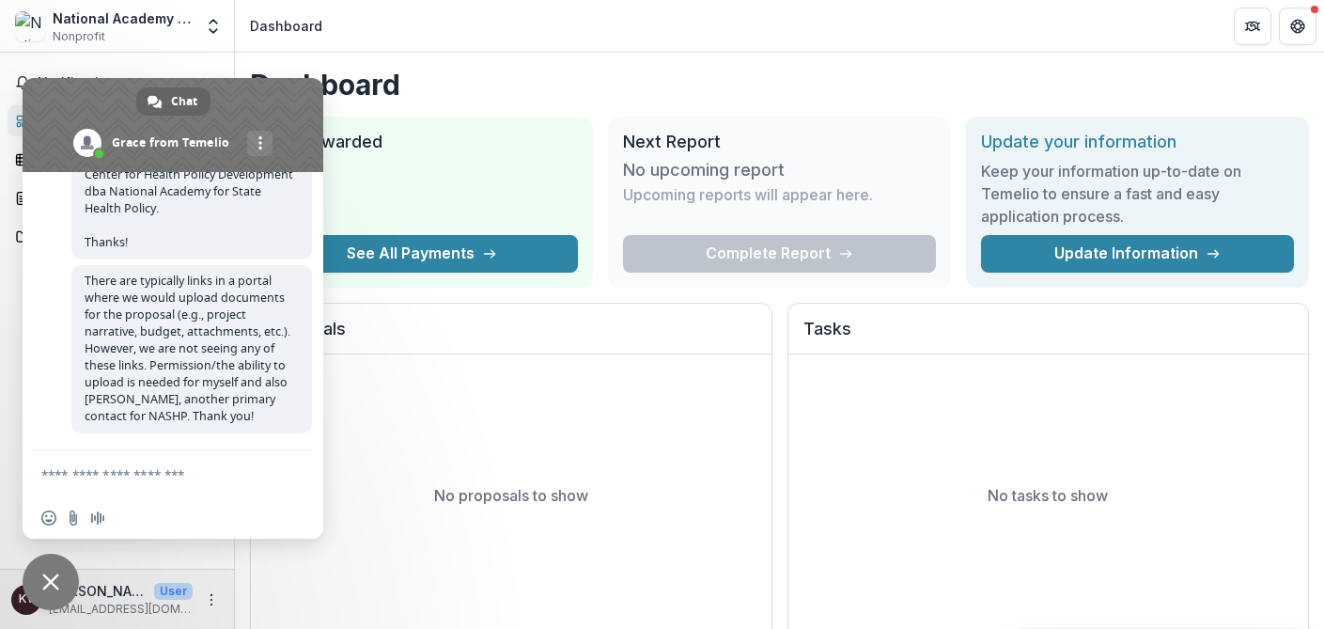
click at [799, 42] on header "Dashboard" at bounding box center [779, 26] width 1089 height 52
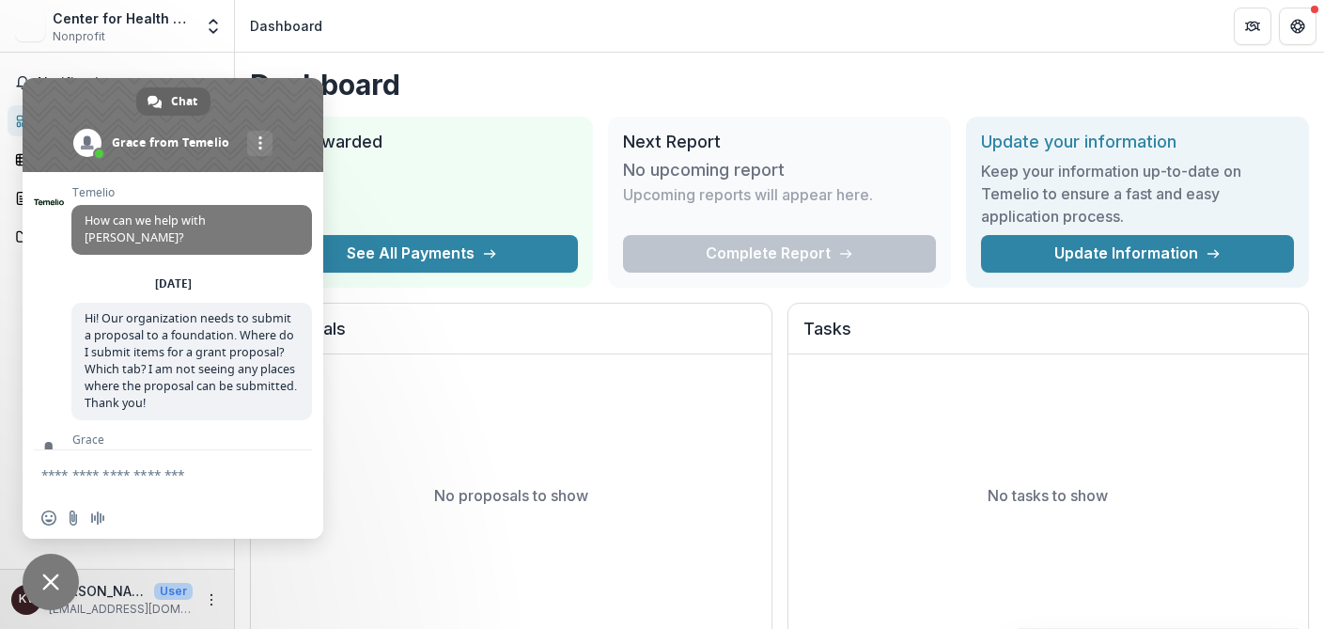
scroll to position [442, 0]
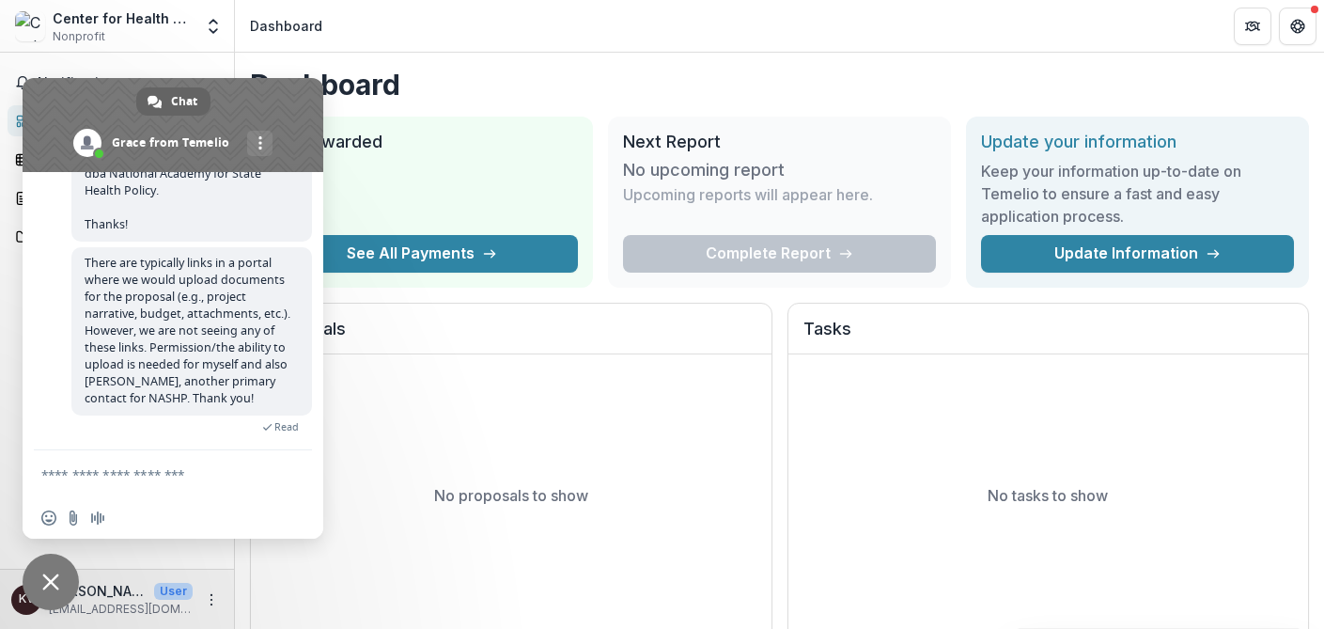
click at [53, 577] on span "Close chat" at bounding box center [50, 581] width 17 height 17
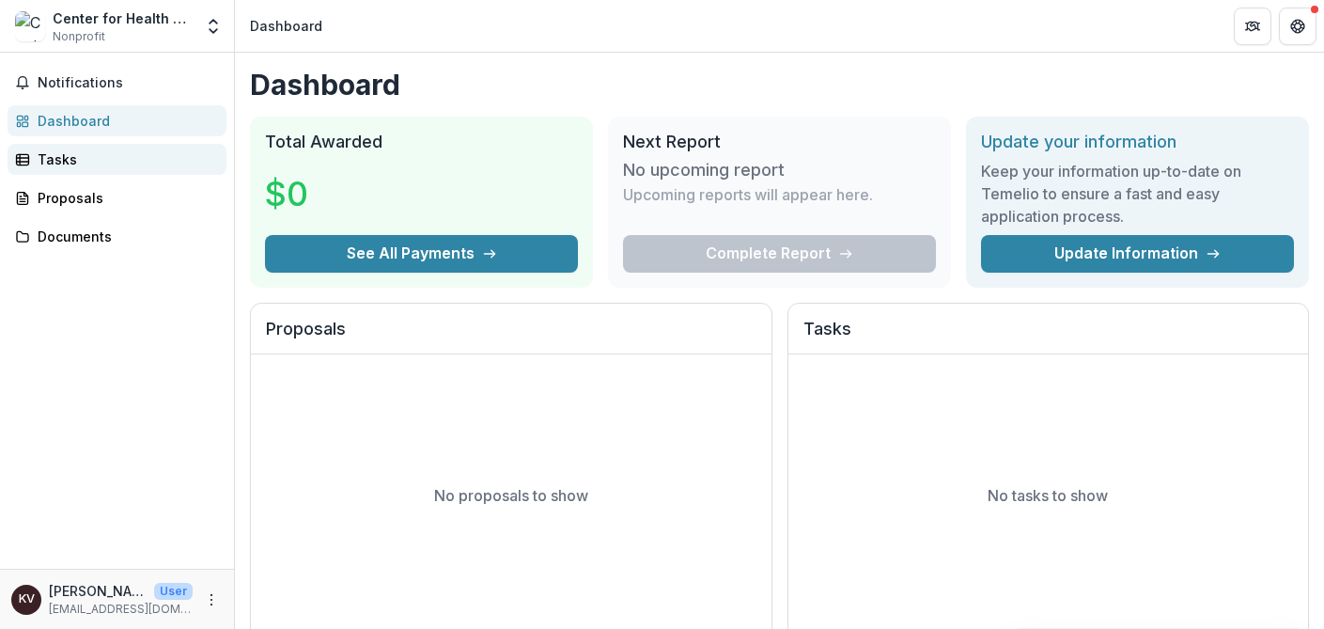
click at [47, 155] on div "Tasks" at bounding box center [125, 159] width 174 height 20
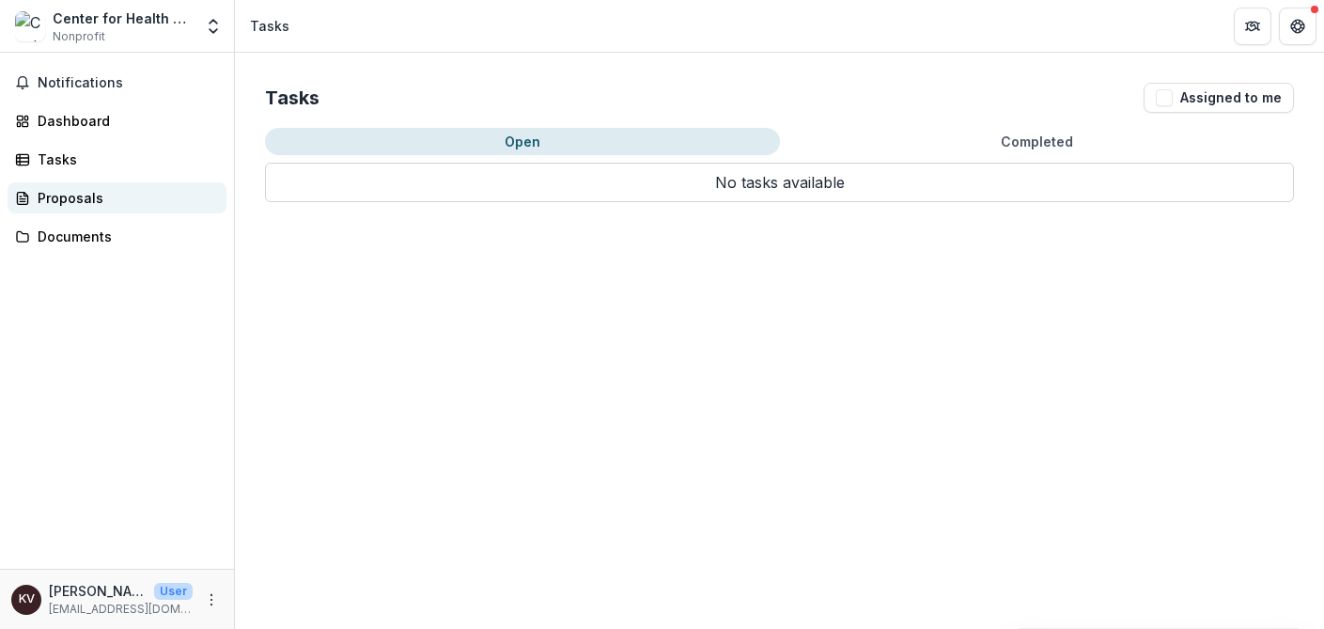
click at [72, 196] on div "Proposals" at bounding box center [125, 198] width 174 height 20
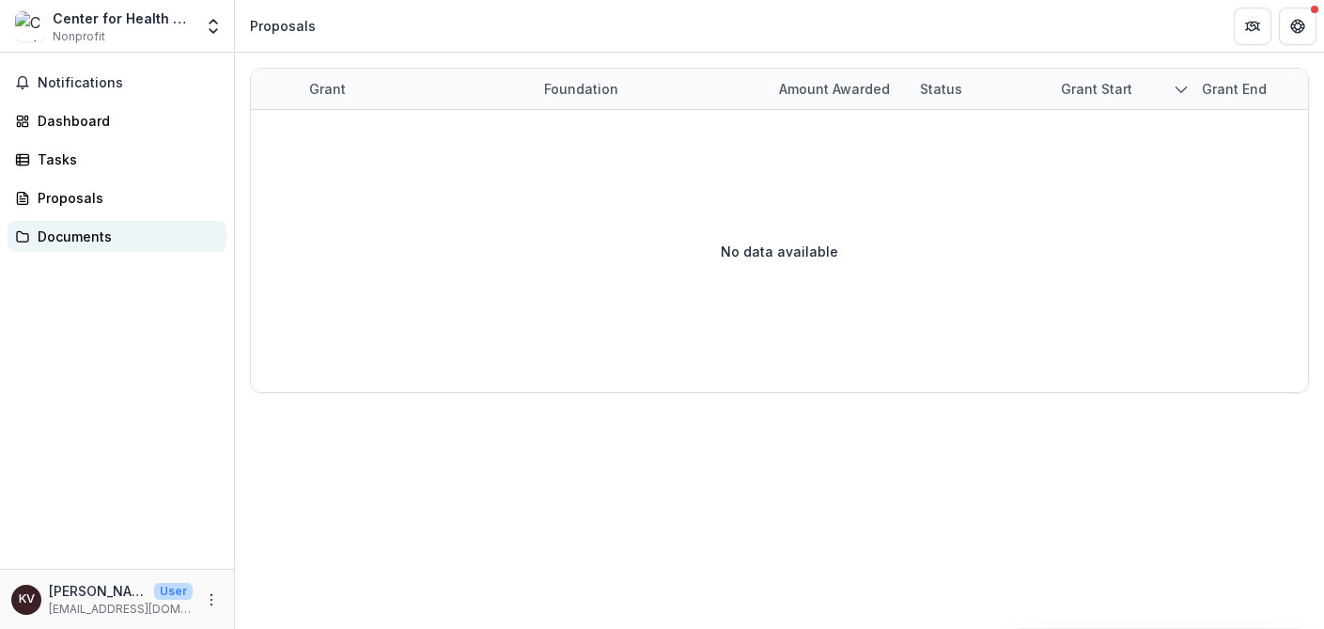
click at [70, 240] on div "Documents" at bounding box center [125, 237] width 174 height 20
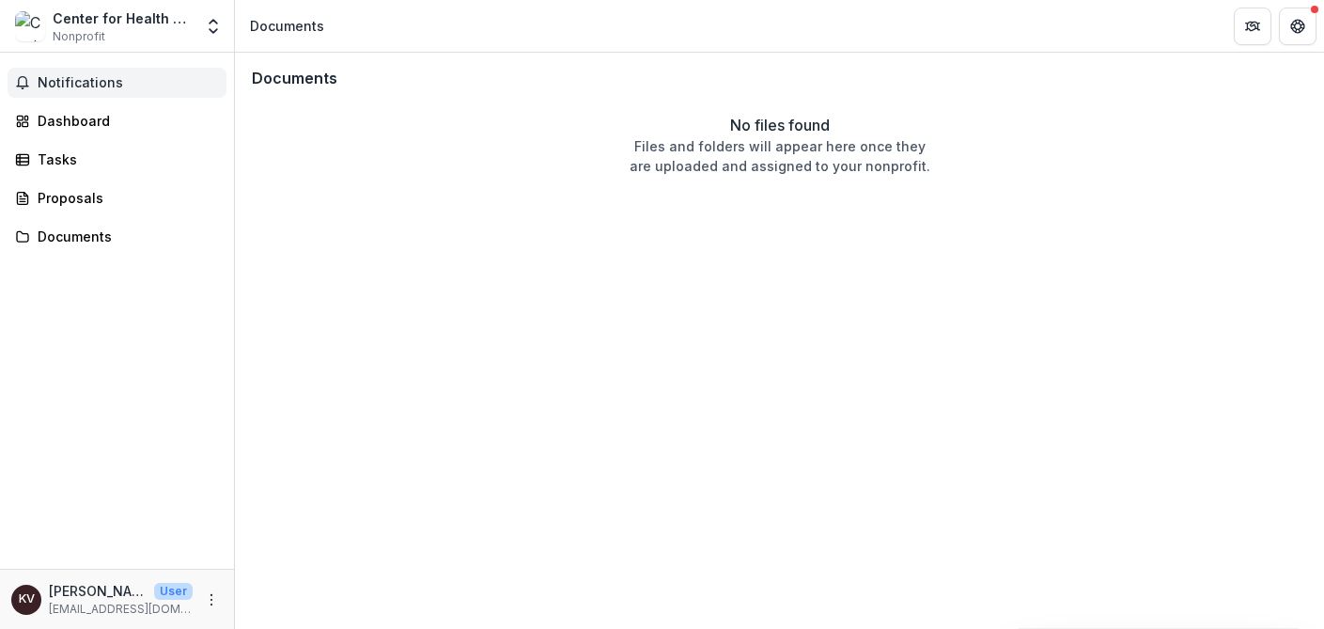
click at [73, 83] on span "Notifications" at bounding box center [128, 83] width 181 height 16
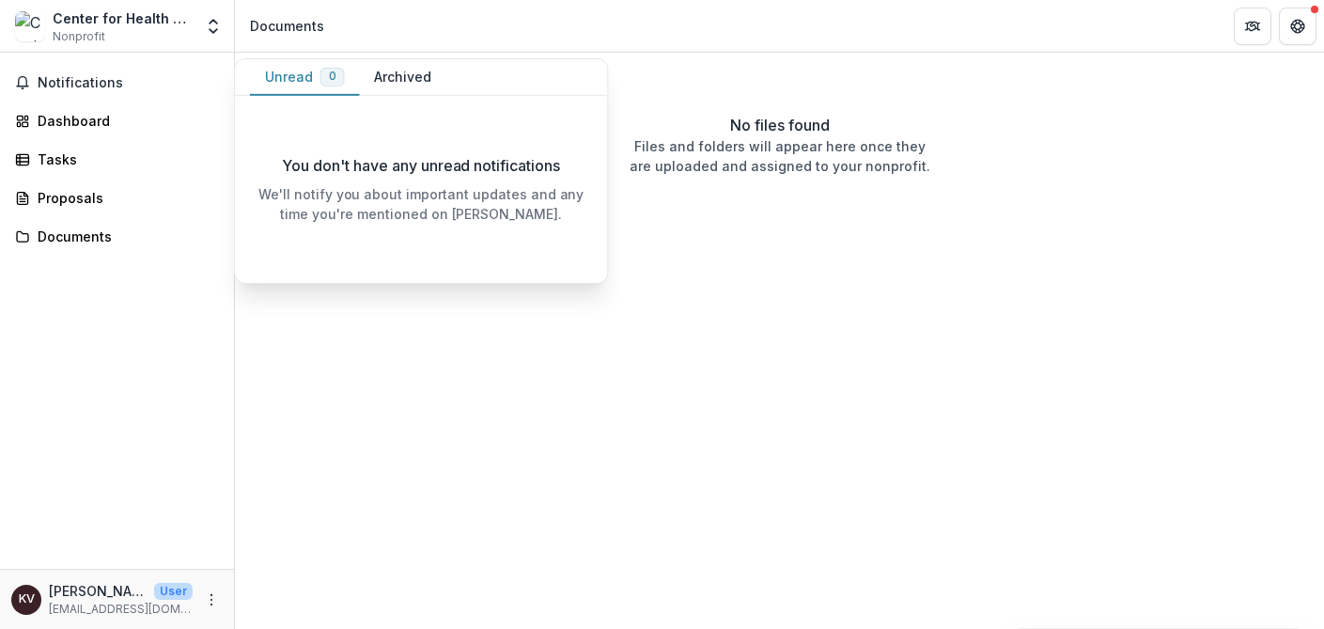
click at [84, 333] on div "Notifications Unread 0 Archived You don't have any unread notifications We'll n…" at bounding box center [117, 311] width 234 height 516
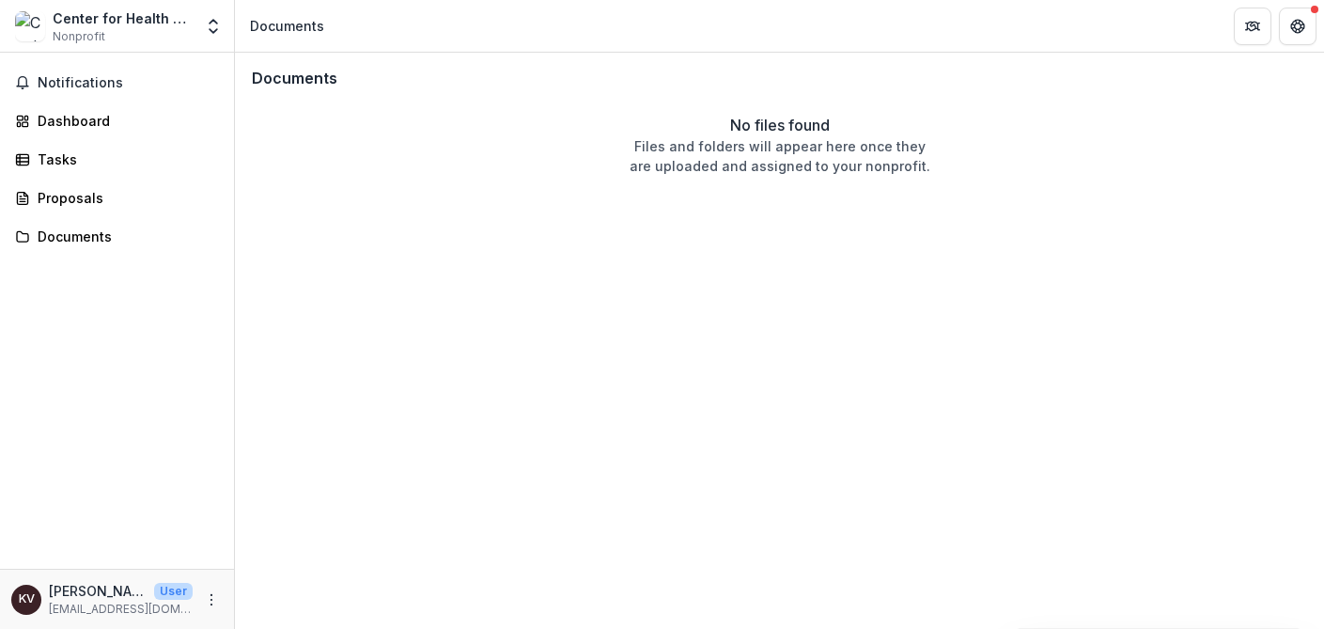
click at [109, 30] on div "Center for Health Policy Development Nonprofit" at bounding box center [123, 26] width 140 height 37
click at [90, 19] on div "Center for Health Policy Development" at bounding box center [123, 18] width 140 height 20
click at [213, 24] on icon "Open entity switcher" at bounding box center [213, 26] width 19 height 19
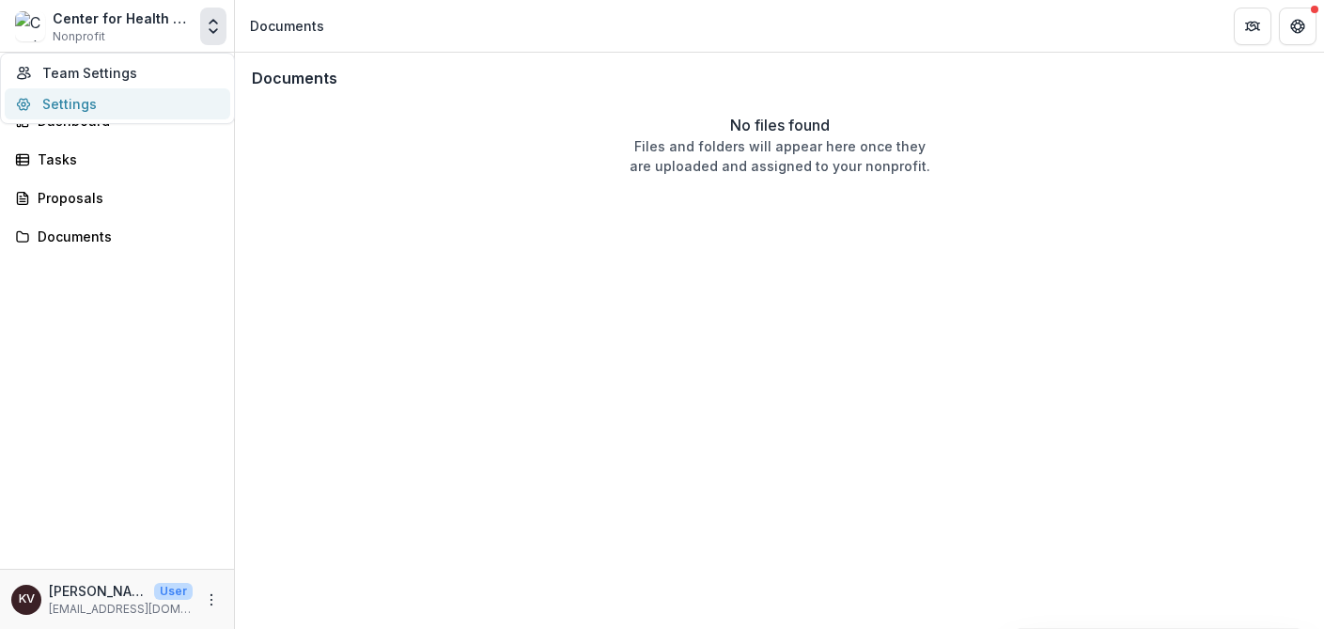
click at [70, 107] on link "Settings" at bounding box center [118, 103] width 226 height 31
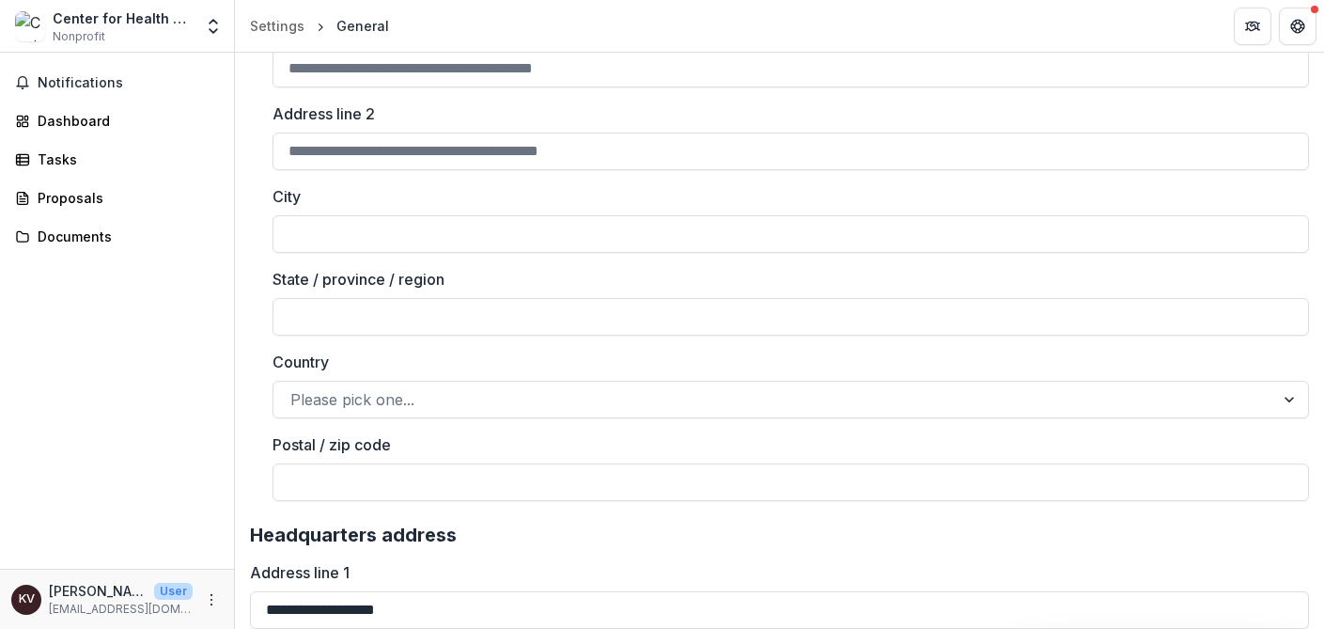
scroll to position [2237, 0]
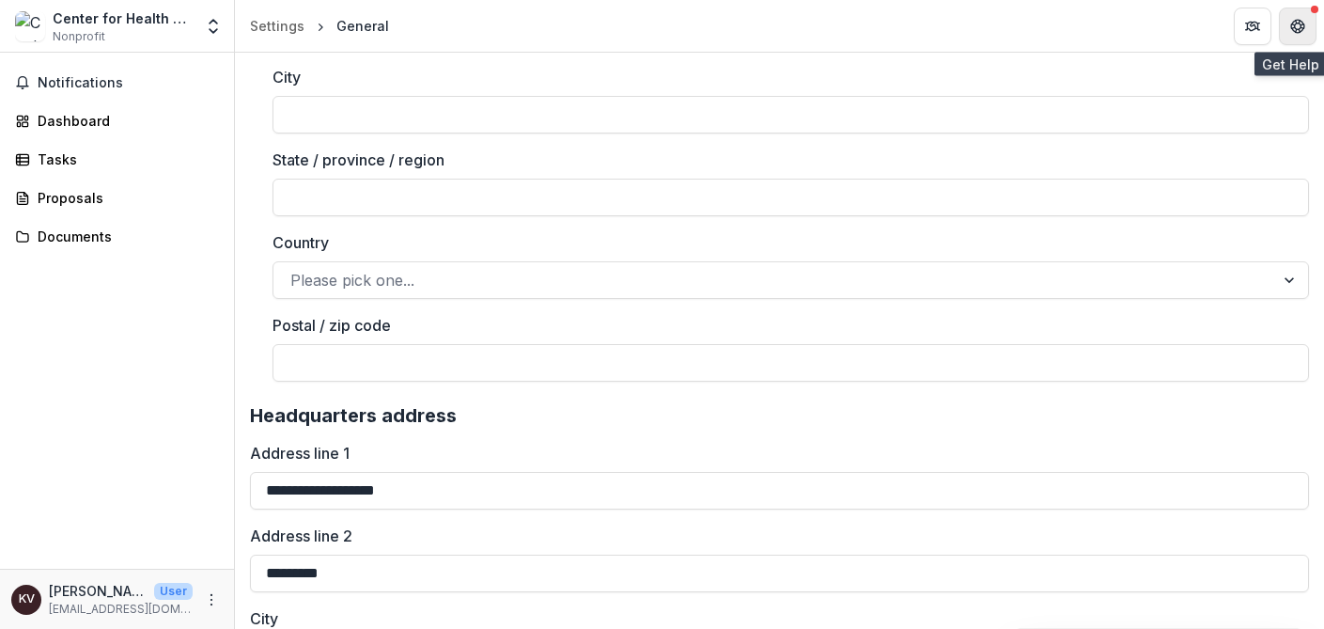
click at [1299, 13] on button "Get Help" at bounding box center [1298, 27] width 38 height 38
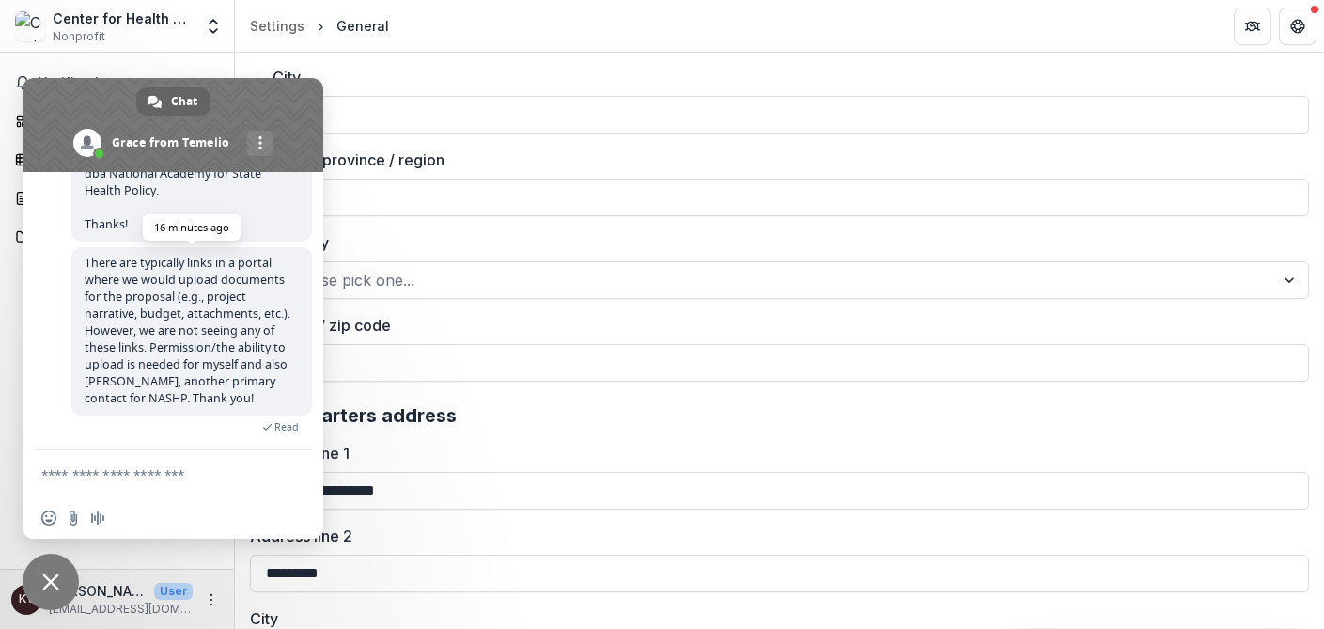
scroll to position [442, 0]
